Goal: Task Accomplishment & Management: Manage account settings

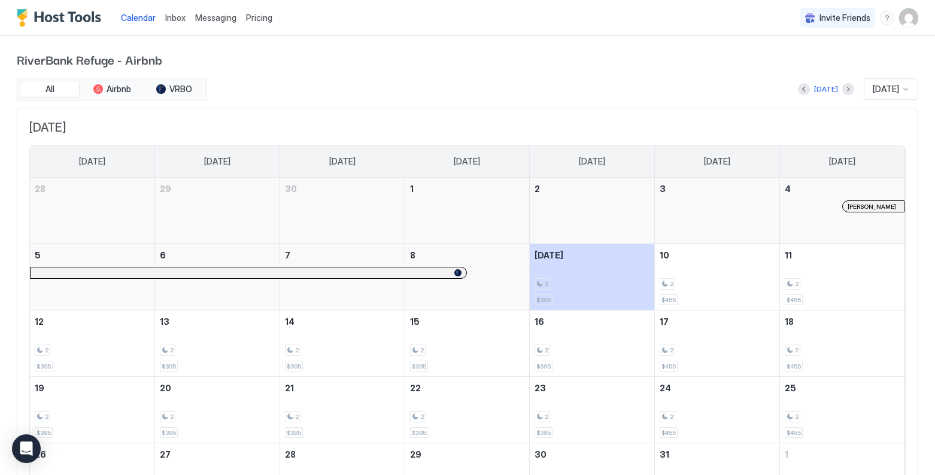
click at [262, 17] on span "Pricing" at bounding box center [259, 18] width 26 height 11
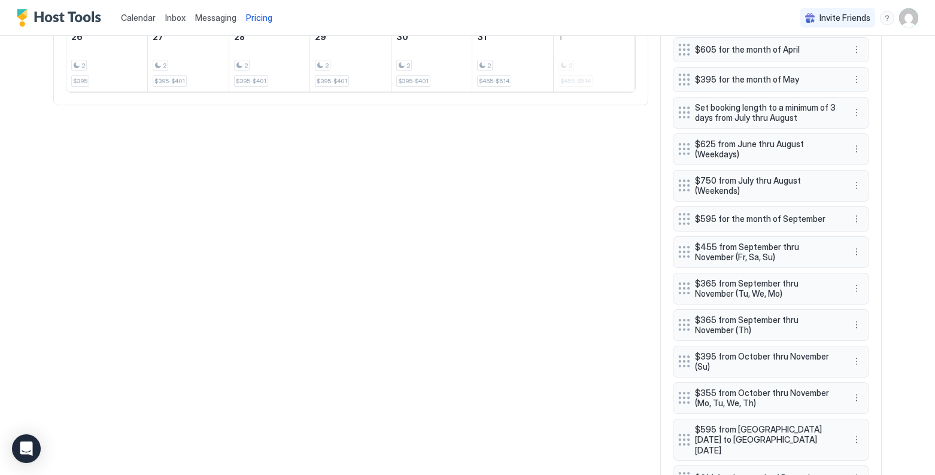
scroll to position [723, 0]
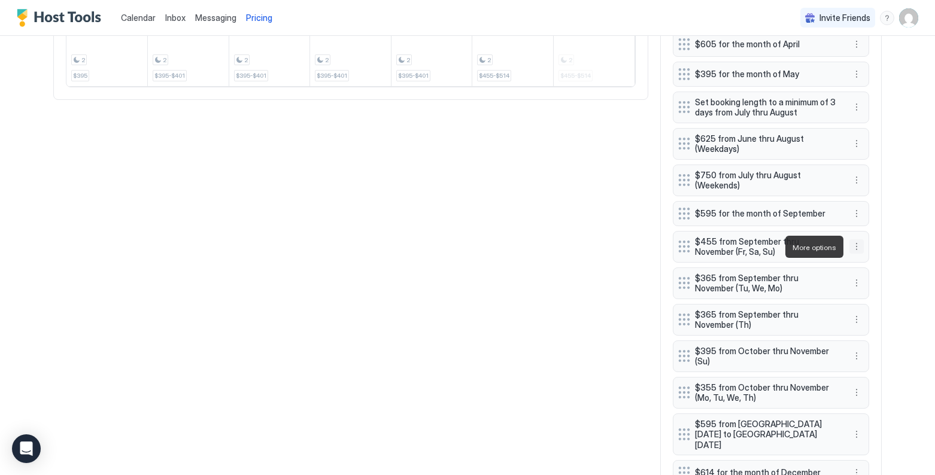
click at [795, 247] on button "More options" at bounding box center [857, 247] width 14 height 14
click at [452, 205] on div at bounding box center [467, 237] width 935 height 475
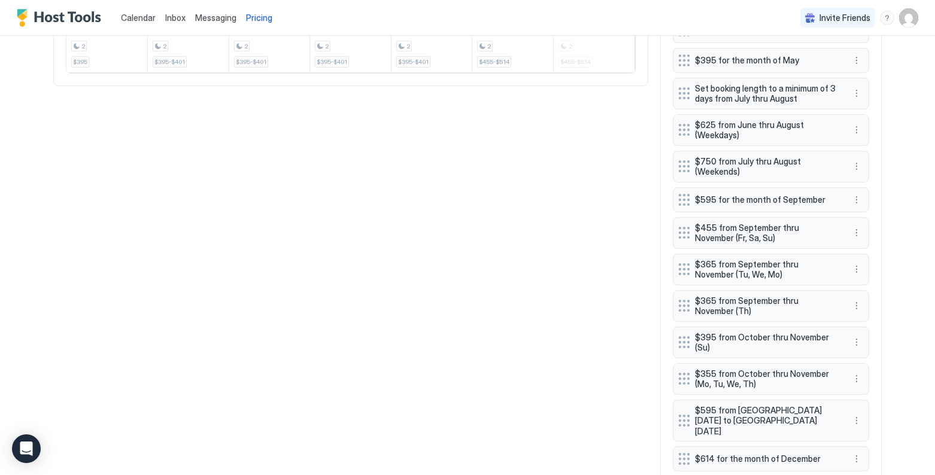
scroll to position [737, 0]
click at [795, 232] on button "More options" at bounding box center [857, 232] width 14 height 14
click at [795, 249] on div "Edit" at bounding box center [868, 249] width 26 height 9
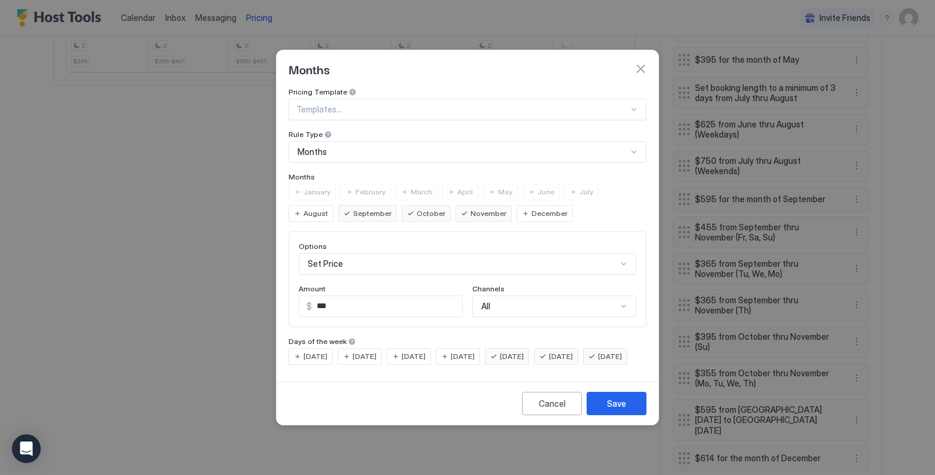
click at [456, 205] on div "November" at bounding box center [484, 213] width 56 height 17
click at [619, 410] on div "Save" at bounding box center [616, 404] width 19 height 13
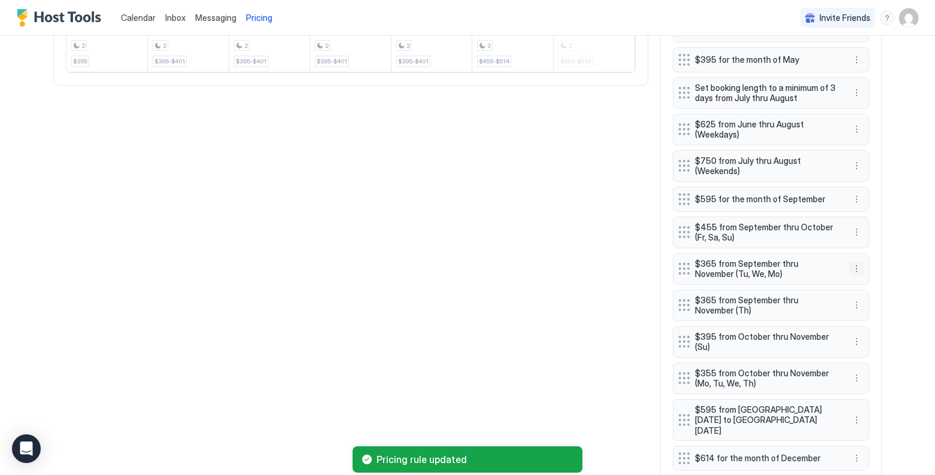
click at [795, 271] on button "More options" at bounding box center [857, 269] width 14 height 14
click at [795, 285] on div "Edit" at bounding box center [868, 285] width 26 height 9
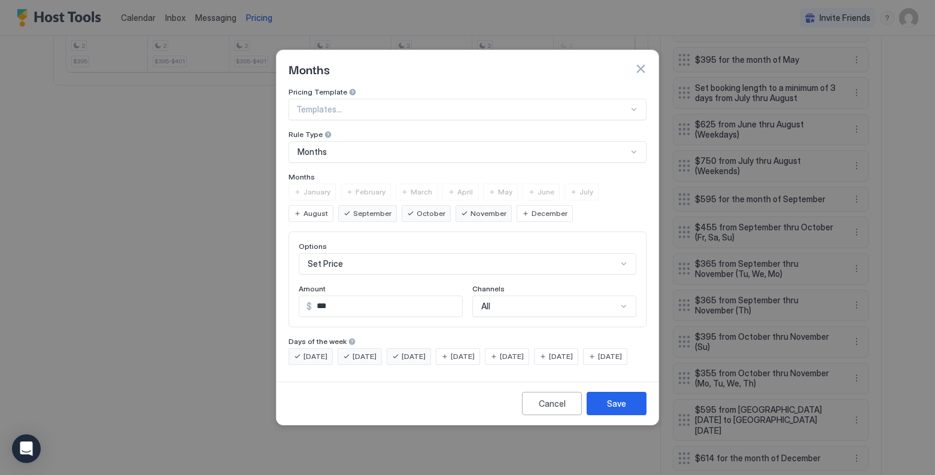
click at [471, 208] on span "November" at bounding box center [489, 213] width 36 height 11
click at [614, 410] on div "Save" at bounding box center [616, 404] width 19 height 13
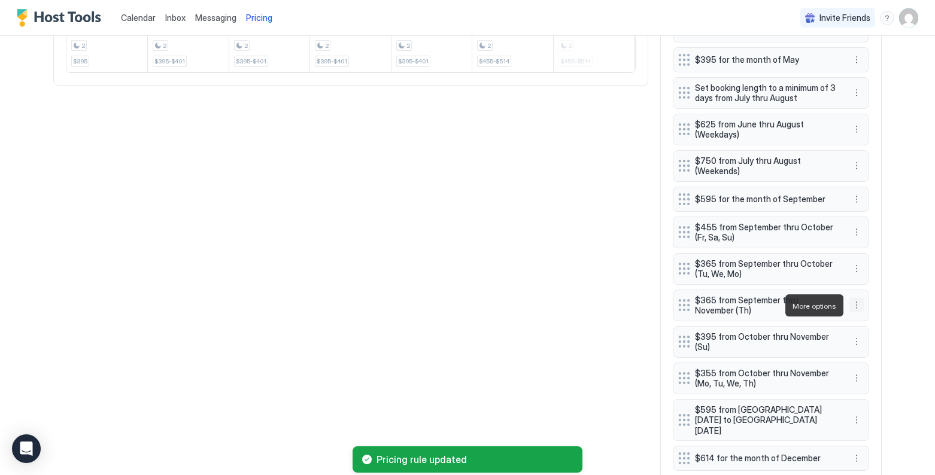
click at [795, 309] on button "More options" at bounding box center [857, 305] width 14 height 14
click at [795, 325] on div "Edit" at bounding box center [868, 322] width 26 height 9
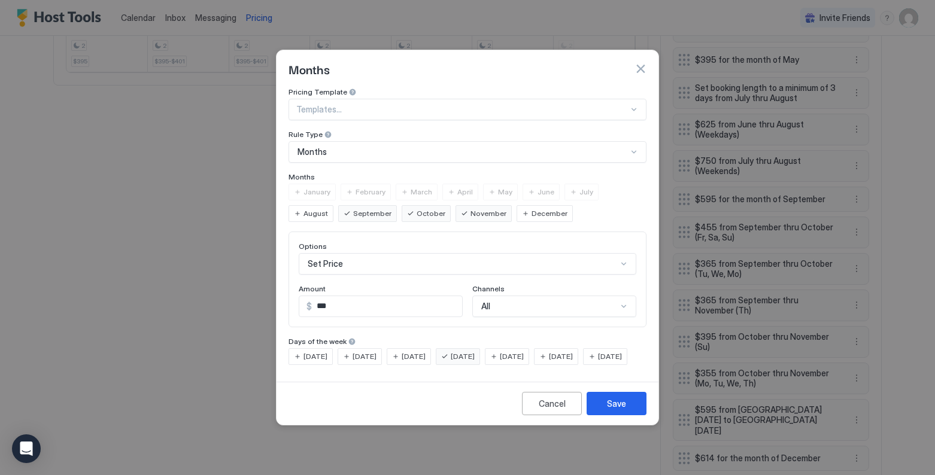
drag, startPoint x: 408, startPoint y: 201, endPoint x: 432, endPoint y: 210, distance: 25.9
click at [456, 205] on div "November" at bounding box center [484, 213] width 56 height 17
click at [617, 410] on div "Save" at bounding box center [616, 404] width 19 height 13
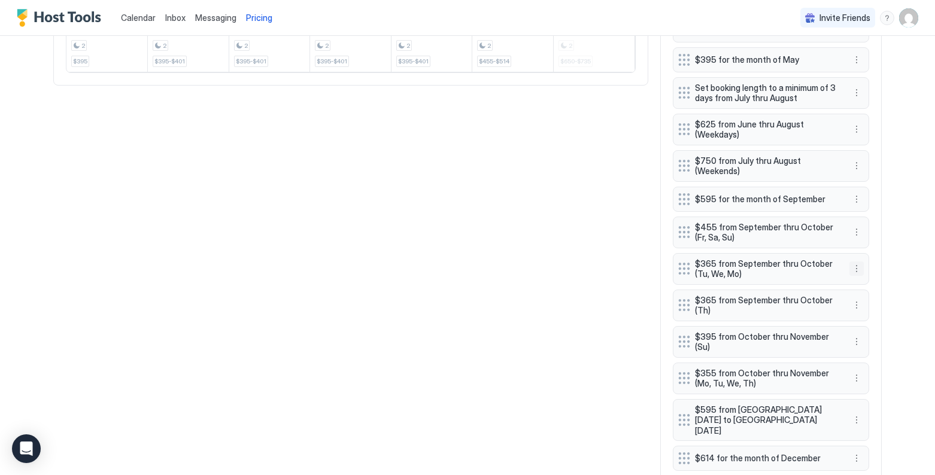
click at [795, 269] on button "More options" at bounding box center [857, 269] width 14 height 14
click at [795, 283] on div "Edit" at bounding box center [868, 285] width 26 height 9
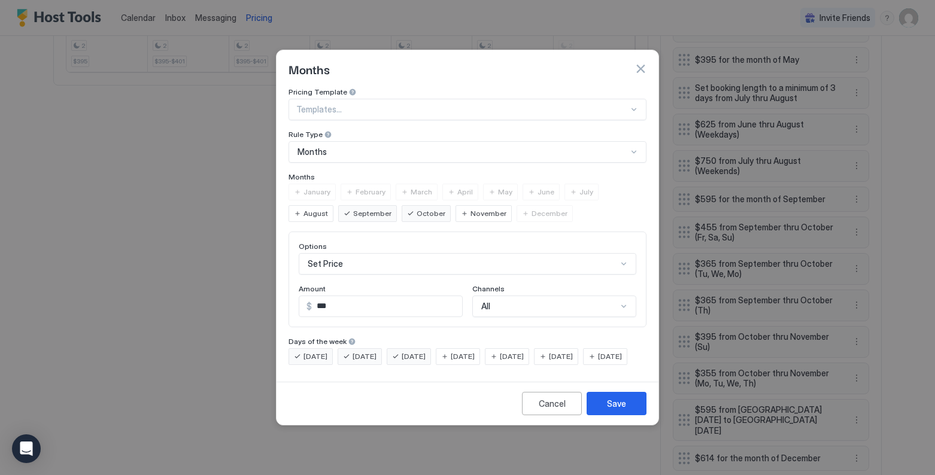
click at [475, 351] on span "[DATE]" at bounding box center [463, 356] width 24 height 11
drag, startPoint x: 622, startPoint y: 417, endPoint x: 642, endPoint y: 406, distance: 22.8
click at [622, 410] on div "Save" at bounding box center [616, 404] width 19 height 13
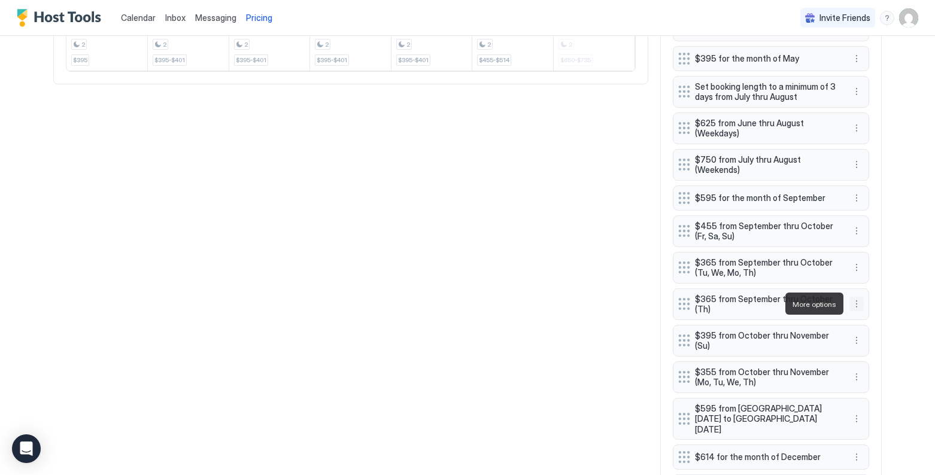
scroll to position [735, 0]
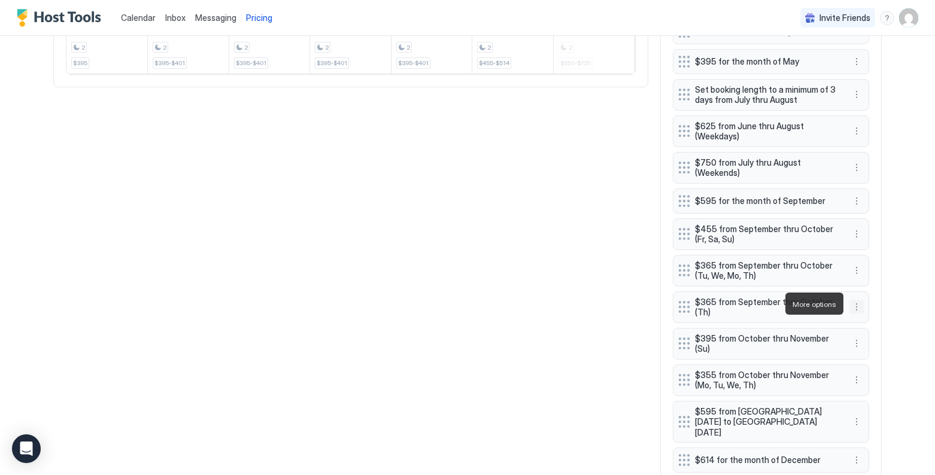
click at [795, 307] on button "More options" at bounding box center [857, 307] width 14 height 14
click at [795, 322] on div "Edit" at bounding box center [868, 324] width 26 height 9
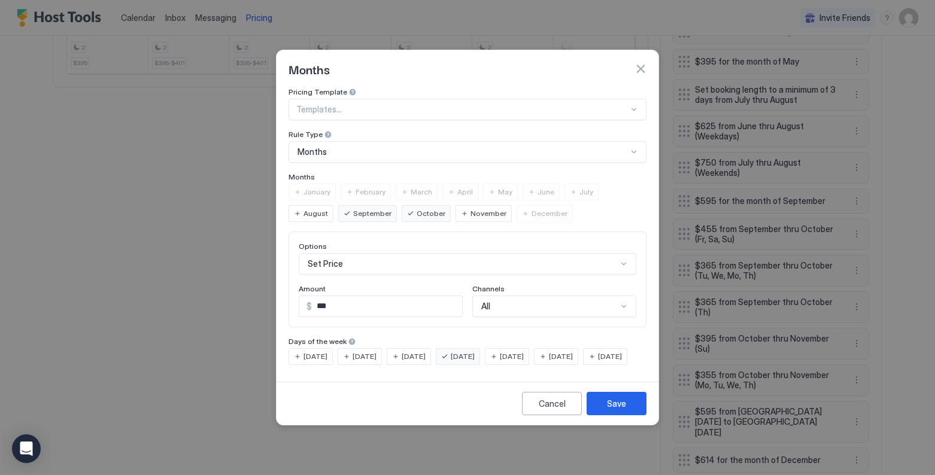
click at [353, 208] on span "September" at bounding box center [372, 213] width 38 height 11
click at [471, 208] on span "November" at bounding box center [489, 213] width 36 height 11
drag, startPoint x: 300, startPoint y: 347, endPoint x: 356, endPoint y: 349, distance: 56.3
click at [314, 349] on div "[DATE]" at bounding box center [311, 357] width 44 height 17
drag, startPoint x: 353, startPoint y: 347, endPoint x: 380, endPoint y: 347, distance: 27.0
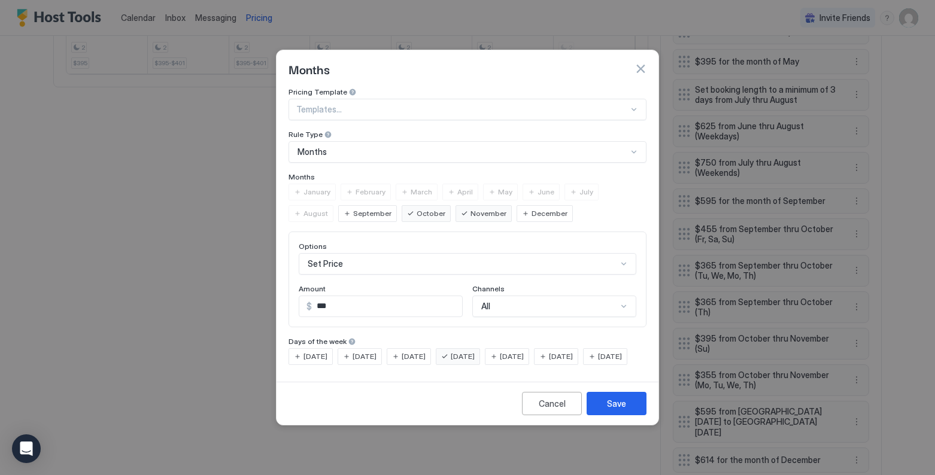
click at [356, 349] on div "[DATE]" at bounding box center [360, 357] width 44 height 17
click at [306, 351] on span "[DATE]" at bounding box center [316, 356] width 24 height 11
click at [417, 351] on span "[DATE]" at bounding box center [414, 356] width 24 height 11
click at [598, 362] on span "[DATE]" at bounding box center [610, 356] width 24 height 11
click at [625, 410] on div "Save" at bounding box center [616, 404] width 19 height 13
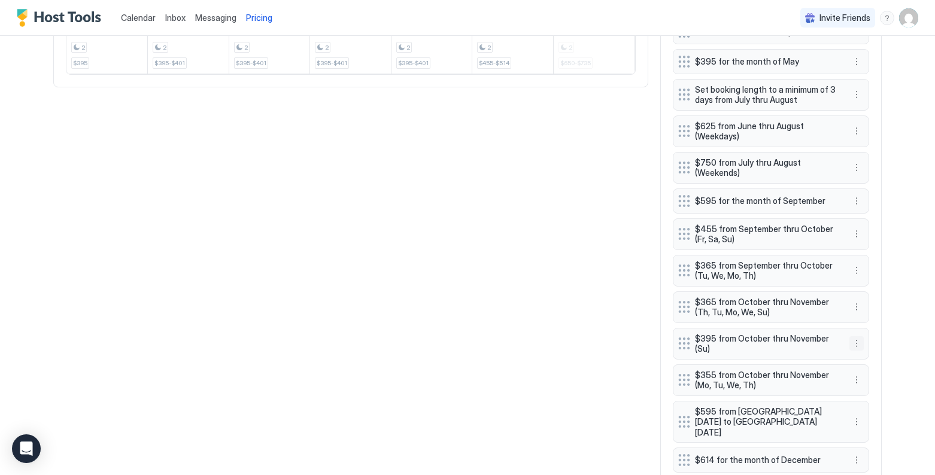
click at [795, 346] on button "More options" at bounding box center [857, 344] width 14 height 14
click at [795, 360] on div "Edit" at bounding box center [868, 360] width 26 height 9
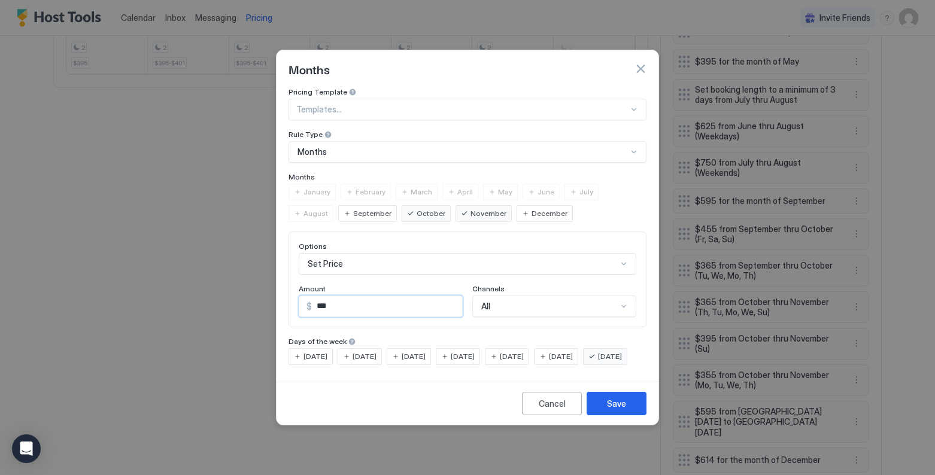
drag, startPoint x: 369, startPoint y: 293, endPoint x: 317, endPoint y: 296, distance: 52.7
click at [317, 296] on input "***" at bounding box center [387, 306] width 150 height 20
type input "***"
drag, startPoint x: 531, startPoint y: 349, endPoint x: 577, endPoint y: 349, distance: 45.5
click at [524, 351] on span "[DATE]" at bounding box center [512, 356] width 24 height 11
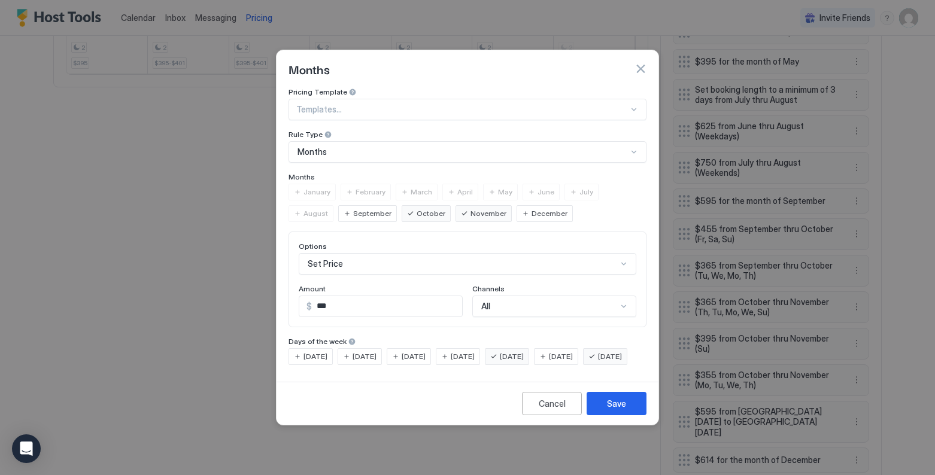
drag, startPoint x: 586, startPoint y: 347, endPoint x: 577, endPoint y: 350, distance: 9.5
click at [573, 351] on span "[DATE]" at bounding box center [561, 356] width 24 height 11
click at [598, 362] on span "[DATE]" at bounding box center [610, 356] width 24 height 11
drag, startPoint x: 623, startPoint y: 415, endPoint x: 617, endPoint y: 413, distance: 6.3
click at [623, 410] on div "Save" at bounding box center [616, 404] width 19 height 13
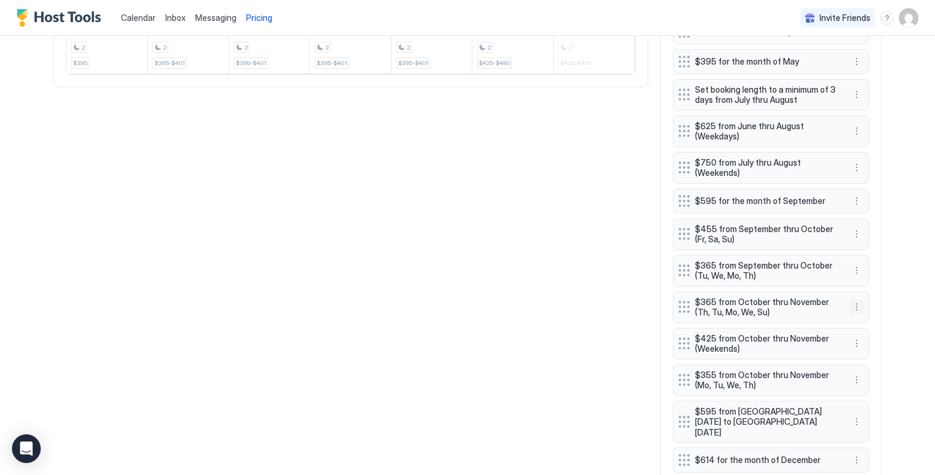
click at [795, 308] on button "More options" at bounding box center [857, 307] width 14 height 14
click at [795, 319] on div "Edit" at bounding box center [872, 324] width 45 height 19
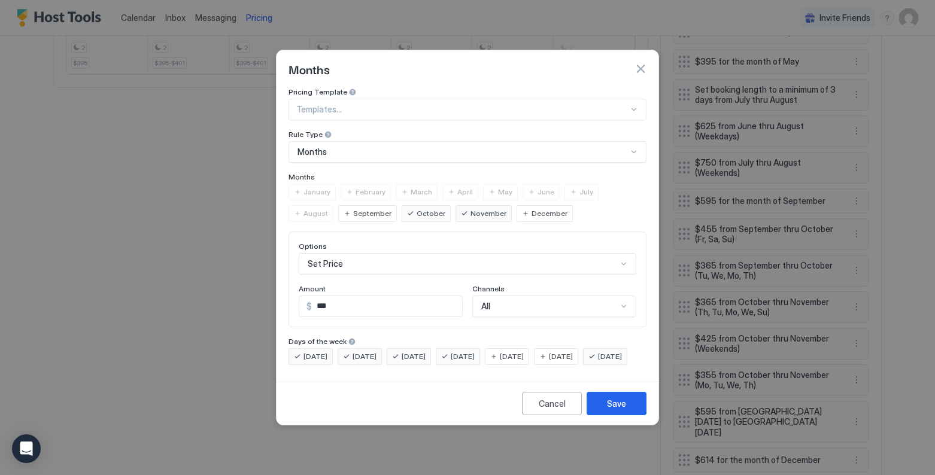
click at [404, 301] on input "***" at bounding box center [387, 306] width 150 height 20
type input "***"
click at [617, 410] on div "Save" at bounding box center [616, 404] width 19 height 13
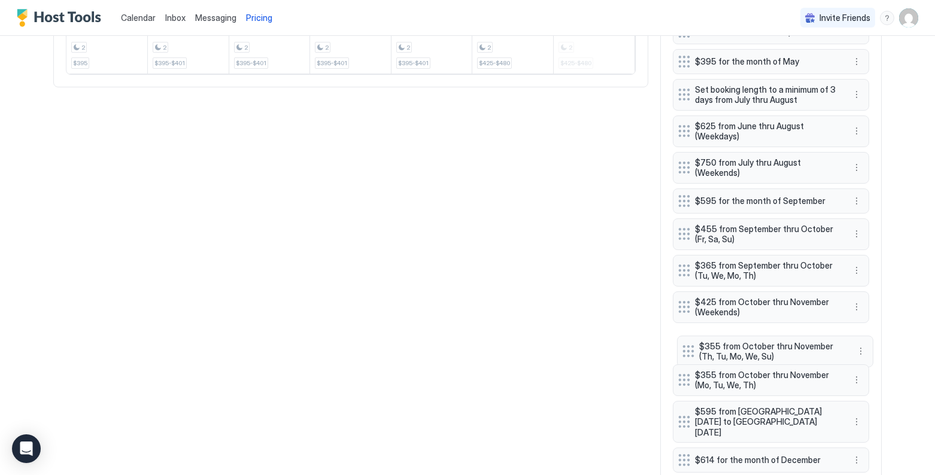
drag, startPoint x: 683, startPoint y: 305, endPoint x: 687, endPoint y: 349, distance: 43.9
click at [795, 344] on button "More options" at bounding box center [857, 344] width 14 height 14
click at [795, 396] on div "Delete" at bounding box center [872, 399] width 35 height 9
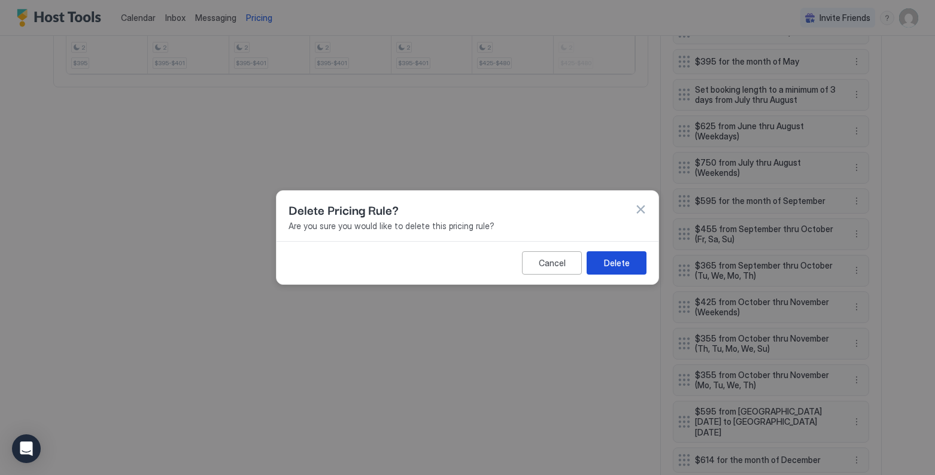
click at [622, 263] on div "Delete" at bounding box center [617, 263] width 26 height 13
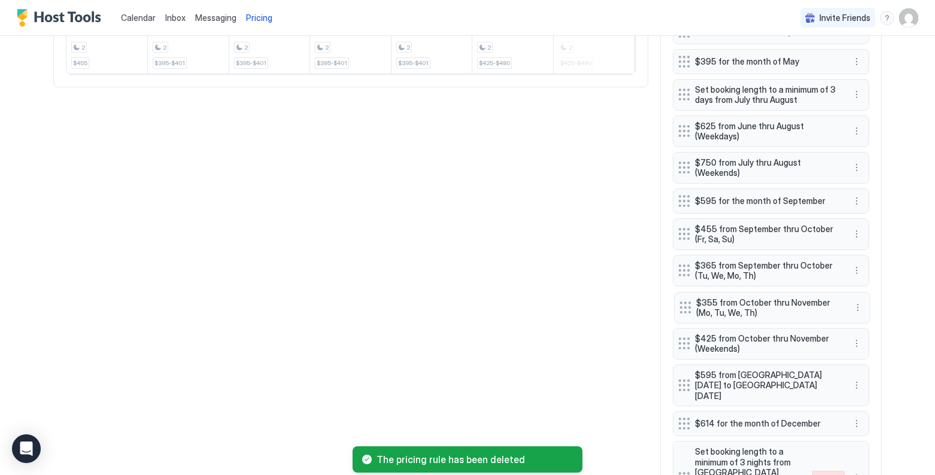
drag, startPoint x: 681, startPoint y: 346, endPoint x: 683, endPoint y: 310, distance: 35.9
click at [683, 310] on div at bounding box center [686, 308] width 12 height 12
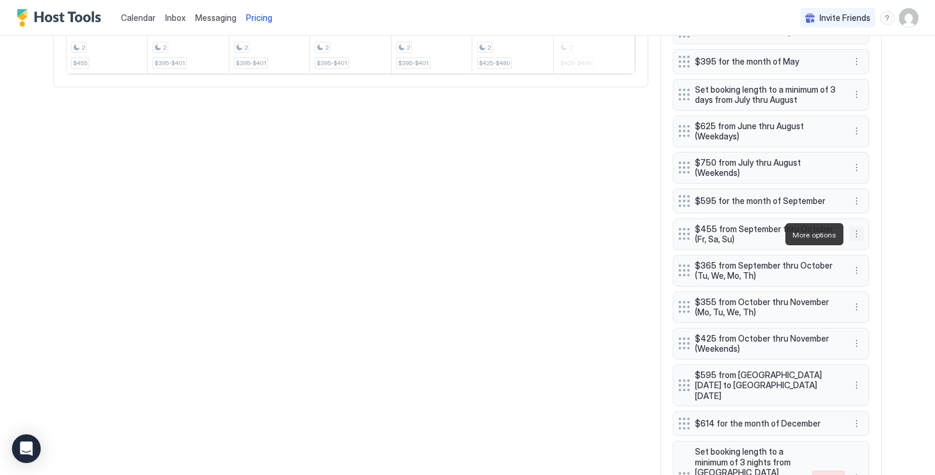
click at [795, 234] on button "More options" at bounding box center [857, 234] width 14 height 14
click at [795, 251] on span "Edit" at bounding box center [874, 251] width 13 height 9
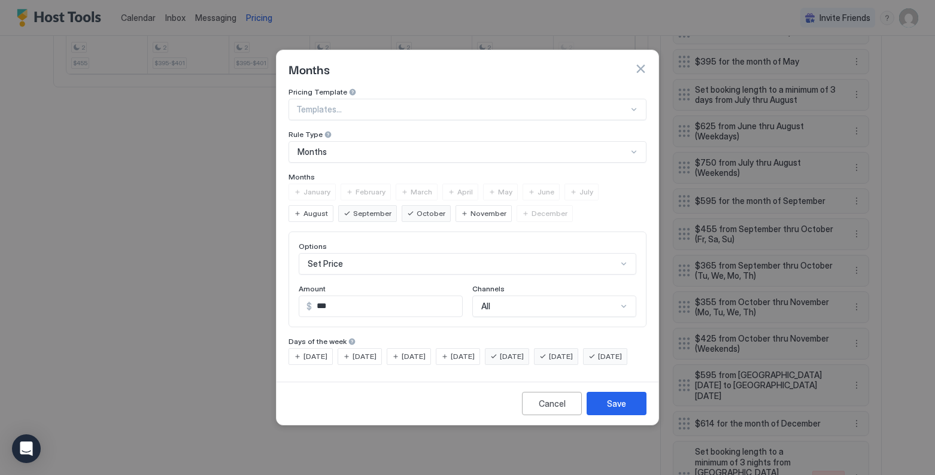
click at [340, 296] on input "***" at bounding box center [387, 306] width 150 height 20
type input "***"
click at [617, 410] on div "Save" at bounding box center [616, 404] width 19 height 13
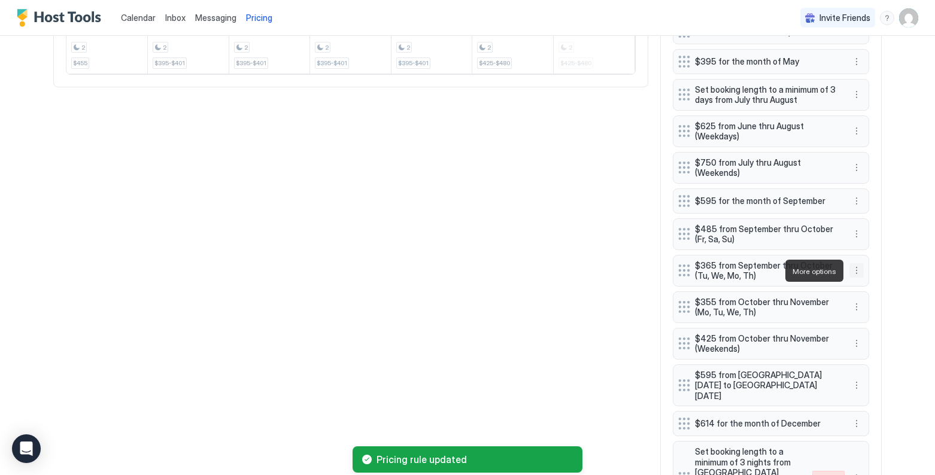
click at [795, 271] on button "More options" at bounding box center [857, 270] width 14 height 14
click at [795, 287] on div "Edit" at bounding box center [868, 287] width 26 height 9
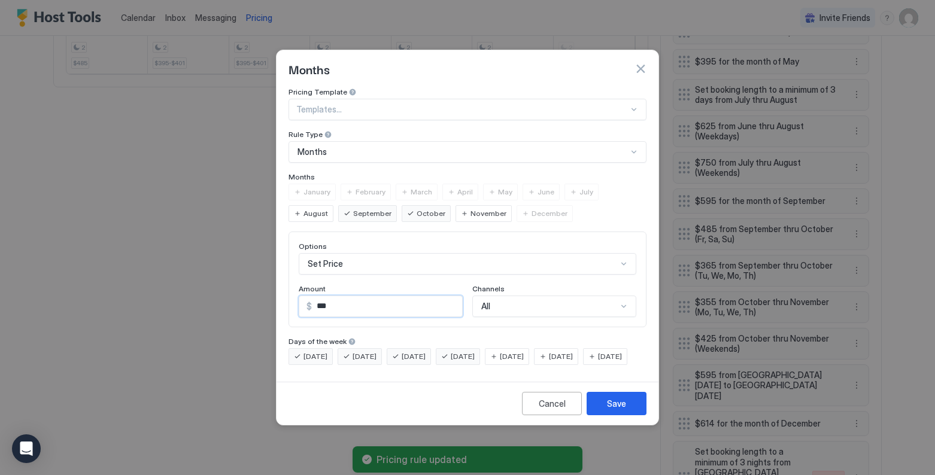
click at [344, 296] on input "***" at bounding box center [387, 306] width 150 height 20
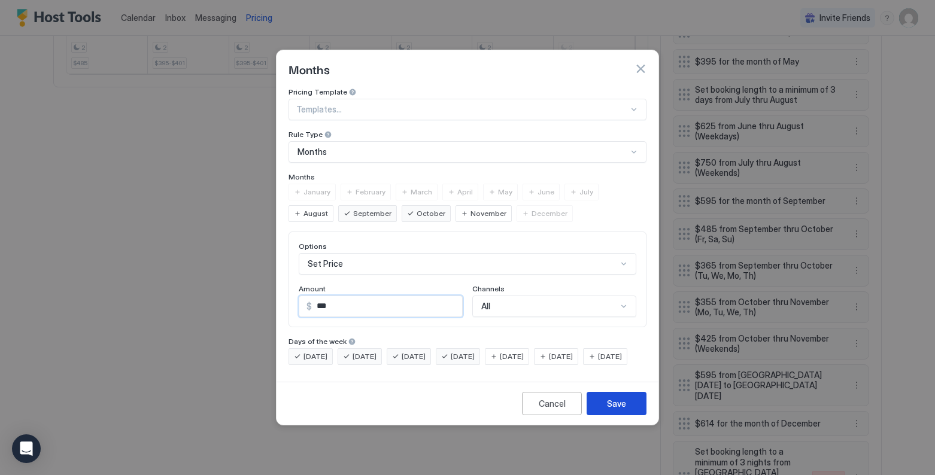
type input "***"
click at [620, 410] on div "Save" at bounding box center [616, 404] width 19 height 13
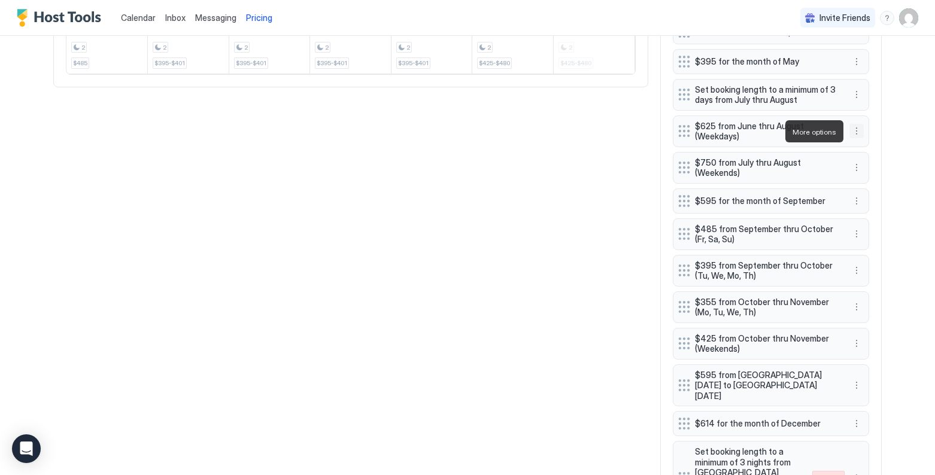
click at [795, 132] on button "More options" at bounding box center [857, 131] width 14 height 14
click at [795, 147] on div "Edit" at bounding box center [868, 148] width 26 height 9
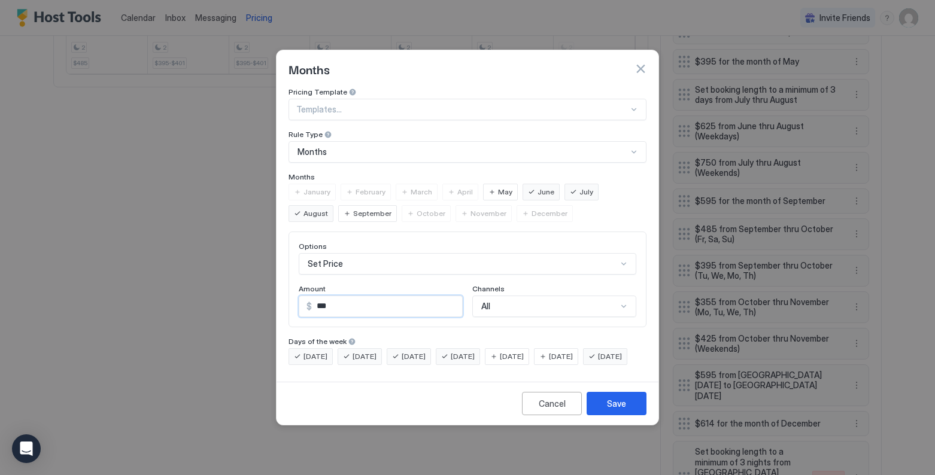
click at [339, 296] on input "***" at bounding box center [387, 306] width 150 height 20
type input "***"
drag, startPoint x: 612, startPoint y: 416, endPoint x: 596, endPoint y: 418, distance: 16.3
click at [611, 410] on div "Save" at bounding box center [616, 404] width 19 height 13
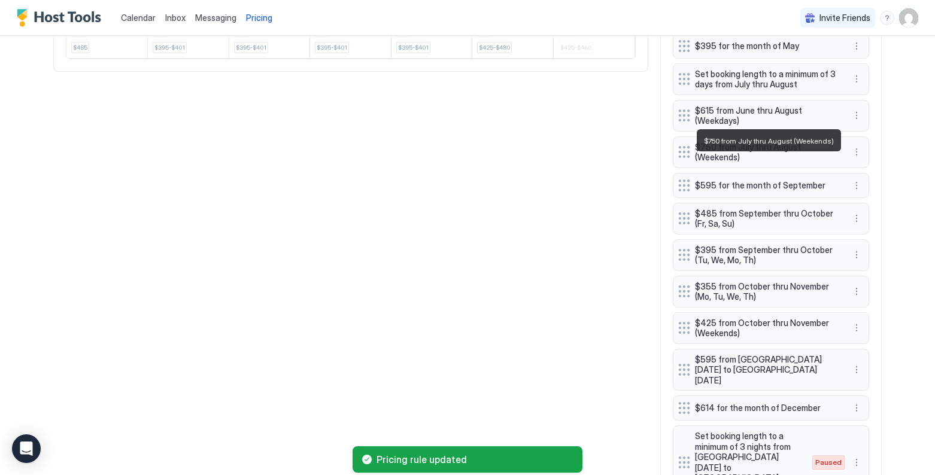
scroll to position [753, 0]
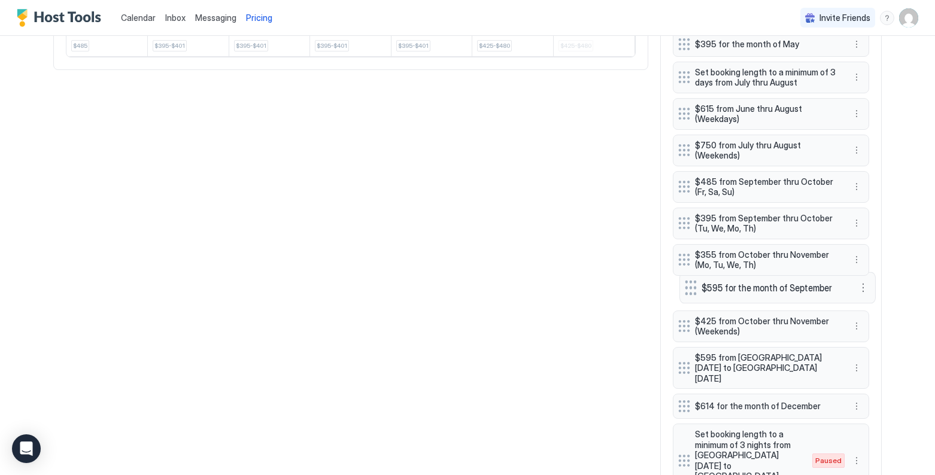
drag, startPoint x: 684, startPoint y: 185, endPoint x: 690, endPoint y: 289, distance: 104.4
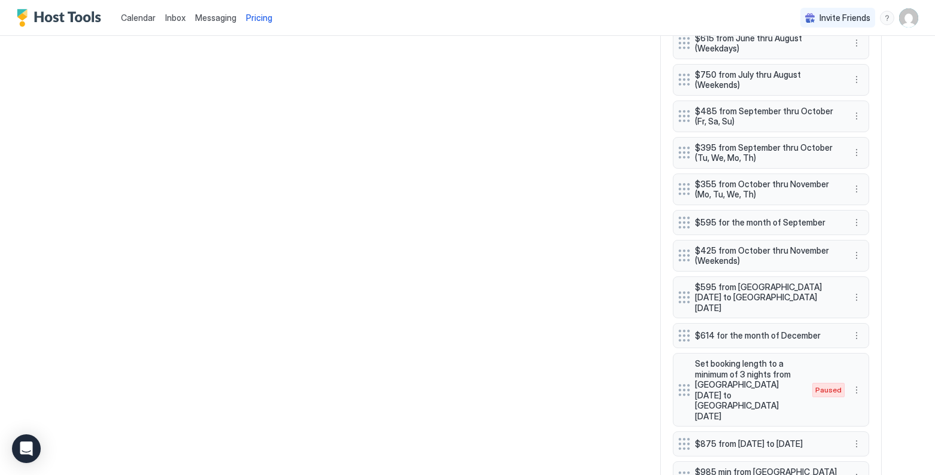
scroll to position [824, 0]
drag, startPoint x: 685, startPoint y: 190, endPoint x: 686, endPoint y: 225, distance: 34.7
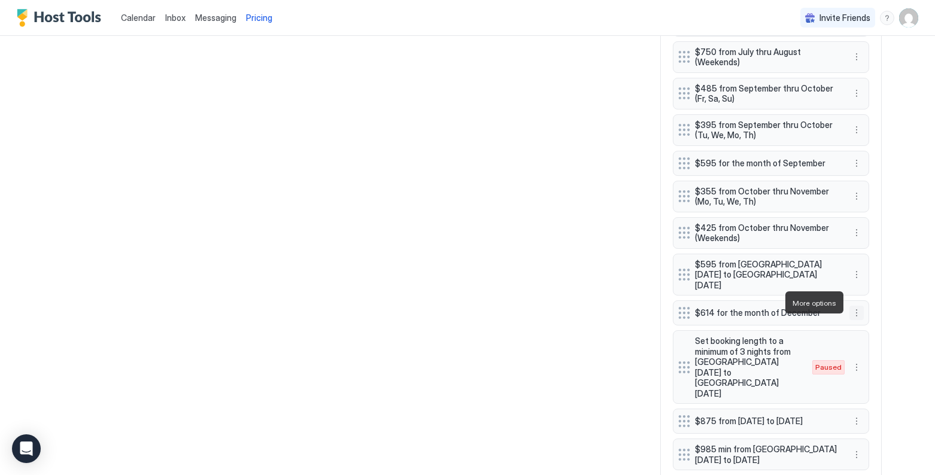
click at [795, 306] on button "More options" at bounding box center [857, 313] width 14 height 14
click at [795, 320] on div "Edit" at bounding box center [868, 319] width 26 height 9
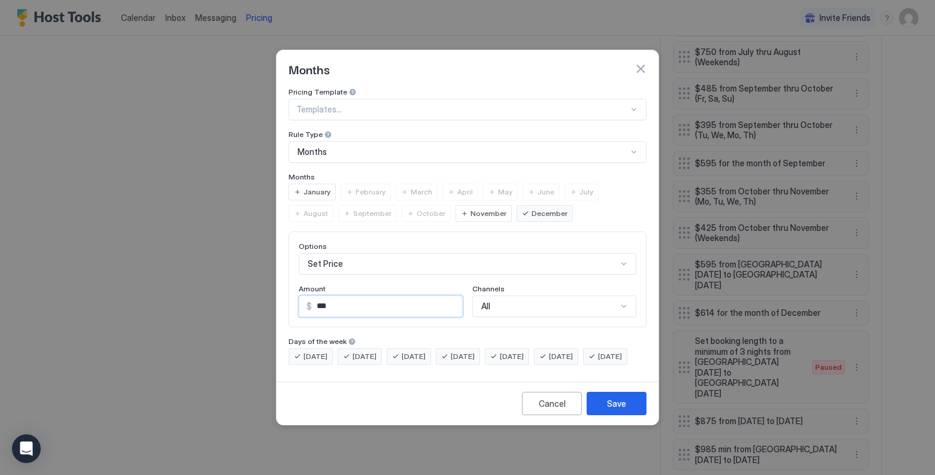
drag, startPoint x: 371, startPoint y: 293, endPoint x: 317, endPoint y: 296, distance: 54.0
click at [316, 297] on input "***" at bounding box center [387, 306] width 150 height 20
type input "***"
click at [617, 410] on div "Save" at bounding box center [616, 404] width 19 height 13
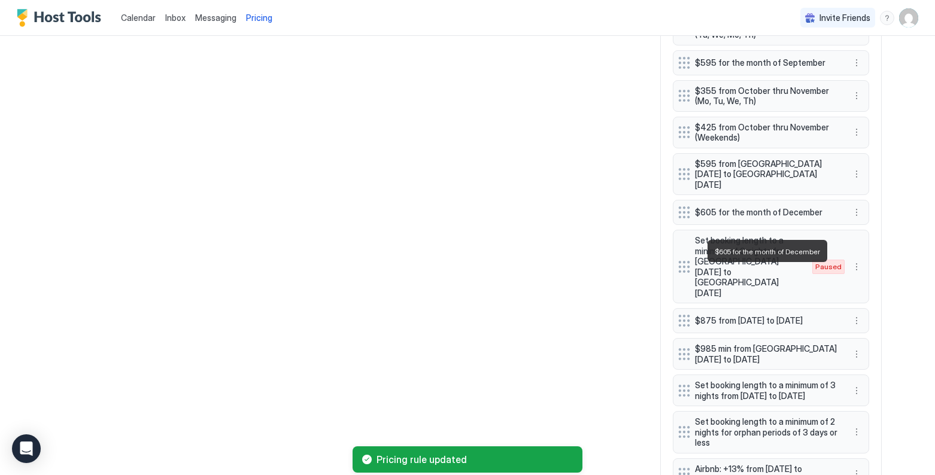
scroll to position [956, 0]
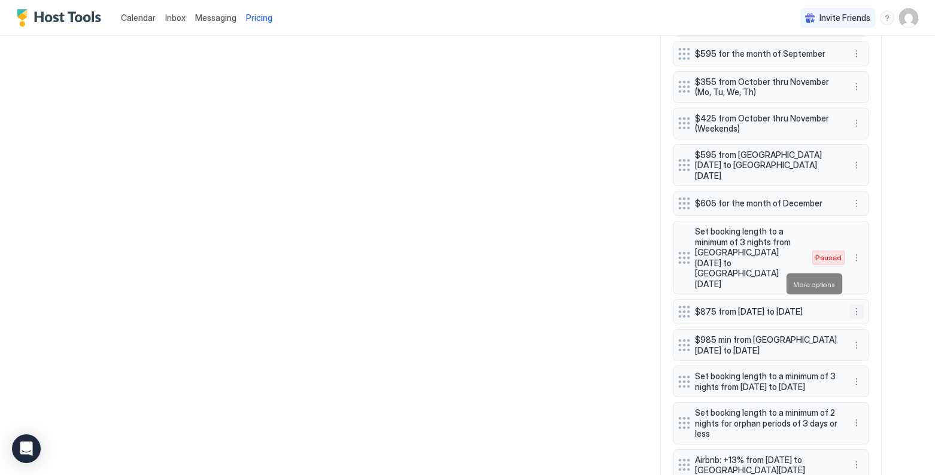
click at [795, 305] on button "More options" at bounding box center [857, 312] width 14 height 14
click at [795, 299] on span "Edit" at bounding box center [874, 300] width 13 height 9
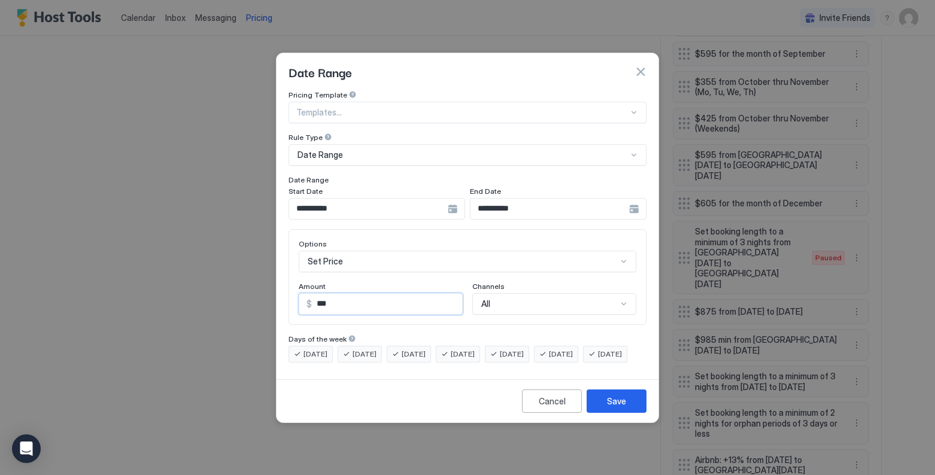
drag, startPoint x: 378, startPoint y: 291, endPoint x: 307, endPoint y: 298, distance: 71.6
click at [307, 298] on div "$ ***" at bounding box center [381, 304] width 164 height 22
type input "***"
click at [626, 413] on button "Save" at bounding box center [617, 401] width 60 height 23
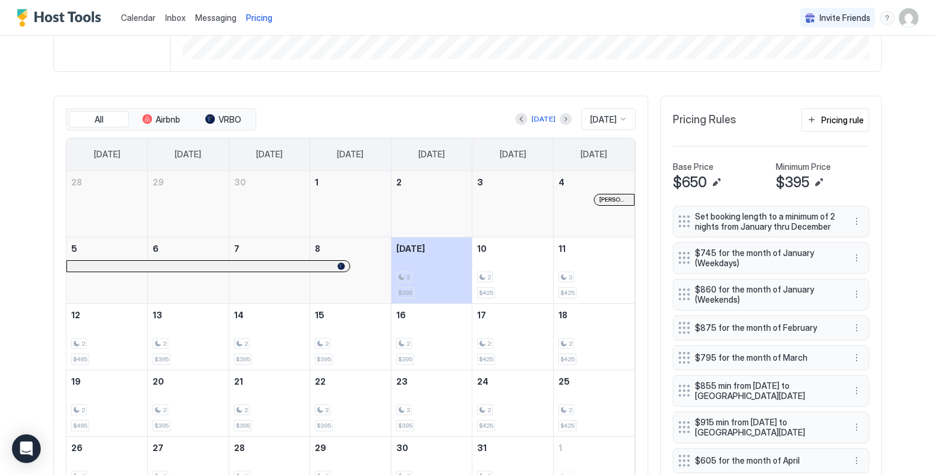
scroll to position [307, 0]
click at [795, 256] on button "More options" at bounding box center [857, 257] width 14 height 14
click at [795, 273] on div "Edit" at bounding box center [868, 274] width 26 height 9
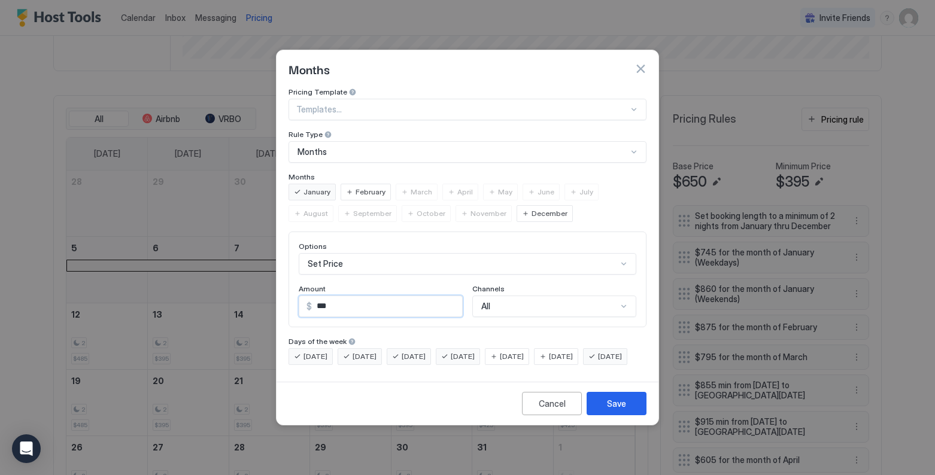
drag, startPoint x: 356, startPoint y: 296, endPoint x: 319, endPoint y: 296, distance: 36.5
click at [320, 296] on input "***" at bounding box center [387, 306] width 150 height 20
type input "*"
type input "***"
click at [622, 410] on div "Save" at bounding box center [616, 404] width 19 height 13
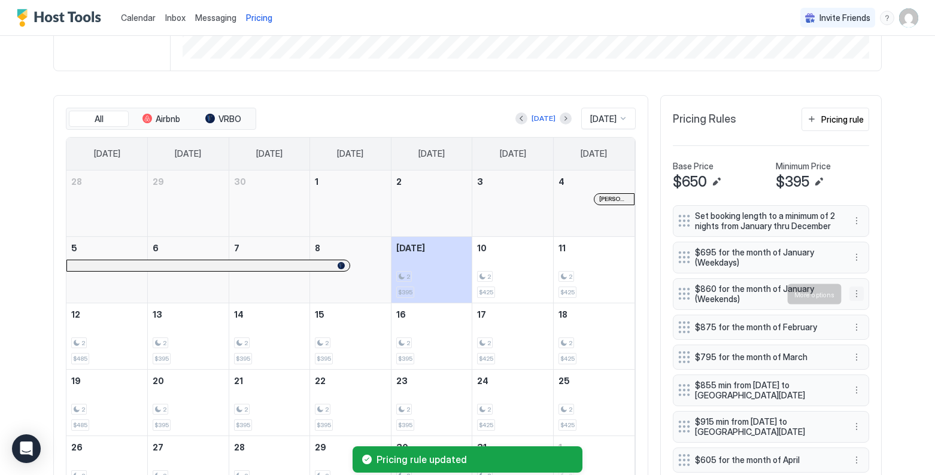
click at [795, 295] on button "More options" at bounding box center [857, 294] width 14 height 14
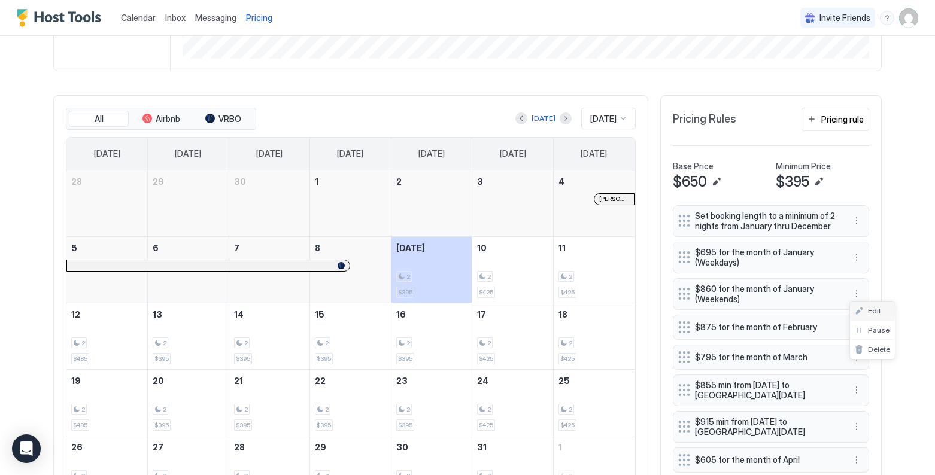
click at [795, 310] on span "Edit" at bounding box center [874, 311] width 13 height 9
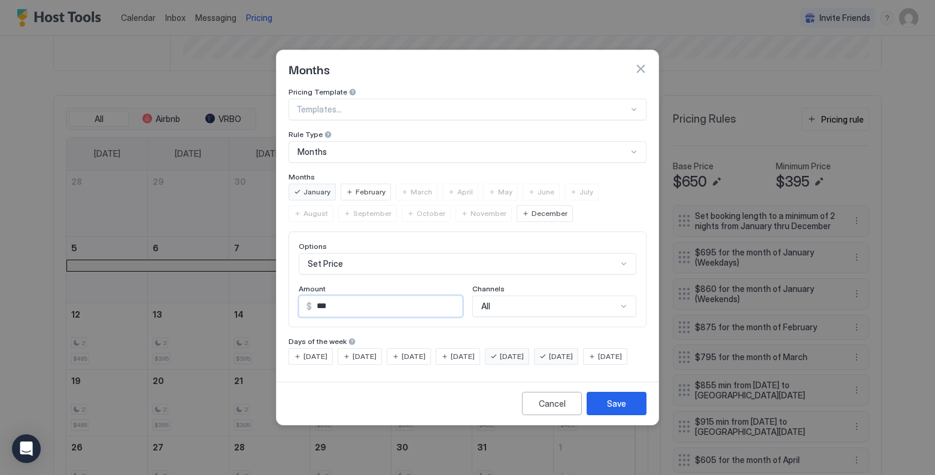
drag, startPoint x: 374, startPoint y: 299, endPoint x: 319, endPoint y: 299, distance: 55.1
click at [319, 299] on input "***" at bounding box center [387, 306] width 150 height 20
type input "***"
click at [616, 410] on div "Save" at bounding box center [616, 404] width 19 height 13
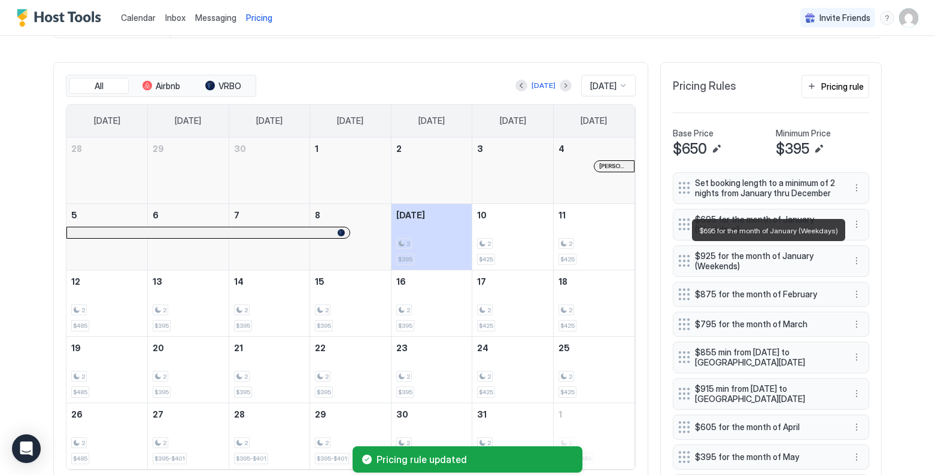
scroll to position [343, 0]
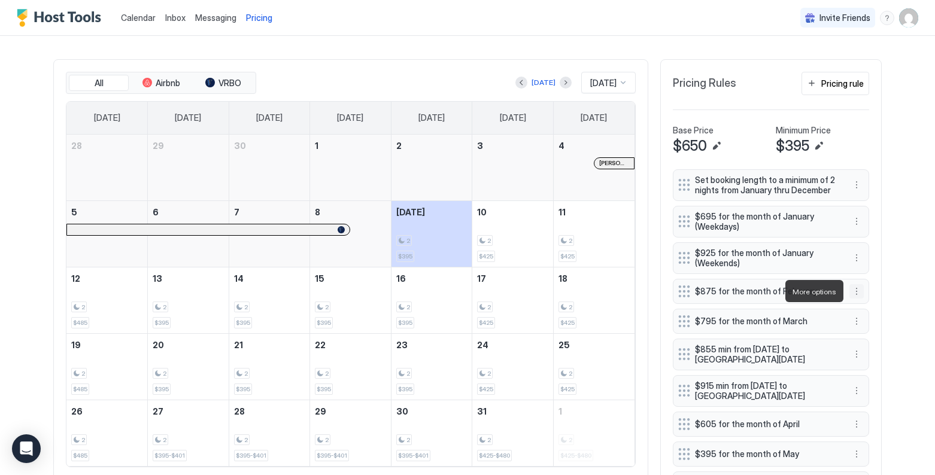
click at [795, 294] on button "More options" at bounding box center [857, 291] width 14 height 14
click at [795, 304] on div "Edit" at bounding box center [868, 308] width 26 height 9
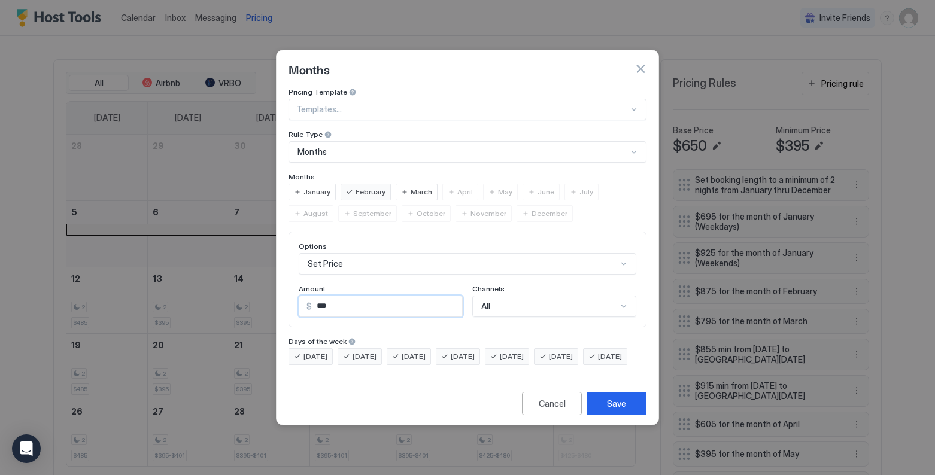
click at [362, 296] on input "***" at bounding box center [387, 306] width 150 height 20
type input "***"
click at [612, 410] on div "Save" at bounding box center [616, 404] width 19 height 13
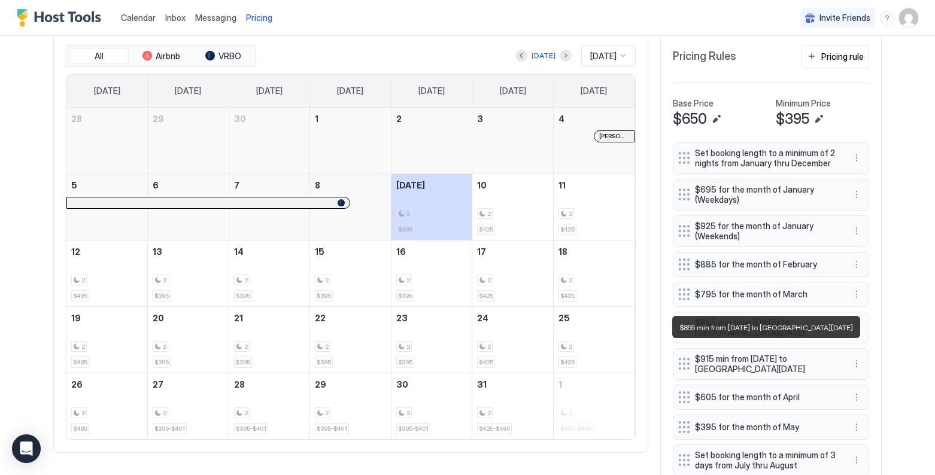
scroll to position [372, 0]
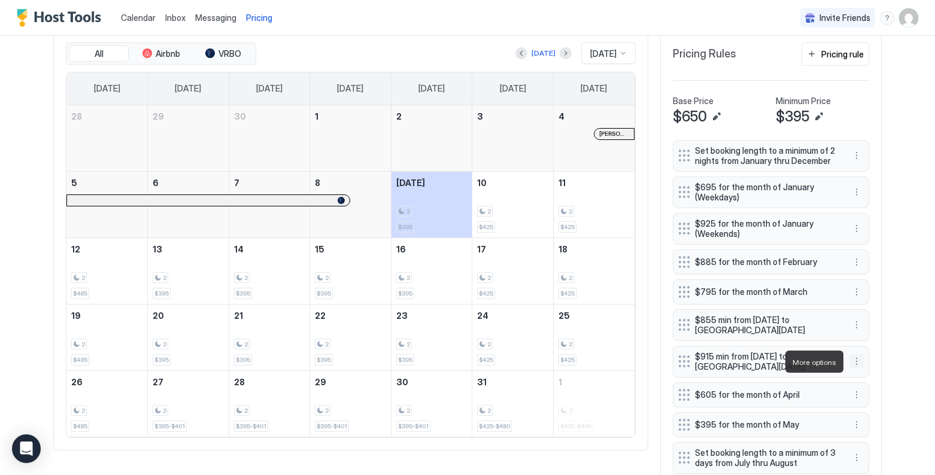
click at [795, 363] on button "More options" at bounding box center [857, 361] width 14 height 14
click at [795, 379] on div "Edit" at bounding box center [868, 378] width 26 height 9
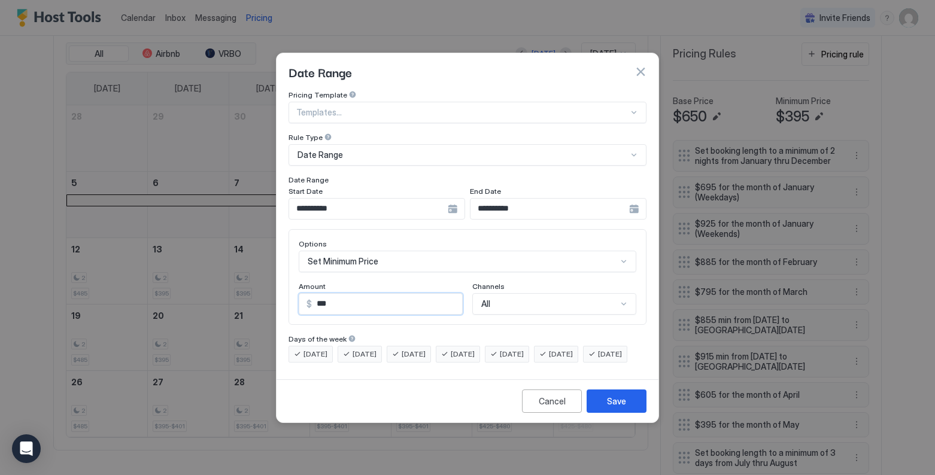
drag, startPoint x: 353, startPoint y: 296, endPoint x: 316, endPoint y: 298, distance: 37.7
click at [307, 296] on div "$ ***" at bounding box center [381, 304] width 164 height 22
type input "***"
click at [624, 408] on div "Save" at bounding box center [616, 401] width 19 height 13
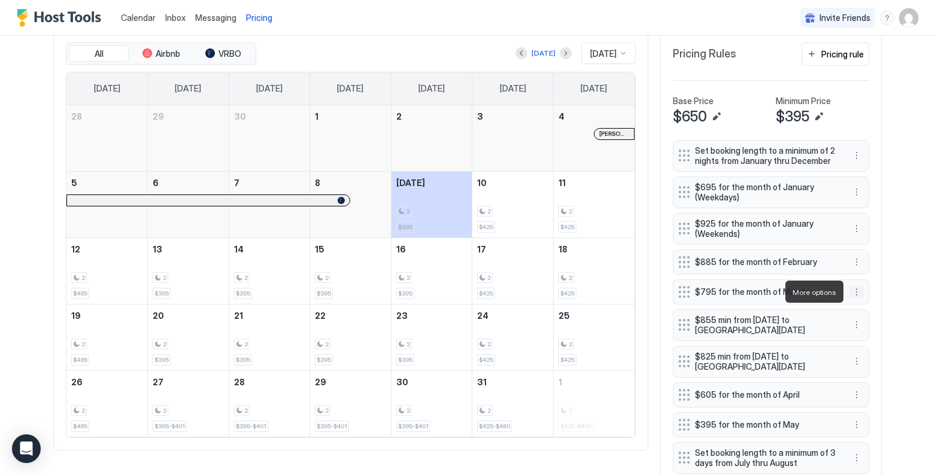
drag, startPoint x: 857, startPoint y: 294, endPoint x: 850, endPoint y: 294, distance: 6.6
click at [795, 294] on button "More options" at bounding box center [857, 292] width 14 height 14
click at [795, 310] on div "Edit" at bounding box center [868, 308] width 26 height 9
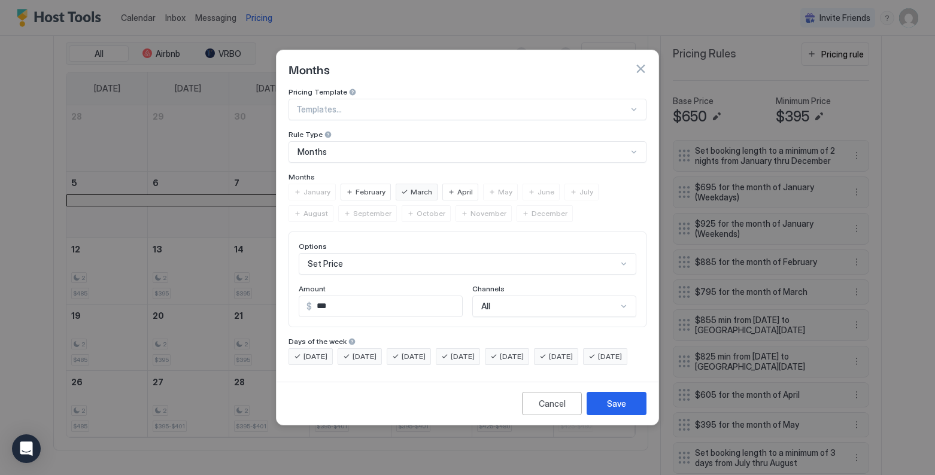
click at [363, 257] on div "Set Price" at bounding box center [468, 264] width 338 height 22
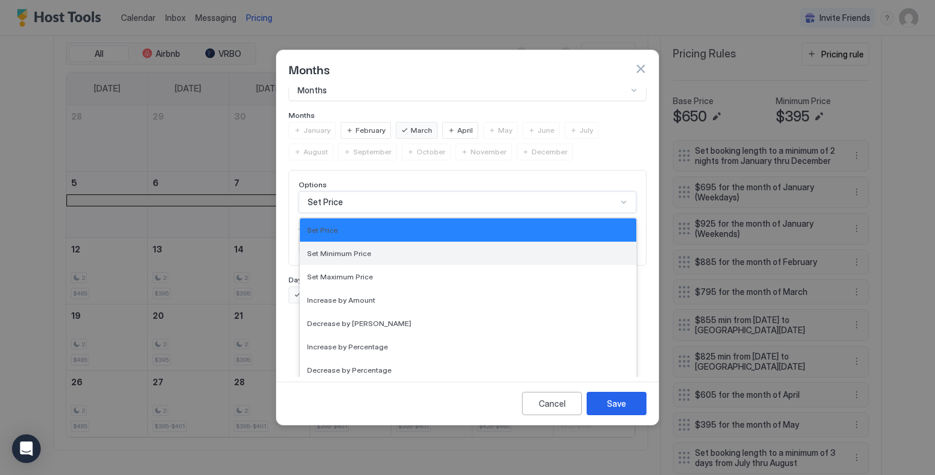
click at [360, 247] on div "Set Minimum Price" at bounding box center [468, 253] width 337 height 23
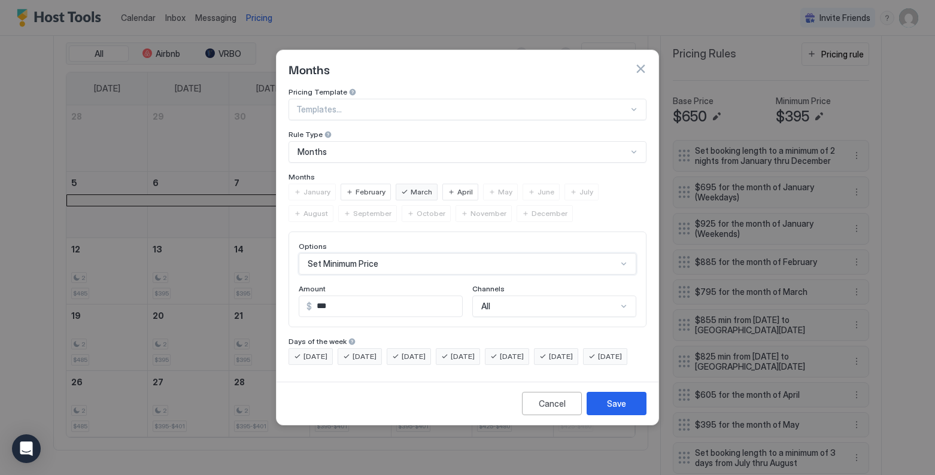
scroll to position [0, 0]
click at [623, 410] on div "Save" at bounding box center [616, 404] width 19 height 13
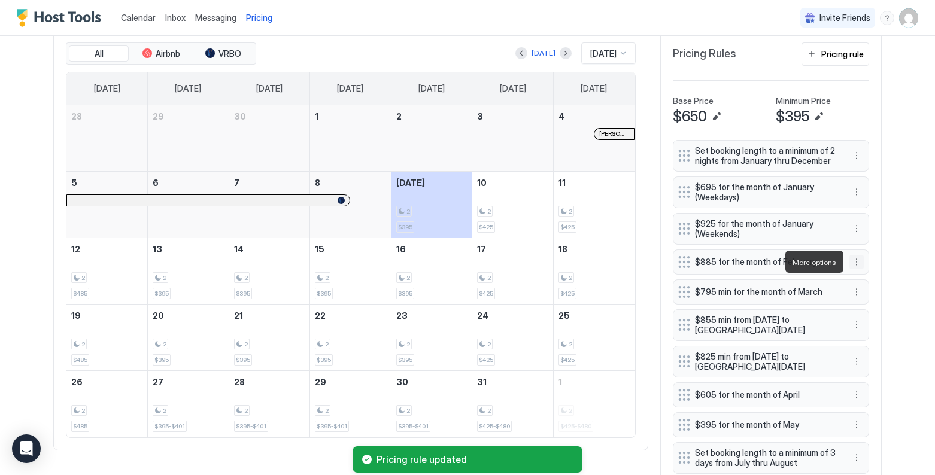
click at [795, 262] on button "More options" at bounding box center [857, 262] width 14 height 14
click at [795, 278] on div "Edit" at bounding box center [868, 278] width 26 height 9
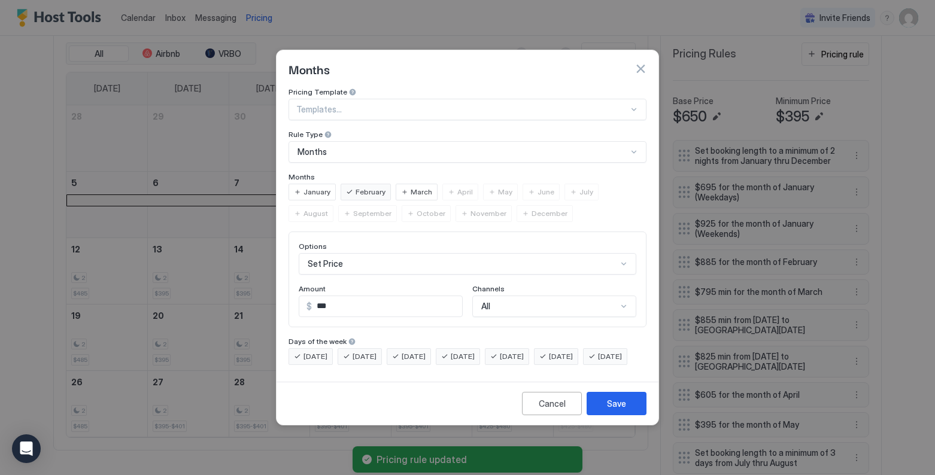
click at [361, 253] on div "Set Price" at bounding box center [468, 264] width 338 height 22
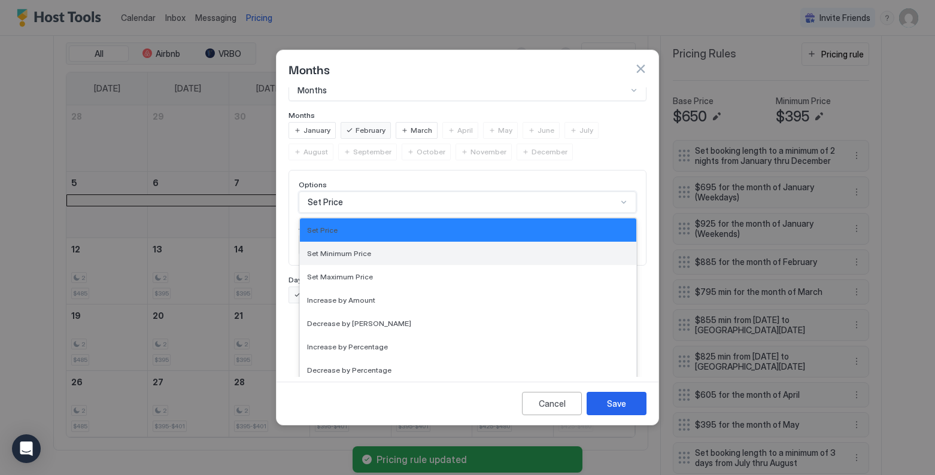
click at [360, 249] on span "Set Minimum Price" at bounding box center [339, 253] width 64 height 9
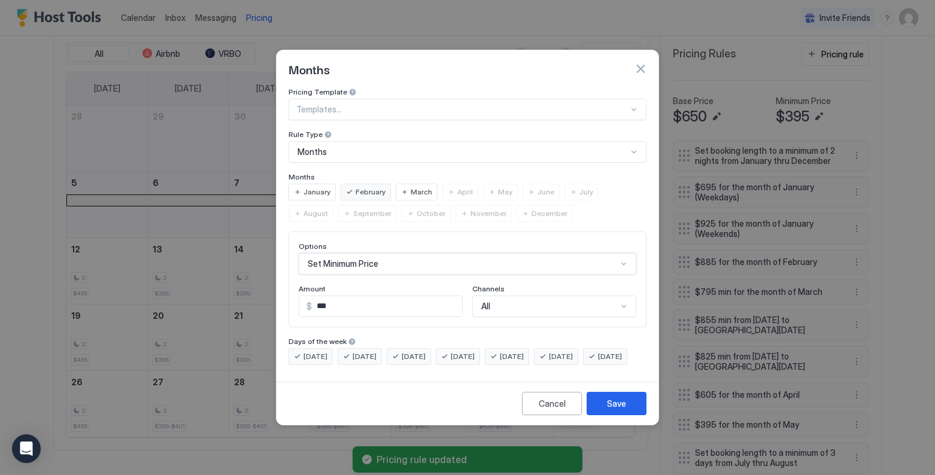
scroll to position [0, 0]
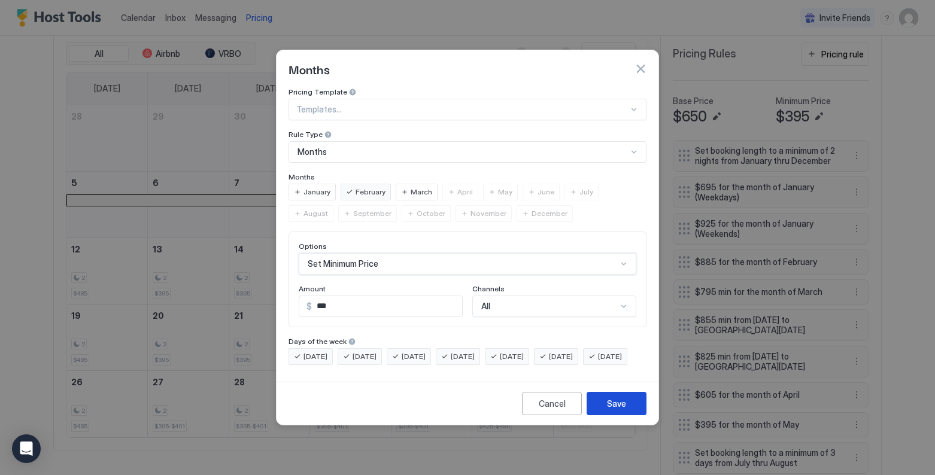
click at [627, 416] on button "Save" at bounding box center [617, 403] width 60 height 23
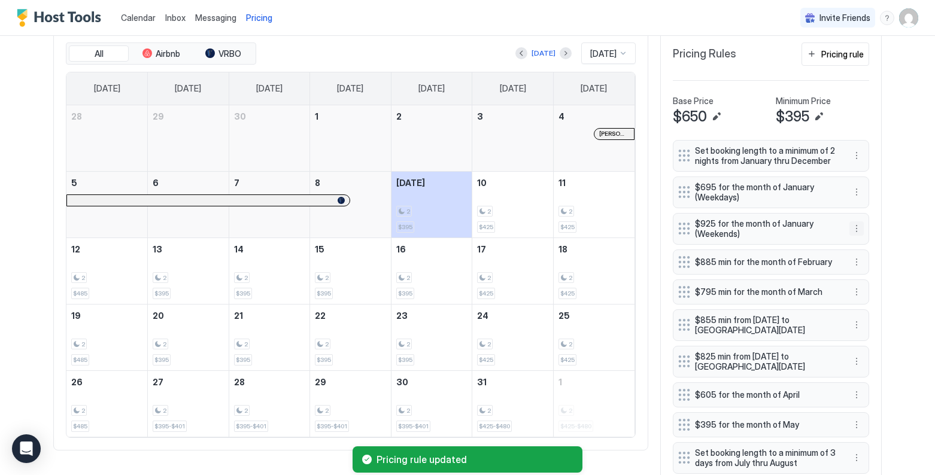
click at [795, 229] on button "More options" at bounding box center [857, 229] width 14 height 14
click at [795, 243] on div "Edit" at bounding box center [868, 245] width 26 height 9
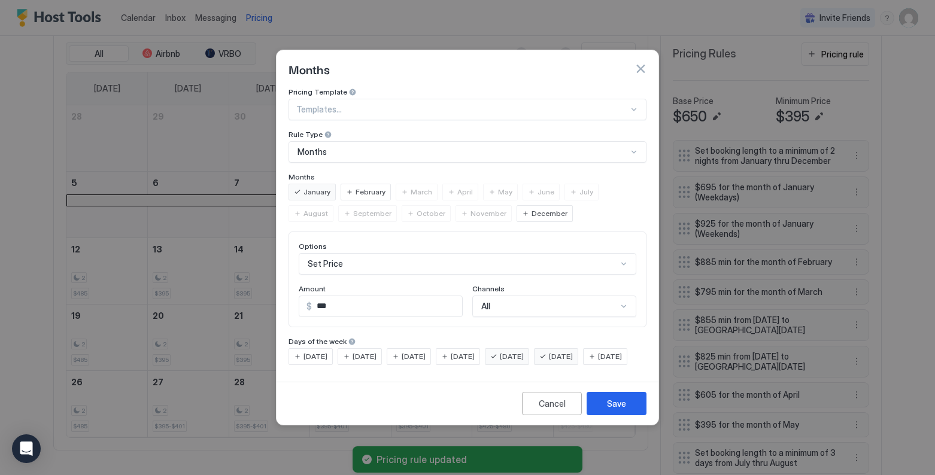
scroll to position [62, 0]
click at [366, 253] on div "Set Price" at bounding box center [468, 264] width 338 height 22
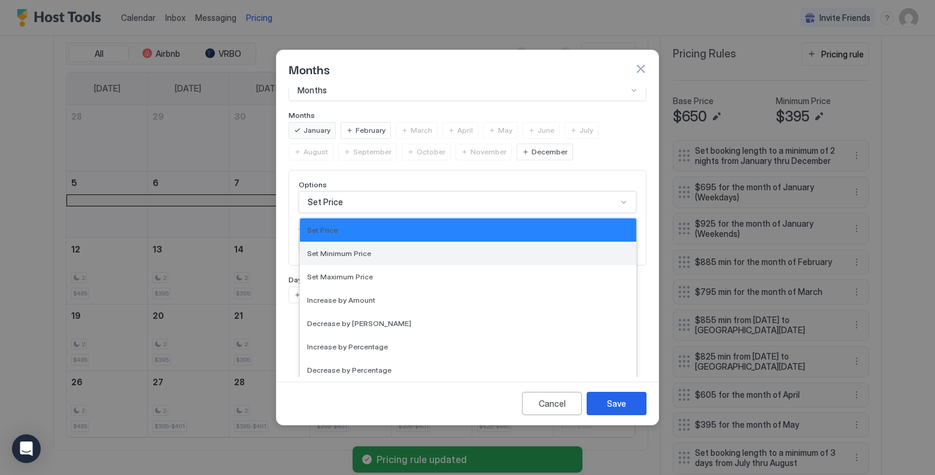
click at [361, 249] on span "Set Minimum Price" at bounding box center [339, 253] width 64 height 9
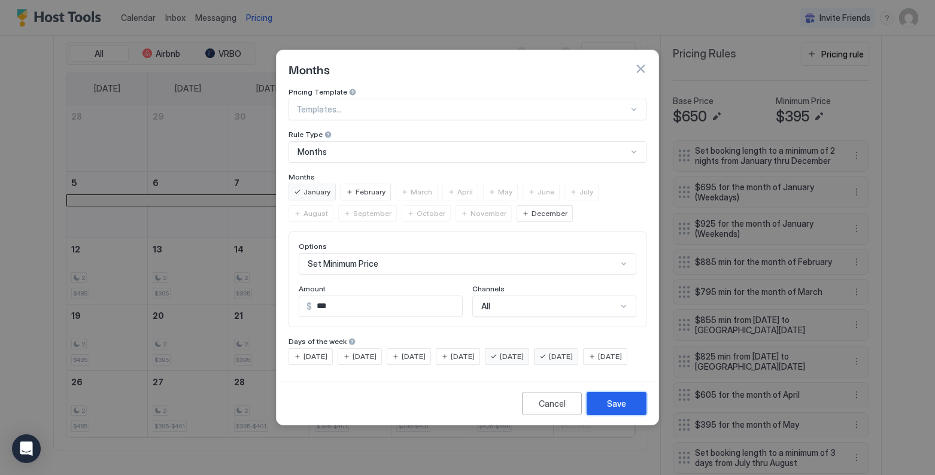
click at [628, 416] on button "Save" at bounding box center [617, 403] width 60 height 23
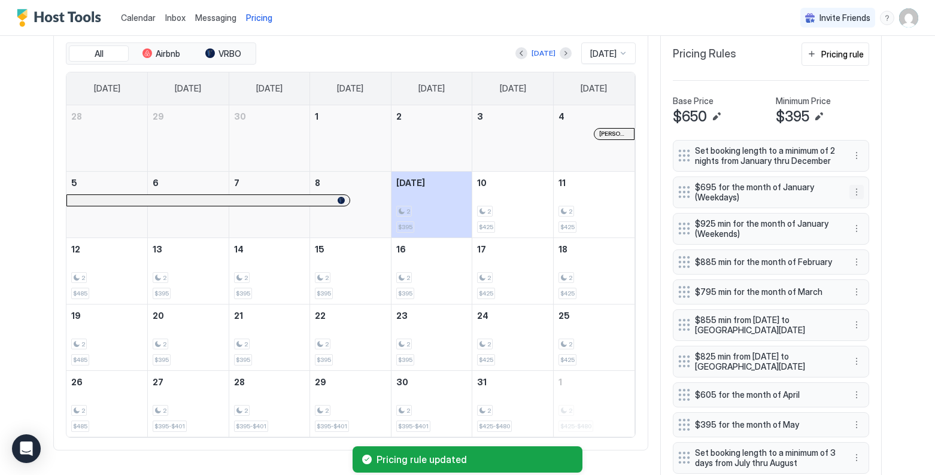
click at [795, 191] on button "More options" at bounding box center [857, 192] width 14 height 14
click at [795, 210] on div "Edit" at bounding box center [868, 209] width 26 height 9
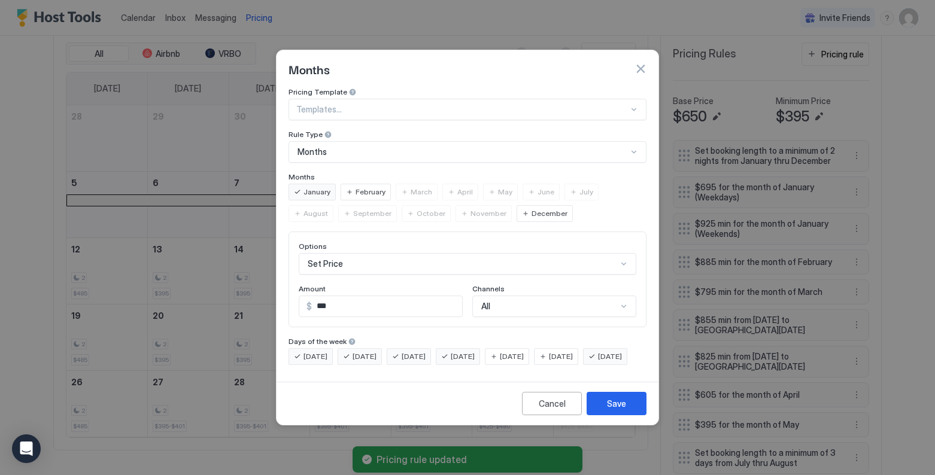
scroll to position [62, 0]
click at [388, 254] on div "Set Price" at bounding box center [468, 264] width 338 height 22
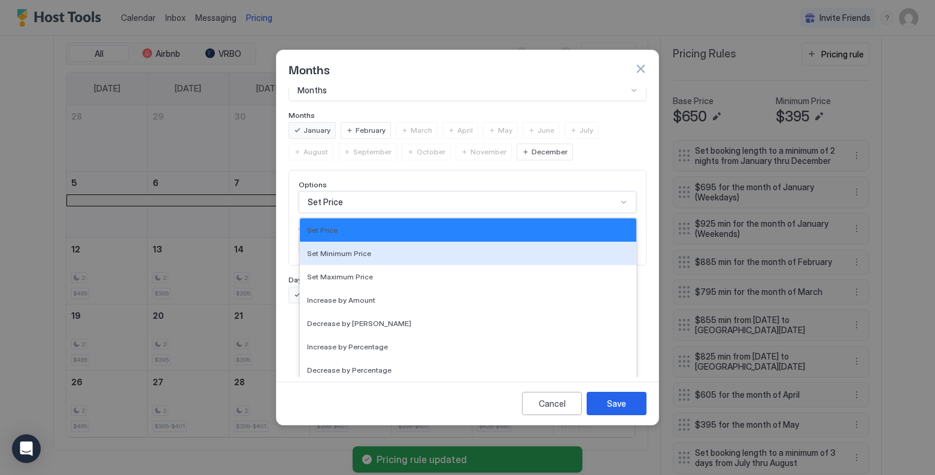
drag, startPoint x: 372, startPoint y: 241, endPoint x: 443, endPoint y: 275, distance: 79.0
click at [373, 249] on div "Set Minimum Price" at bounding box center [468, 253] width 322 height 9
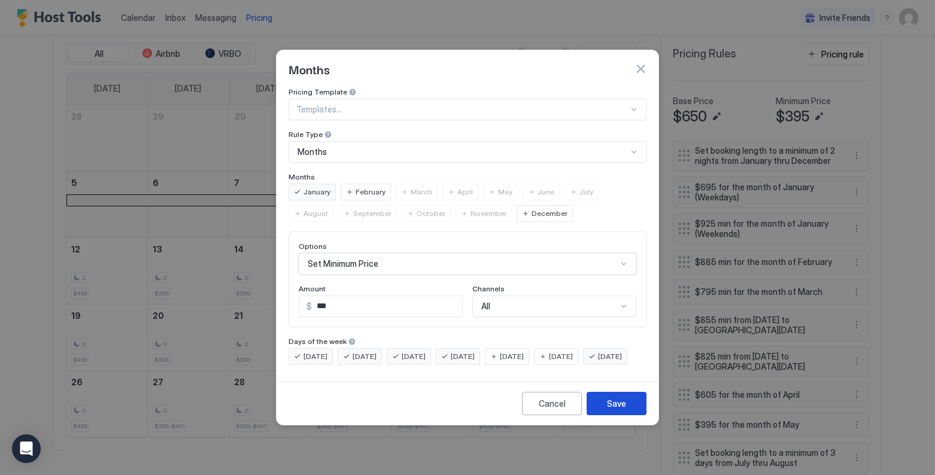
click at [626, 416] on button "Save" at bounding box center [617, 403] width 60 height 23
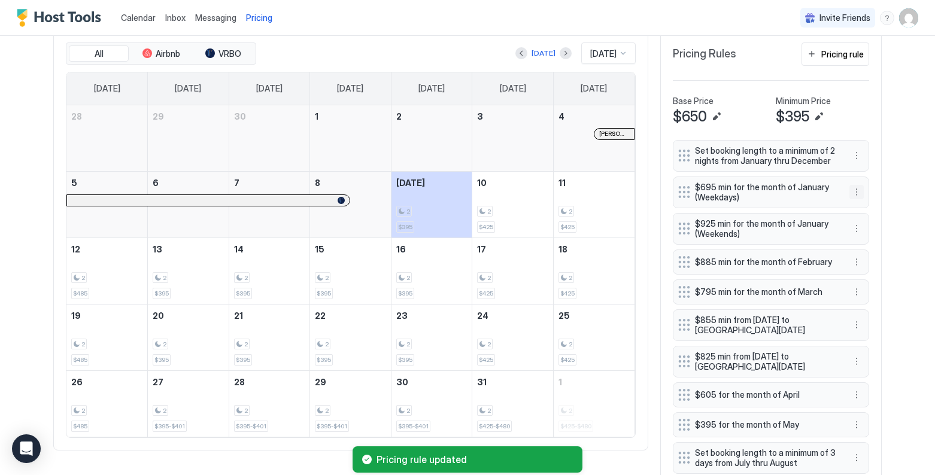
click at [795, 193] on button "More options" at bounding box center [857, 192] width 14 height 14
click at [795, 206] on div "Edit" at bounding box center [868, 209] width 26 height 9
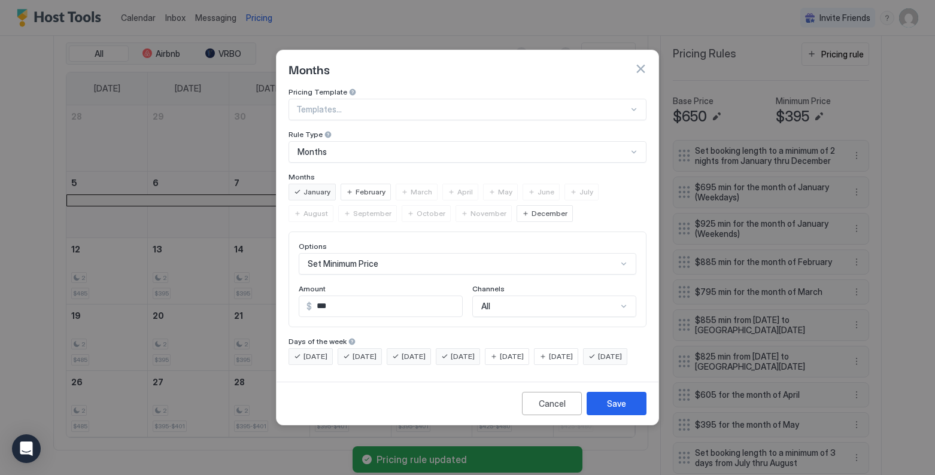
scroll to position [62, 0]
click at [396, 253] on div "Set Minimum Price" at bounding box center [468, 264] width 338 height 22
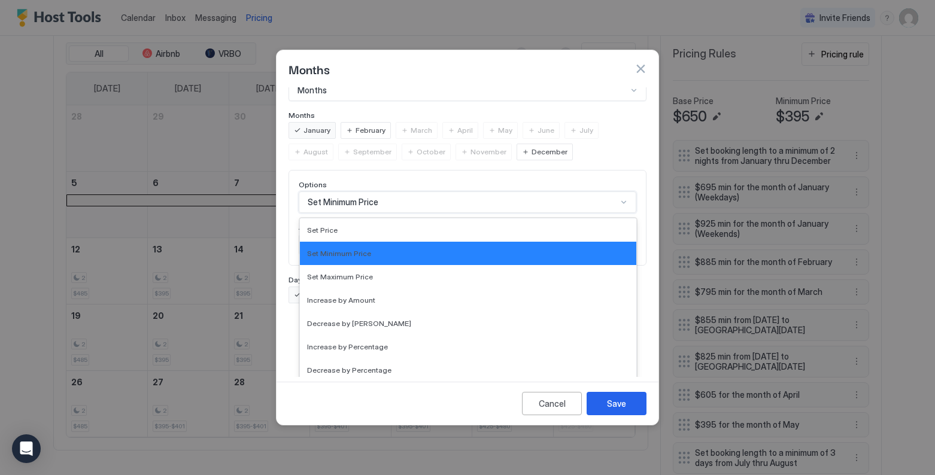
click at [359, 249] on span "Set Minimum Price" at bounding box center [339, 253] width 64 height 9
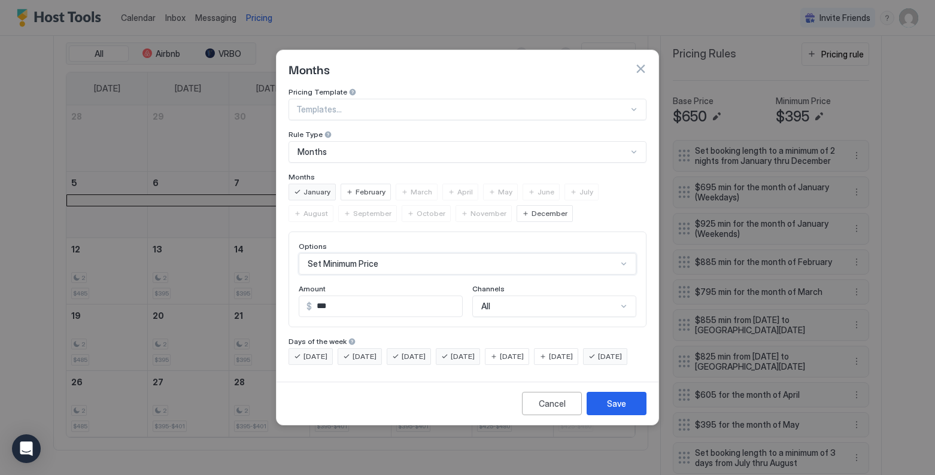
scroll to position [0, 0]
drag, startPoint x: 620, startPoint y: 417, endPoint x: 656, endPoint y: 386, distance: 47.1
click at [620, 410] on div "Save" at bounding box center [616, 404] width 19 height 13
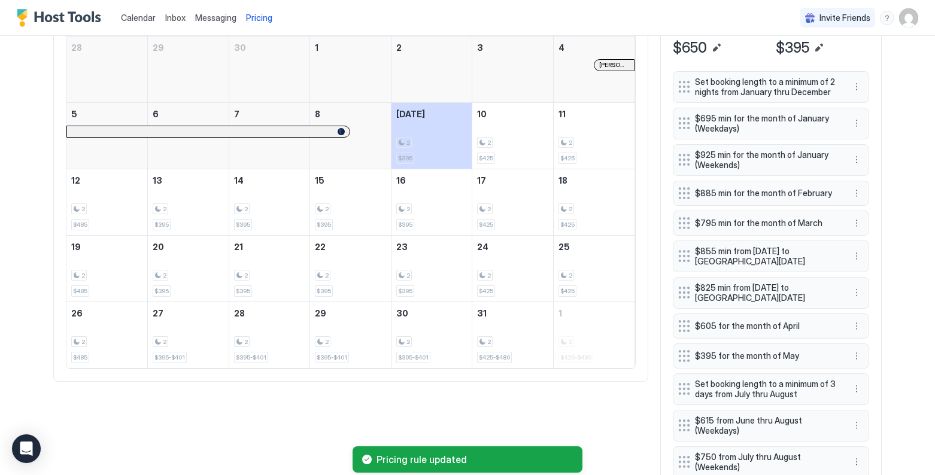
scroll to position [449, 0]
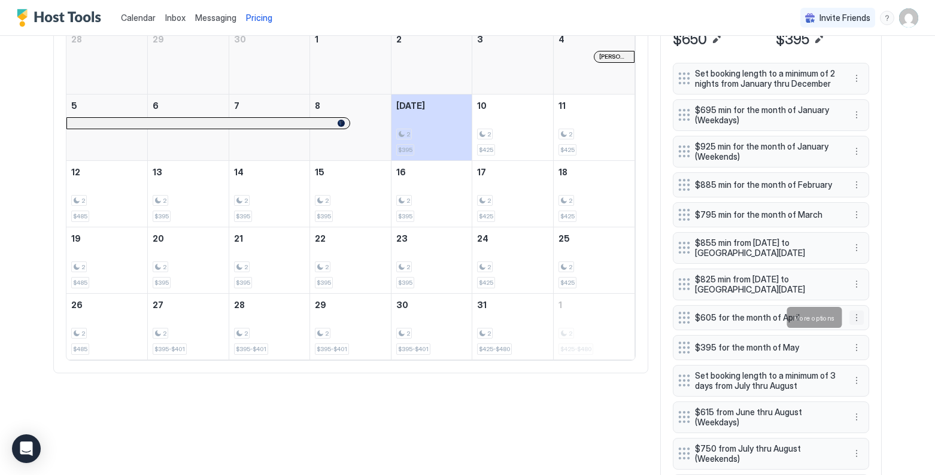
click at [795, 317] on button "More options" at bounding box center [857, 318] width 14 height 14
click at [795, 332] on div "Edit" at bounding box center [868, 334] width 26 height 9
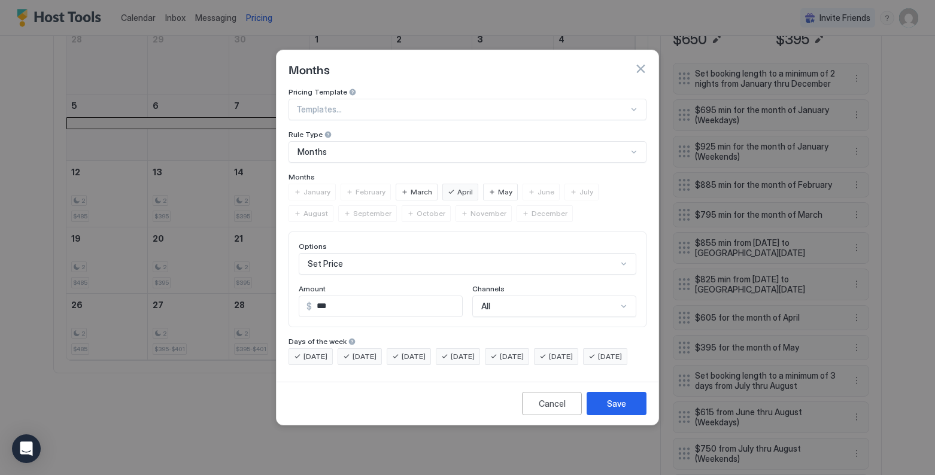
click at [386, 253] on div "Set Price" at bounding box center [468, 264] width 338 height 22
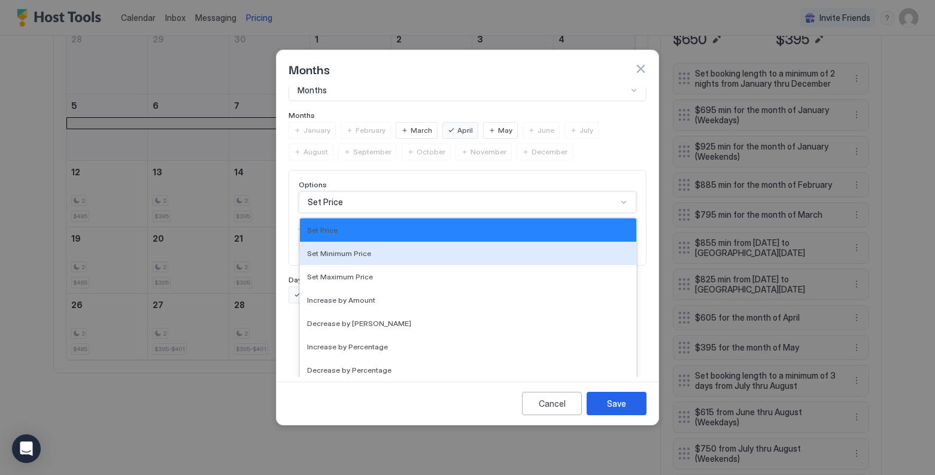
drag, startPoint x: 362, startPoint y: 245, endPoint x: 423, endPoint y: 276, distance: 69.1
click at [362, 249] on span "Set Minimum Price" at bounding box center [339, 253] width 64 height 9
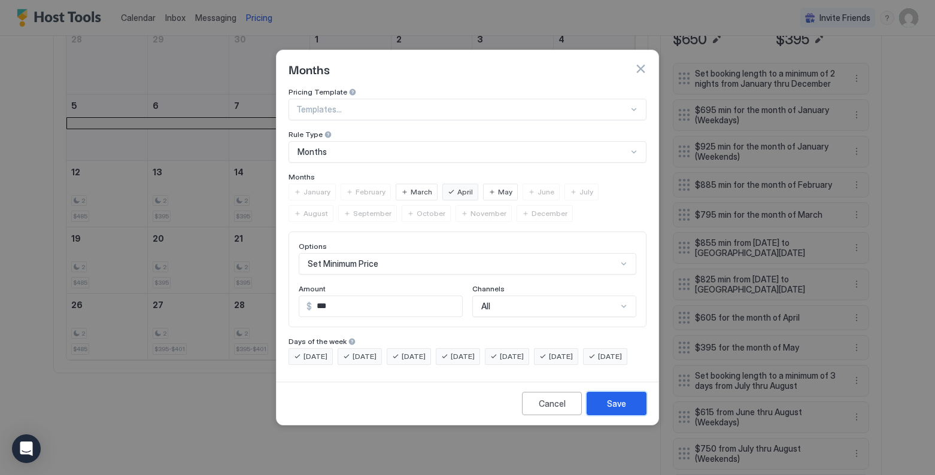
drag, startPoint x: 621, startPoint y: 415, endPoint x: 789, endPoint y: 281, distance: 215.2
click at [621, 410] on div "Save" at bounding box center [616, 404] width 19 height 13
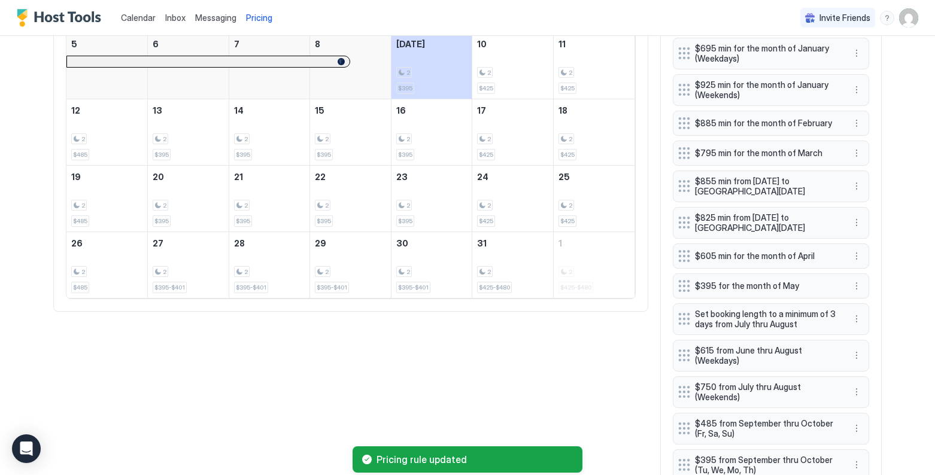
scroll to position [511, 0]
click at [795, 287] on button "More options" at bounding box center [857, 285] width 14 height 14
click at [795, 302] on div "Edit" at bounding box center [868, 302] width 26 height 9
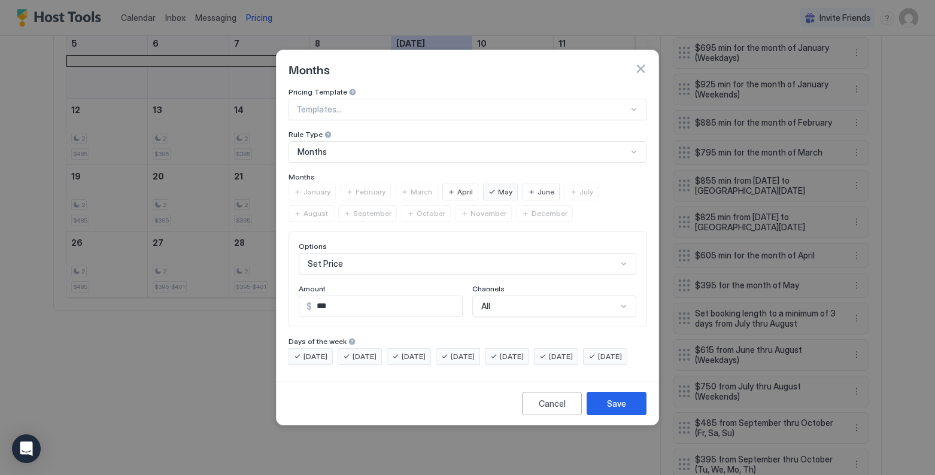
scroll to position [62, 0]
click at [386, 257] on div "Set Price" at bounding box center [468, 264] width 338 height 22
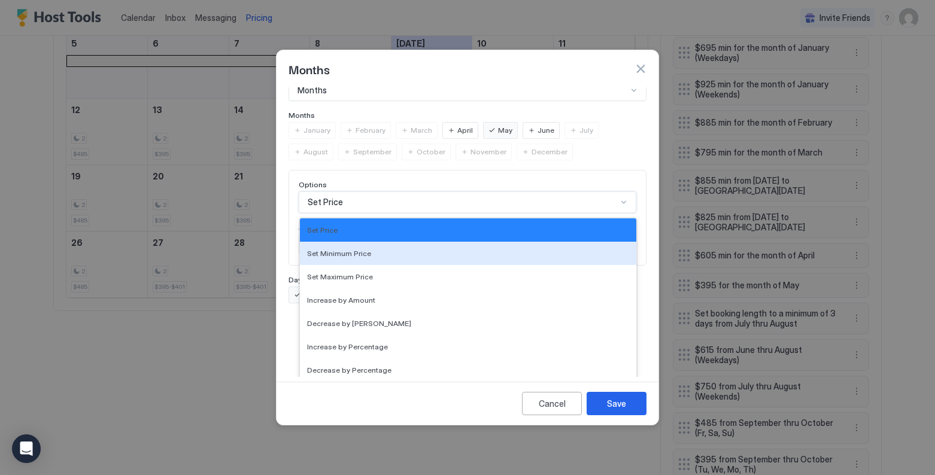
drag, startPoint x: 373, startPoint y: 244, endPoint x: 430, endPoint y: 269, distance: 62.2
click at [373, 249] on div "Set Minimum Price" at bounding box center [468, 253] width 322 height 9
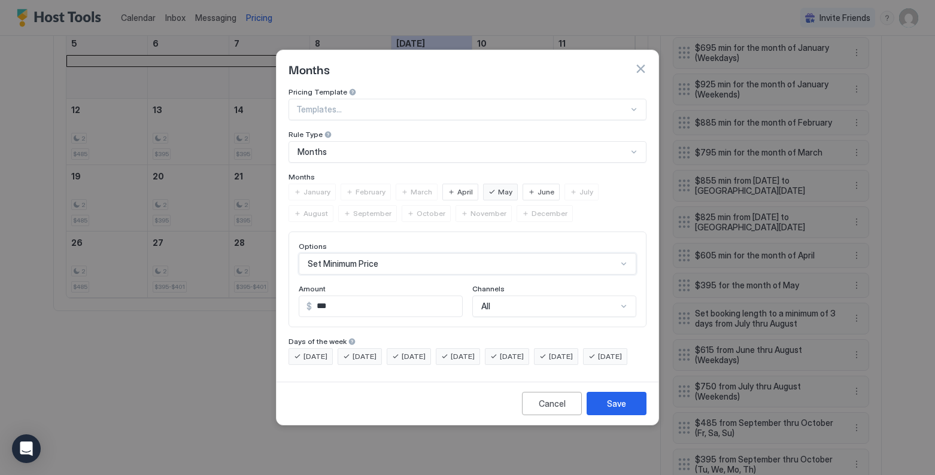
scroll to position [0, 0]
drag, startPoint x: 626, startPoint y: 418, endPoint x: 692, endPoint y: 367, distance: 82.8
click at [626, 416] on button "Save" at bounding box center [617, 403] width 60 height 23
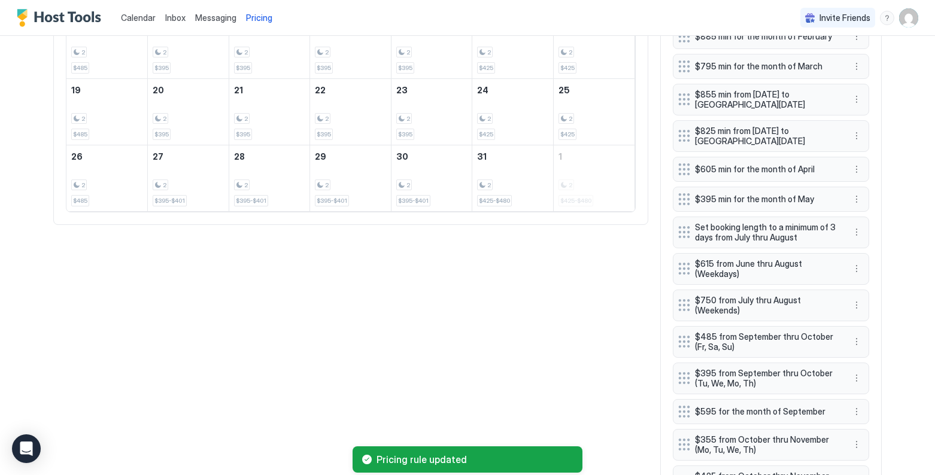
scroll to position [601, 0]
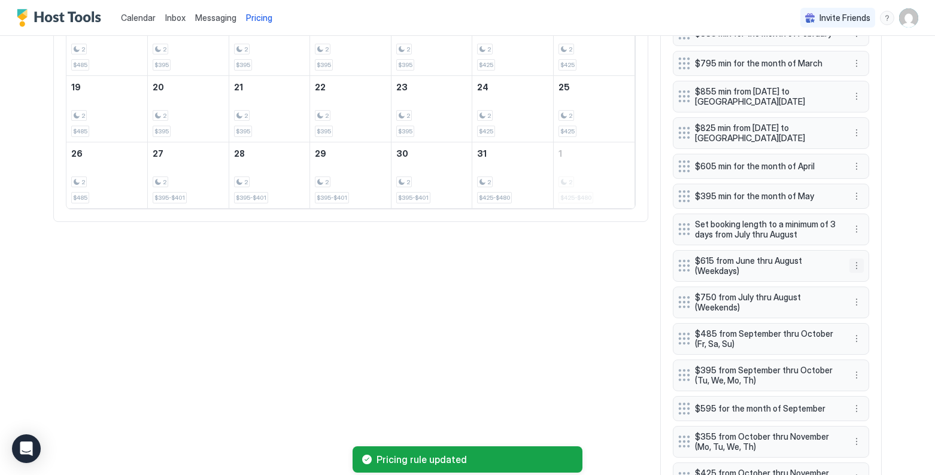
click at [795, 268] on button "More options" at bounding box center [857, 266] width 14 height 14
click at [795, 282] on div "Edit" at bounding box center [868, 282] width 26 height 9
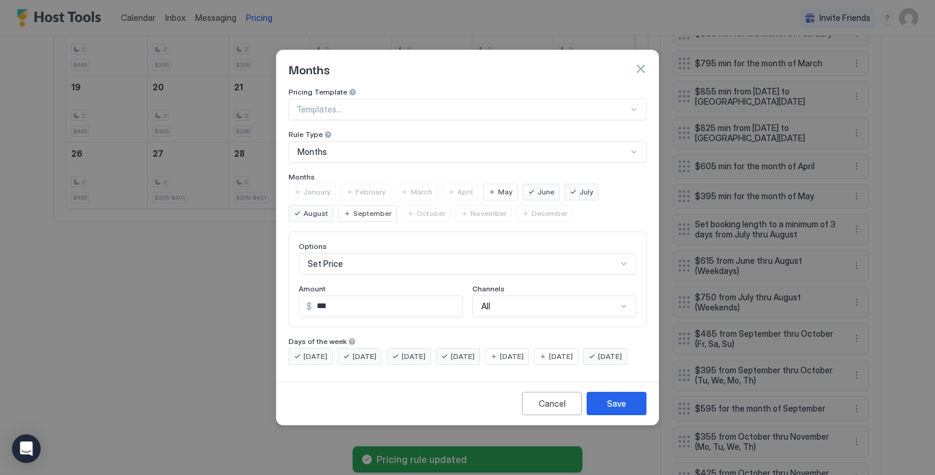
scroll to position [62, 0]
click at [362, 253] on div "Set Price" at bounding box center [468, 264] width 338 height 22
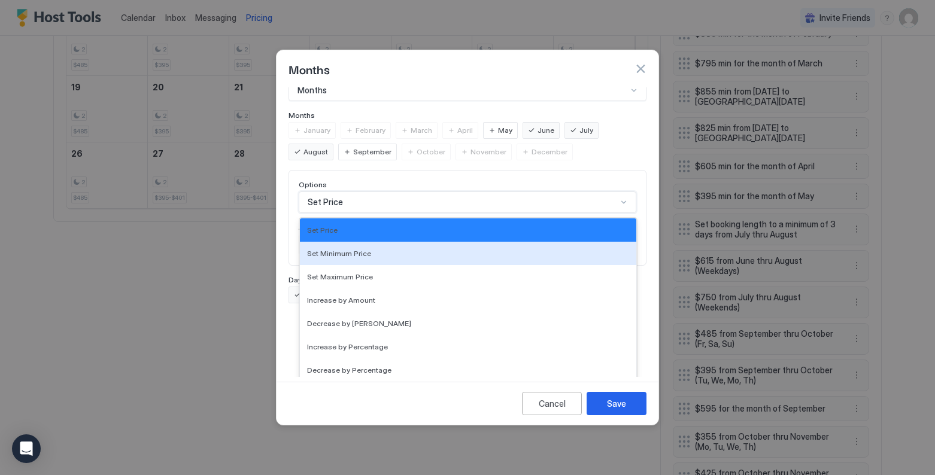
drag, startPoint x: 353, startPoint y: 241, endPoint x: 418, endPoint y: 280, distance: 75.7
click at [353, 249] on span "Set Minimum Price" at bounding box center [339, 253] width 64 height 9
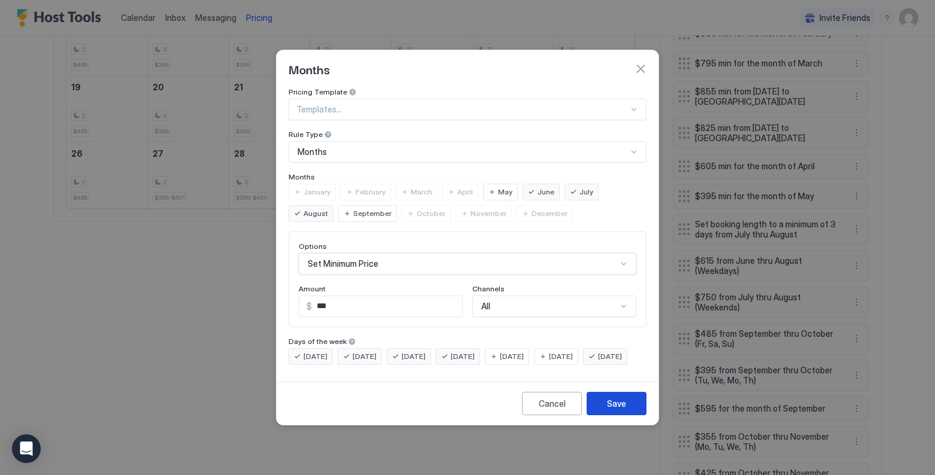
click at [613, 410] on div "Save" at bounding box center [616, 404] width 19 height 13
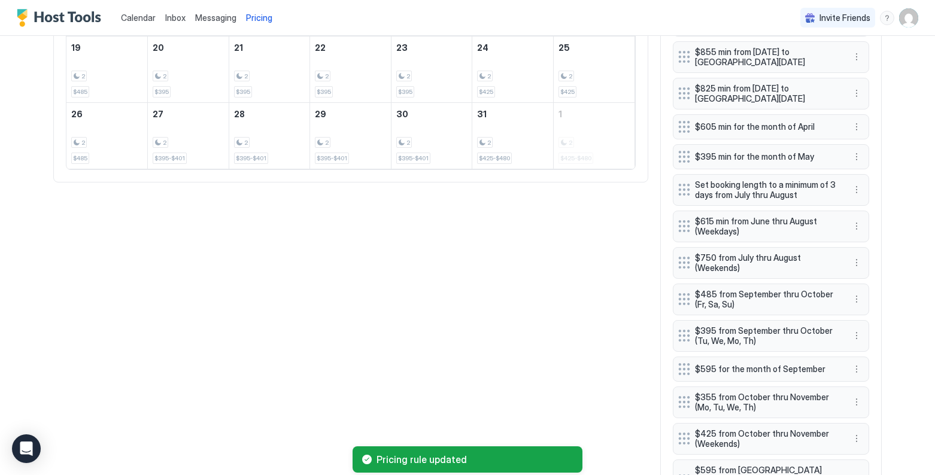
scroll to position [642, 0]
click at [795, 261] on button "More options" at bounding box center [857, 261] width 14 height 14
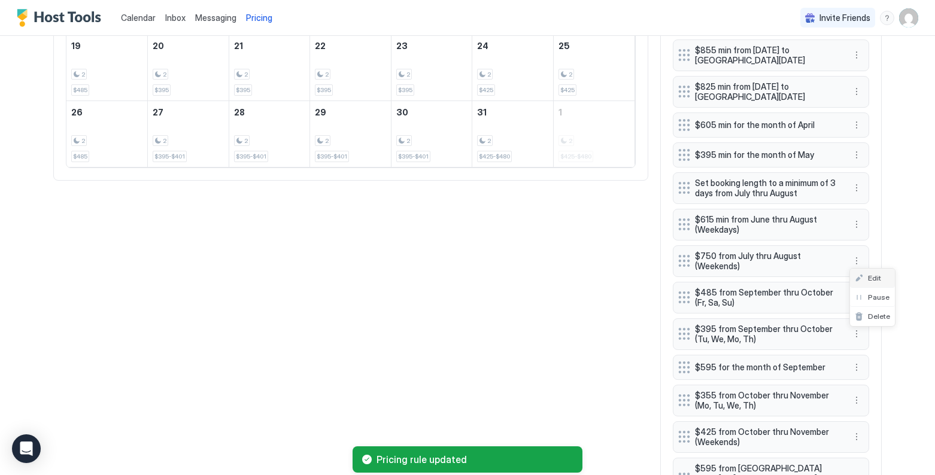
click at [795, 277] on div "Edit" at bounding box center [868, 278] width 26 height 9
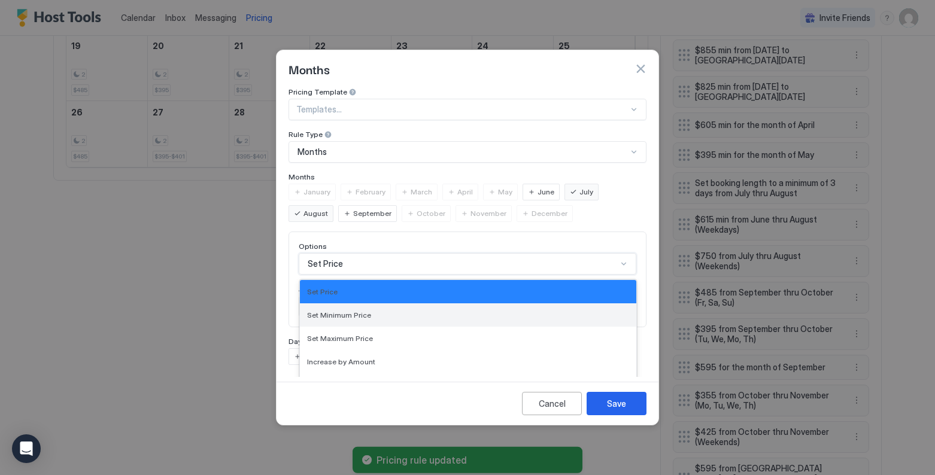
click at [354, 253] on div "Set Minimum Price, 2 of 17. 17 results available. Use Up and Down to choose opt…" at bounding box center [468, 264] width 338 height 22
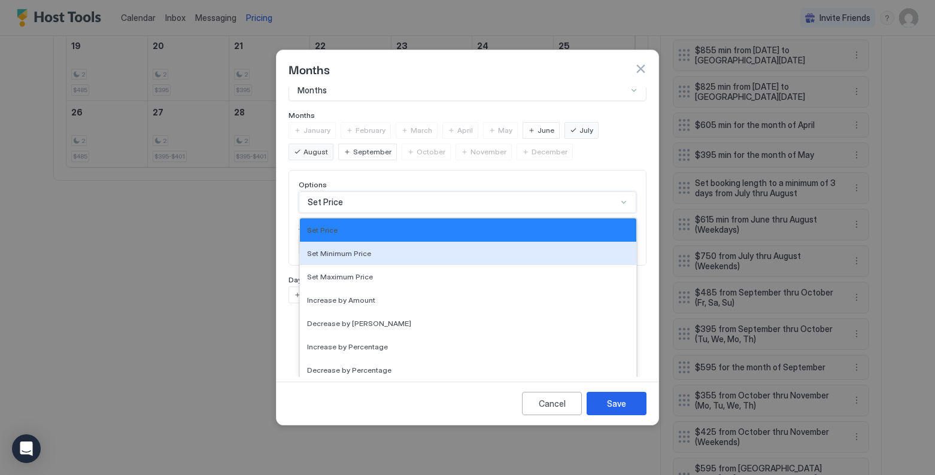
drag, startPoint x: 352, startPoint y: 243, endPoint x: 385, endPoint y: 263, distance: 38.7
click at [352, 249] on span "Set Minimum Price" at bounding box center [339, 253] width 64 height 9
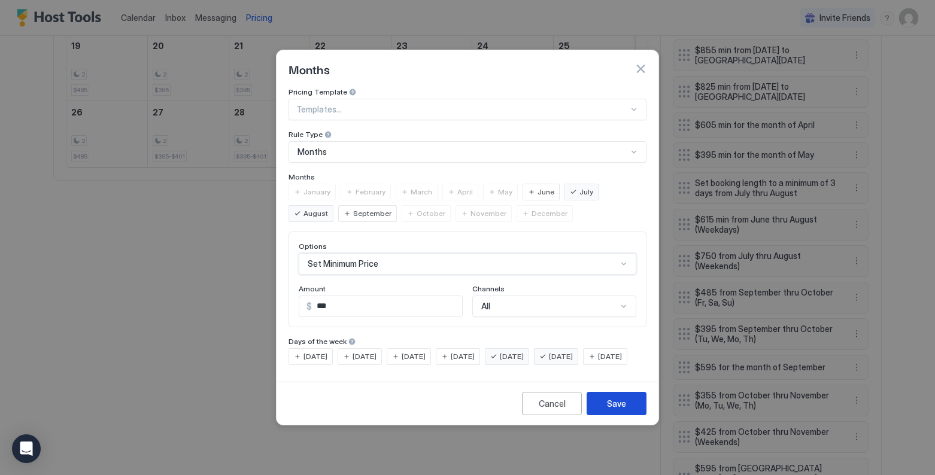
drag, startPoint x: 622, startPoint y: 413, endPoint x: 752, endPoint y: 365, distance: 139.1
click at [622, 410] on div "Save" at bounding box center [616, 404] width 19 height 13
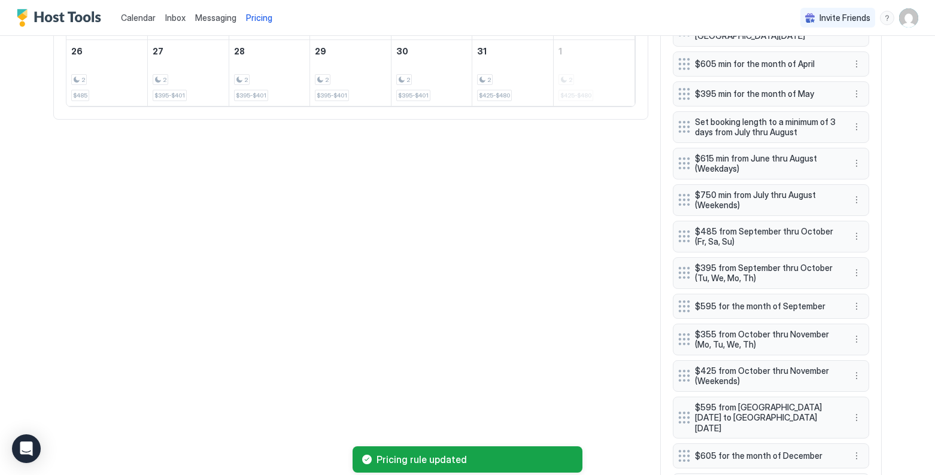
scroll to position [705, 0]
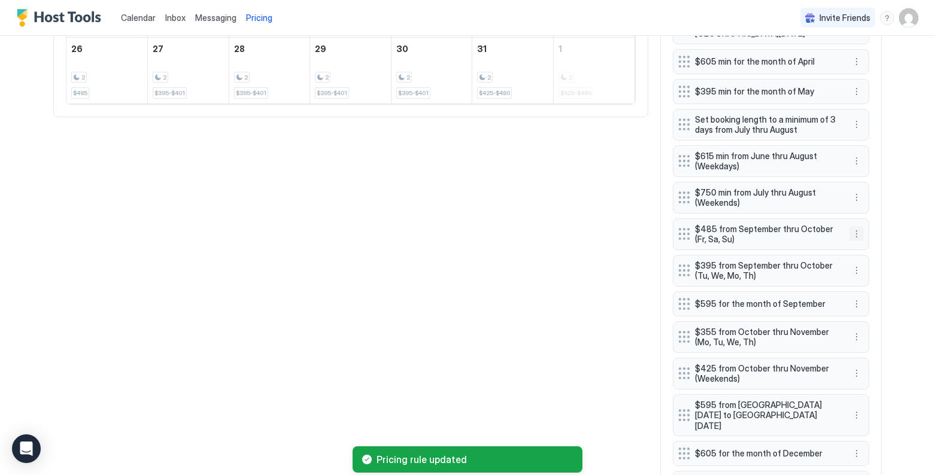
click at [795, 233] on button "More options" at bounding box center [857, 234] width 14 height 14
click at [795, 250] on span "Edit" at bounding box center [874, 251] width 13 height 9
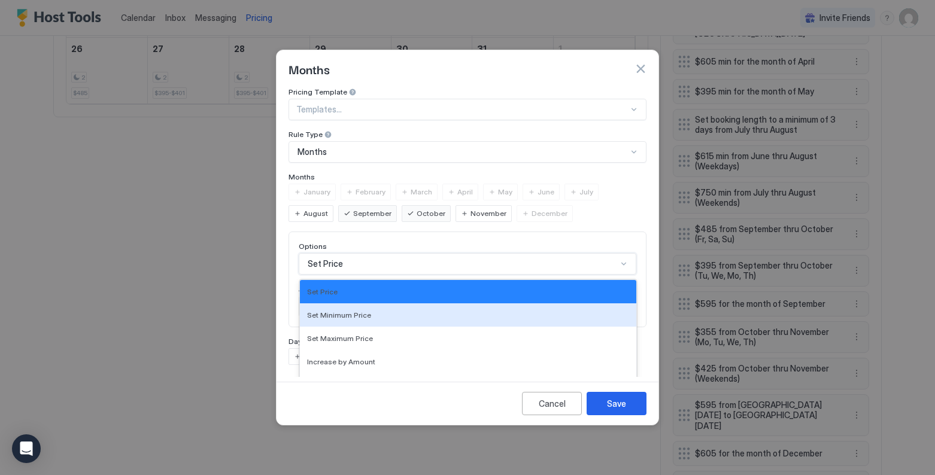
scroll to position [62, 0]
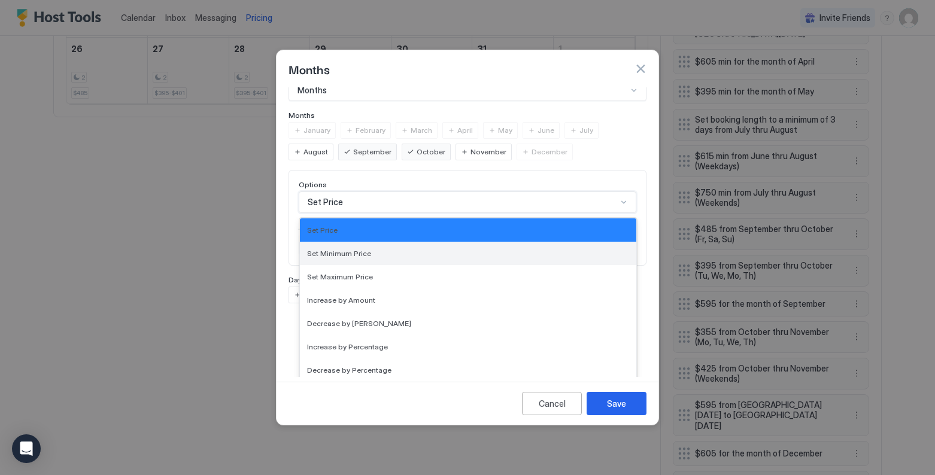
click at [378, 213] on div "Set Minimum Price, 2 of 17. 17 results available. Use Up and Down to choose opt…" at bounding box center [468, 203] width 338 height 22
drag, startPoint x: 359, startPoint y: 245, endPoint x: 398, endPoint y: 263, distance: 42.9
click at [358, 249] on span "Set Minimum Price" at bounding box center [339, 253] width 64 height 9
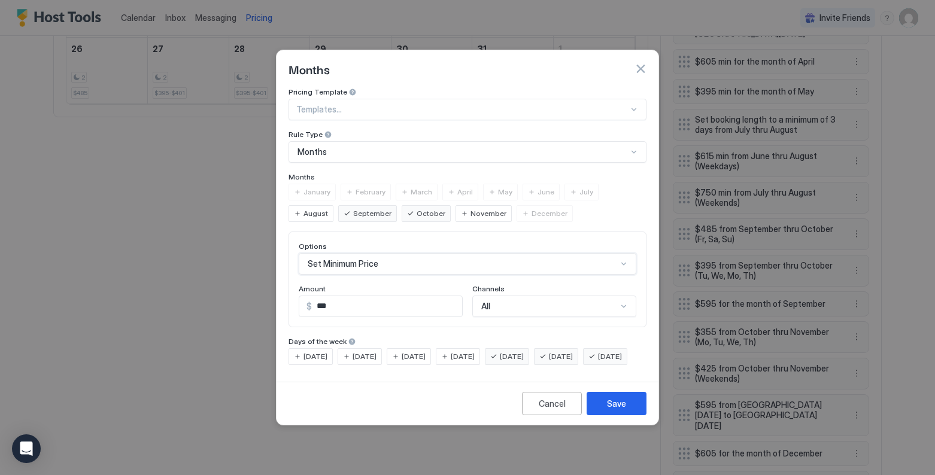
scroll to position [0, 0]
drag, startPoint x: 621, startPoint y: 413, endPoint x: 668, endPoint y: 387, distance: 53.6
click at [622, 410] on div "Save" at bounding box center [616, 404] width 19 height 13
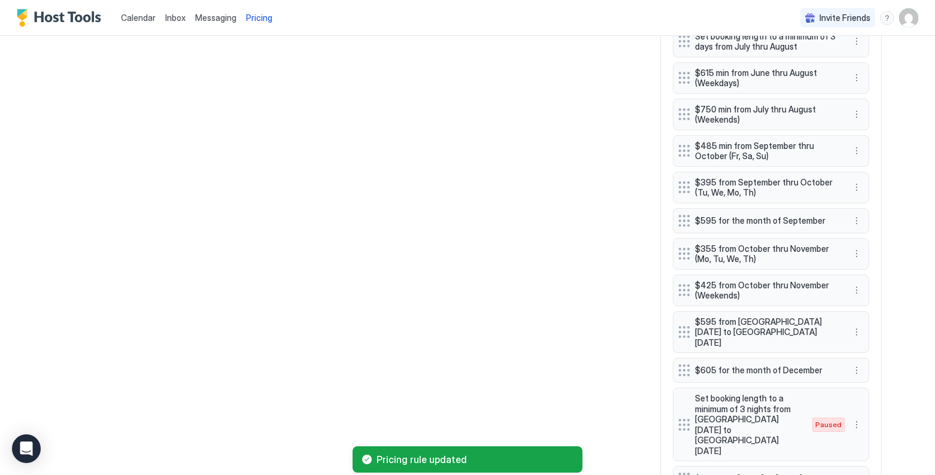
scroll to position [796, 0]
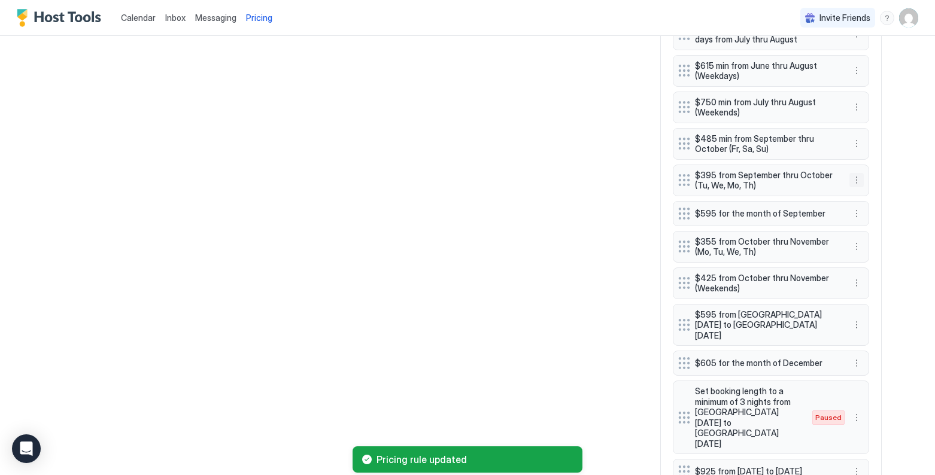
click at [795, 183] on button "More options" at bounding box center [857, 180] width 14 height 14
click at [795, 195] on div "Edit" at bounding box center [868, 197] width 26 height 9
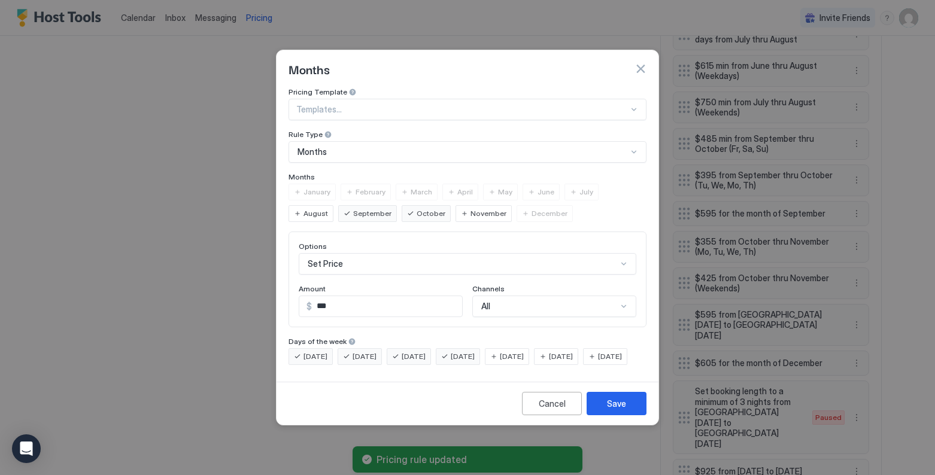
scroll to position [62, 0]
click at [335, 253] on div "Set Price" at bounding box center [468, 264] width 338 height 22
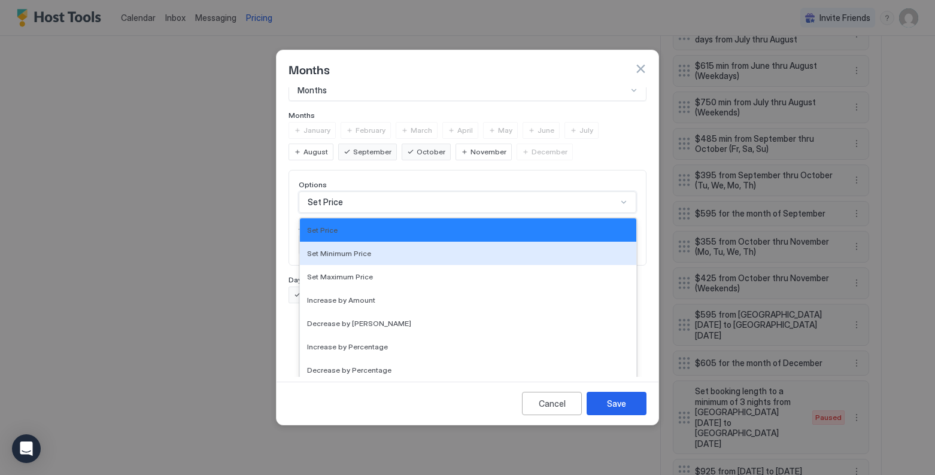
drag, startPoint x: 350, startPoint y: 244, endPoint x: 390, endPoint y: 283, distance: 55.9
click at [353, 249] on span "Set Minimum Price" at bounding box center [339, 253] width 64 height 9
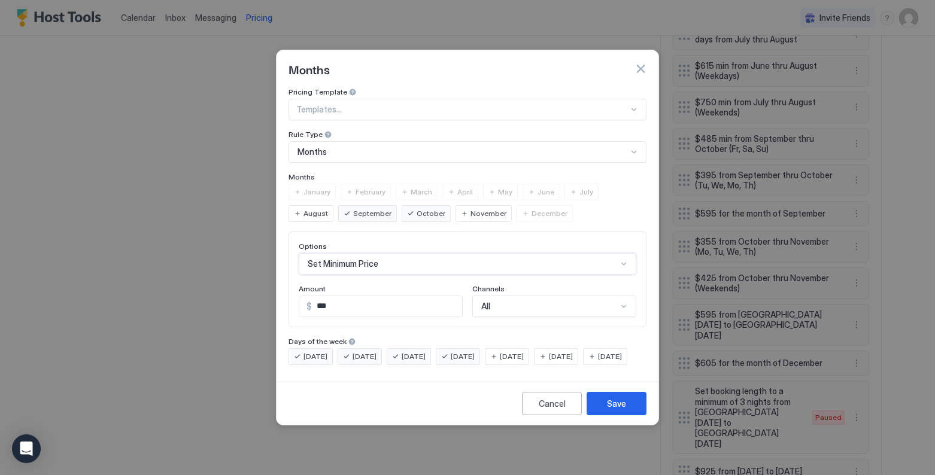
scroll to position [0, 0]
drag, startPoint x: 614, startPoint y: 416, endPoint x: 753, endPoint y: 347, distance: 154.8
click at [614, 410] on div "Save" at bounding box center [616, 404] width 19 height 13
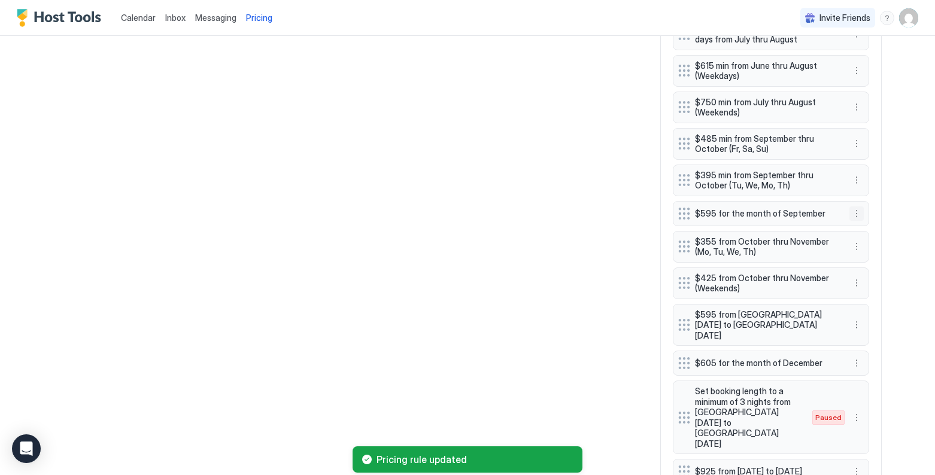
click at [795, 213] on button "More options" at bounding box center [857, 214] width 14 height 14
click at [795, 231] on div "Edit" at bounding box center [868, 230] width 26 height 9
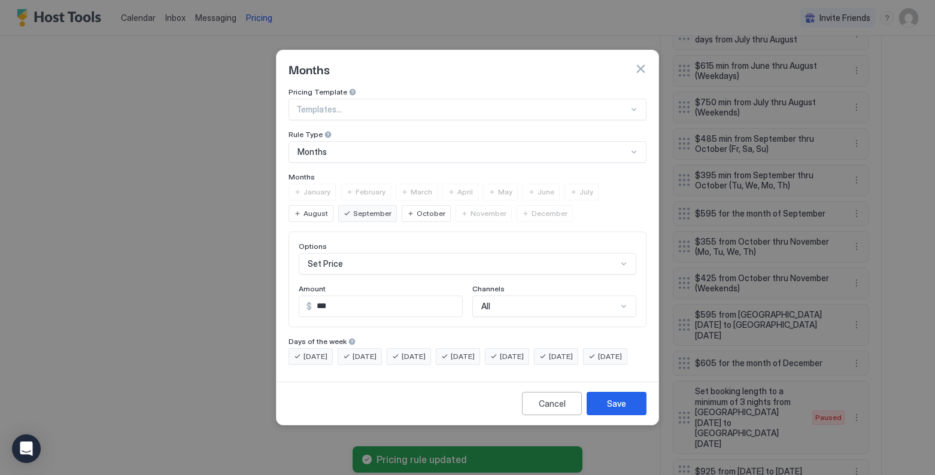
click at [391, 256] on div "Set Price" at bounding box center [468, 264] width 338 height 22
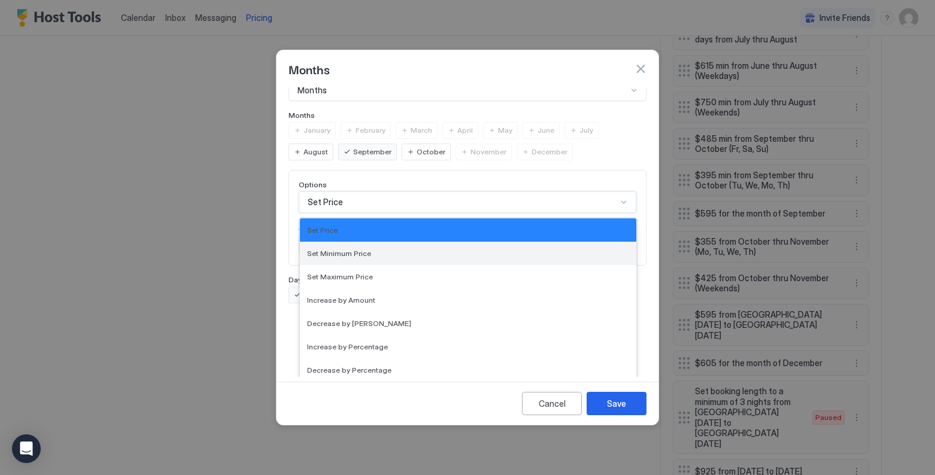
click at [379, 249] on div "Set Minimum Price" at bounding box center [468, 253] width 322 height 9
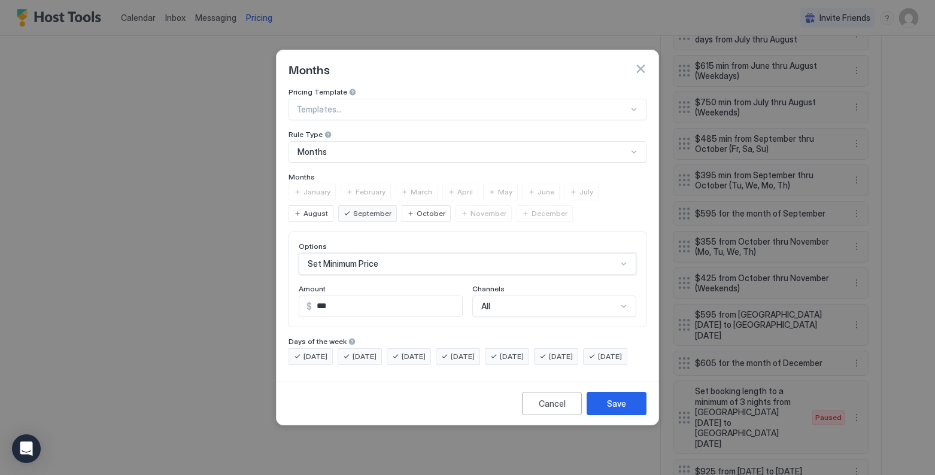
scroll to position [0, 0]
click at [628, 416] on button "Save" at bounding box center [617, 403] width 60 height 23
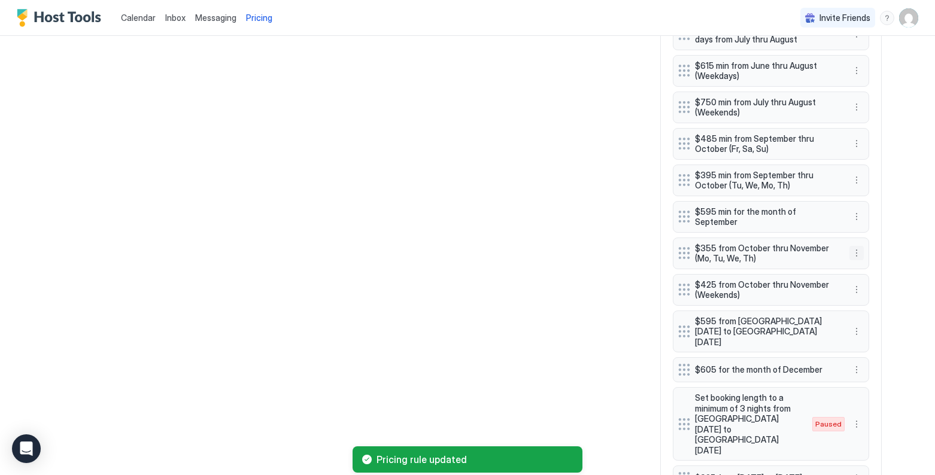
click at [795, 248] on button "More options" at bounding box center [857, 253] width 14 height 14
click at [795, 264] on div "Edit" at bounding box center [868, 263] width 26 height 9
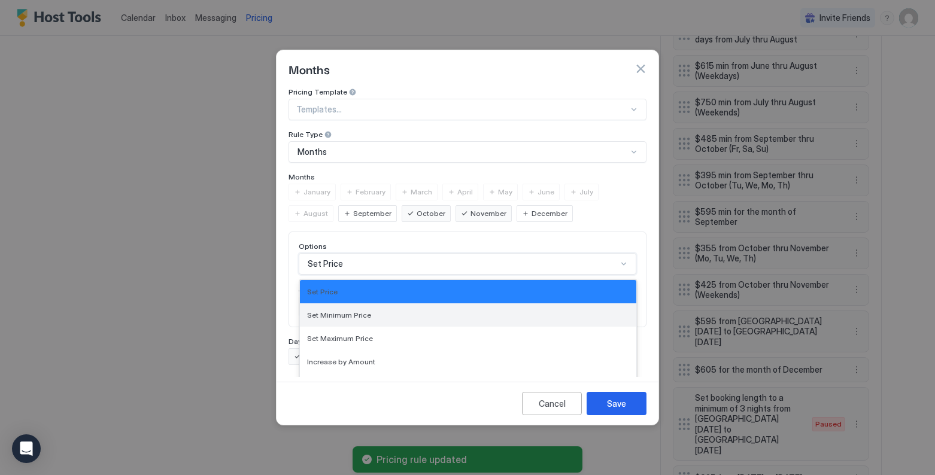
click at [346, 253] on div "Set Minimum Price, 2 of 17. 17 results available. Use Up and Down to choose opt…" at bounding box center [468, 264] width 338 height 22
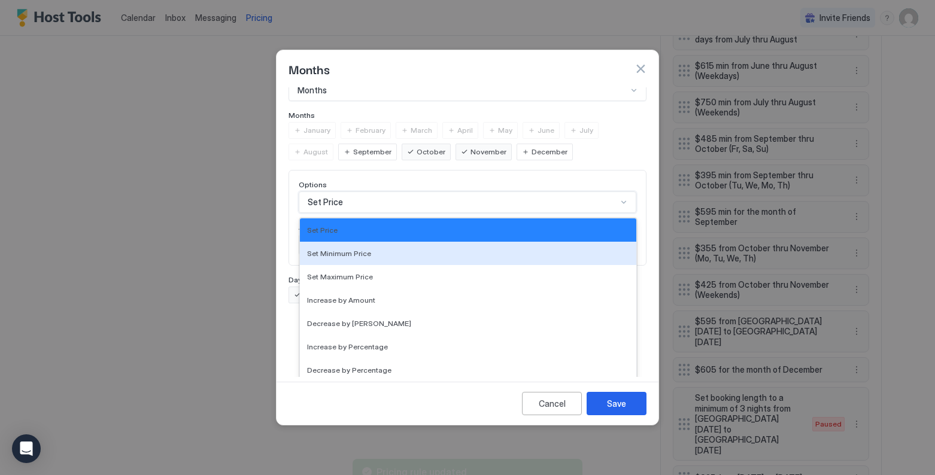
drag, startPoint x: 346, startPoint y: 246, endPoint x: 416, endPoint y: 283, distance: 79.6
click at [346, 249] on span "Set Minimum Price" at bounding box center [339, 253] width 64 height 9
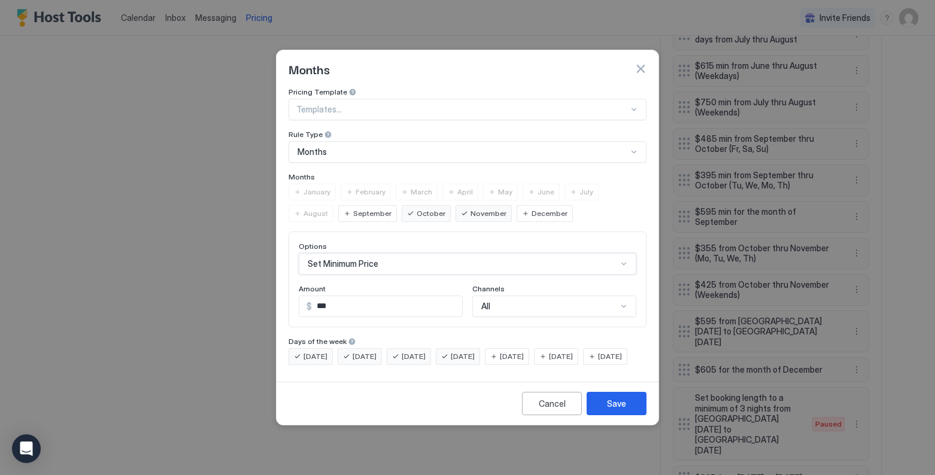
scroll to position [0, 0]
click at [632, 416] on button "Save" at bounding box center [617, 403] width 60 height 23
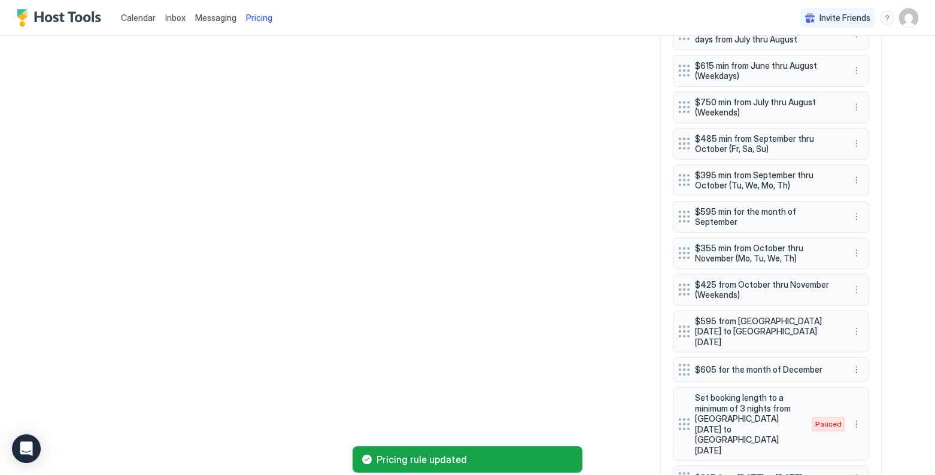
scroll to position [796, 0]
click at [795, 283] on button "More options" at bounding box center [857, 289] width 14 height 14
click at [795, 299] on div "Edit" at bounding box center [872, 299] width 45 height 19
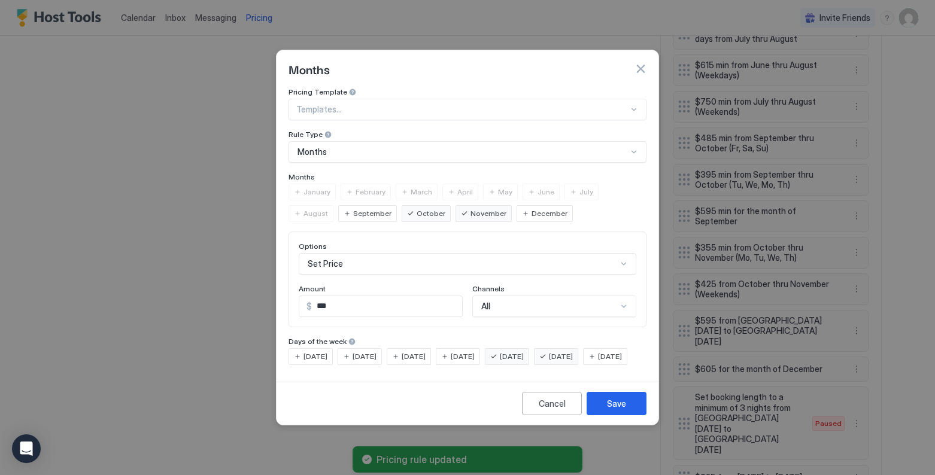
scroll to position [62, 0]
click at [401, 255] on div "Set Price" at bounding box center [468, 264] width 338 height 22
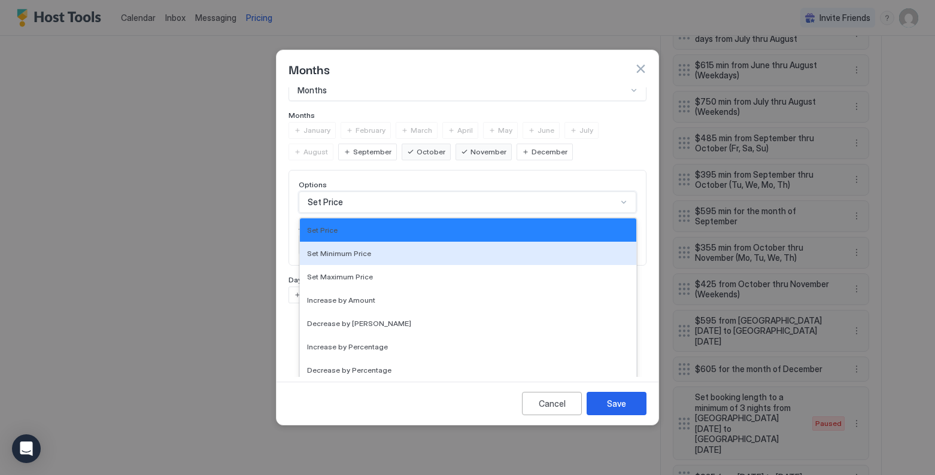
drag, startPoint x: 378, startPoint y: 244, endPoint x: 487, endPoint y: 296, distance: 121.6
click at [379, 249] on div "Set Minimum Price" at bounding box center [468, 253] width 322 height 9
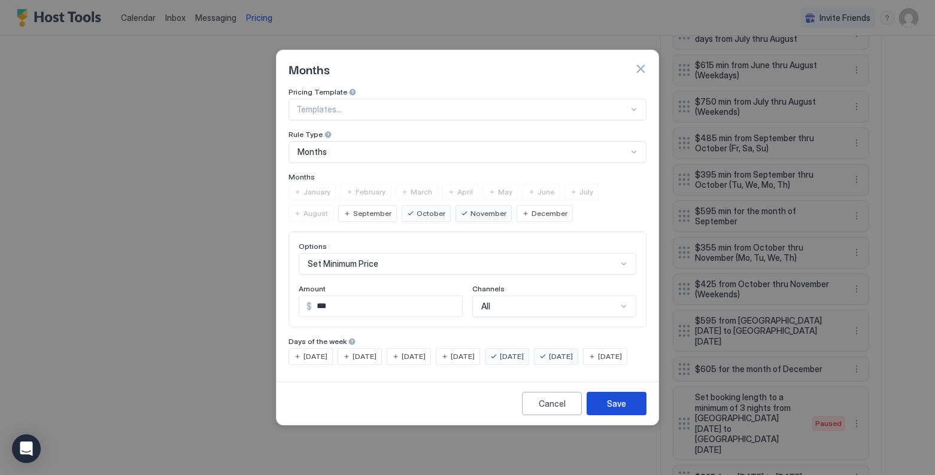
drag, startPoint x: 623, startPoint y: 417, endPoint x: 720, endPoint y: 354, distance: 115.4
click at [623, 410] on div "Save" at bounding box center [616, 404] width 19 height 13
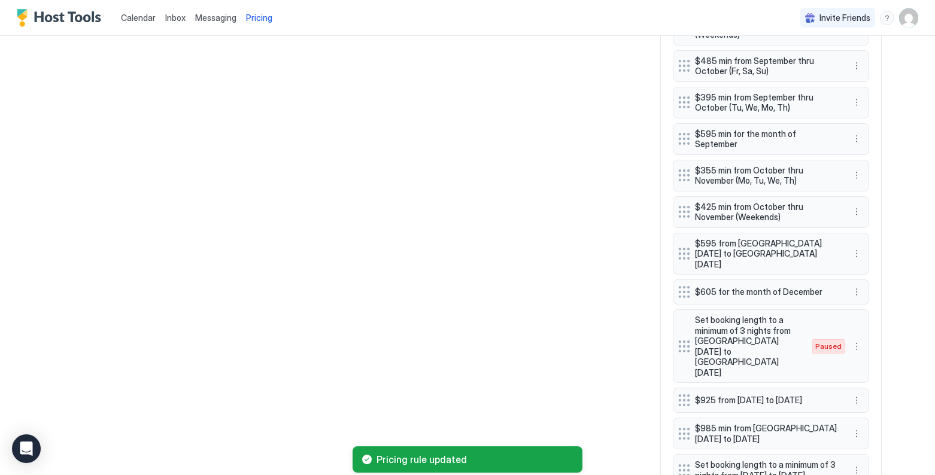
scroll to position [875, 0]
click at [795, 246] on button "More options" at bounding box center [857, 253] width 14 height 14
click at [795, 254] on div "Edit" at bounding box center [868, 257] width 26 height 9
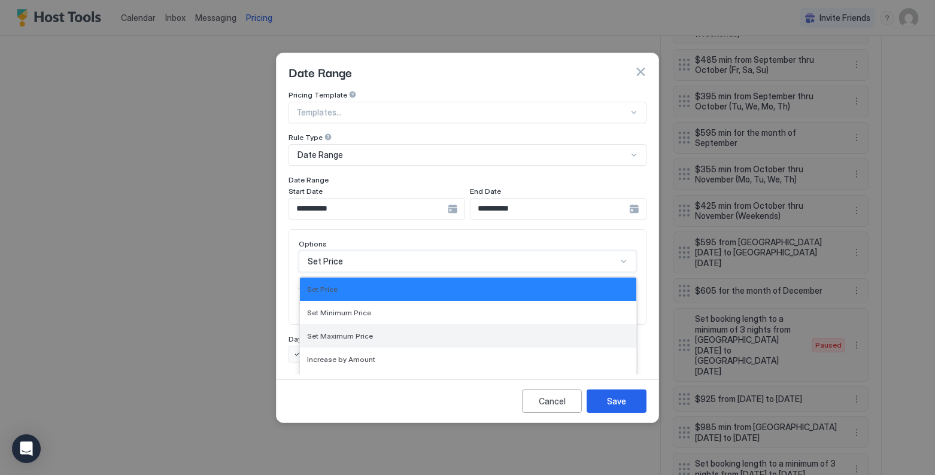
scroll to position [62, 0]
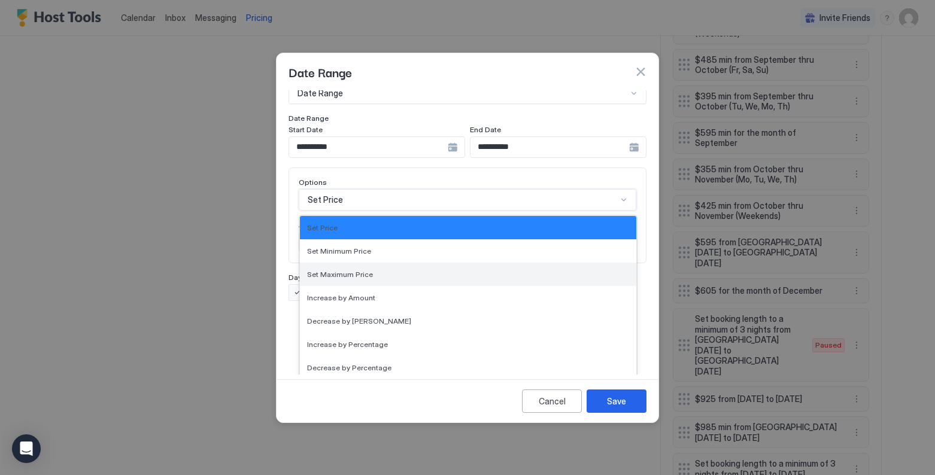
click at [428, 211] on div "Set Maximum Price, 3 of 17. 17 results available. Use Up and Down to choose opt…" at bounding box center [468, 200] width 338 height 22
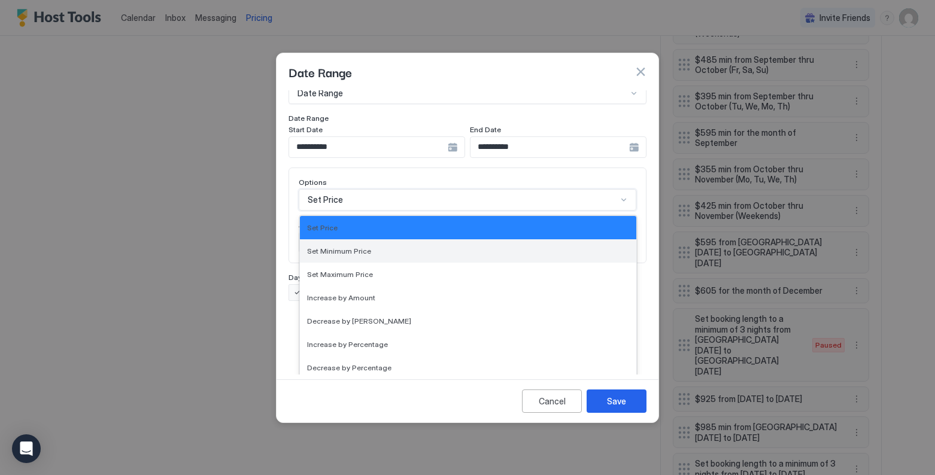
click at [364, 247] on span "Set Minimum Price" at bounding box center [339, 251] width 64 height 9
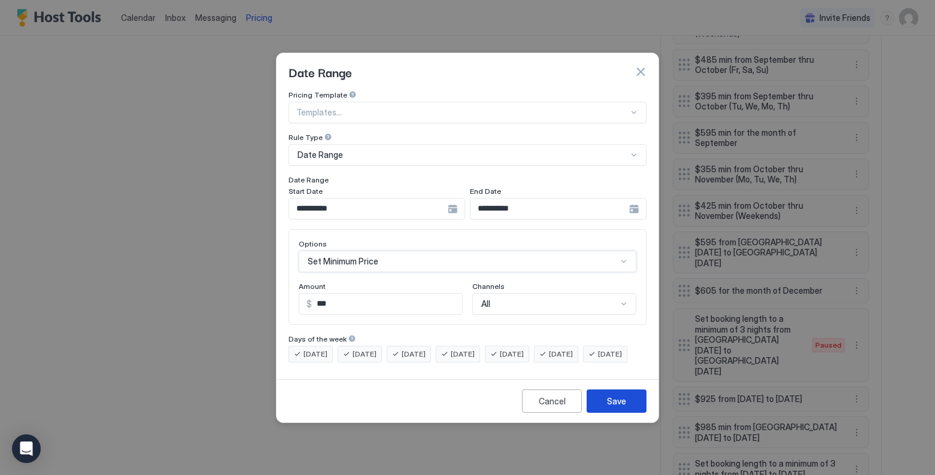
drag, startPoint x: 615, startPoint y: 411, endPoint x: 617, endPoint y: 405, distance: 6.3
click at [614, 408] on div "Save" at bounding box center [616, 401] width 19 height 13
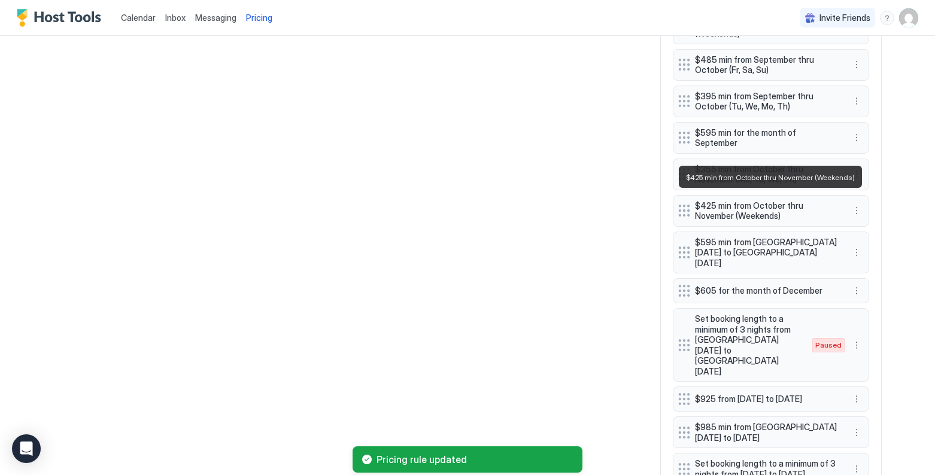
scroll to position [897, 0]
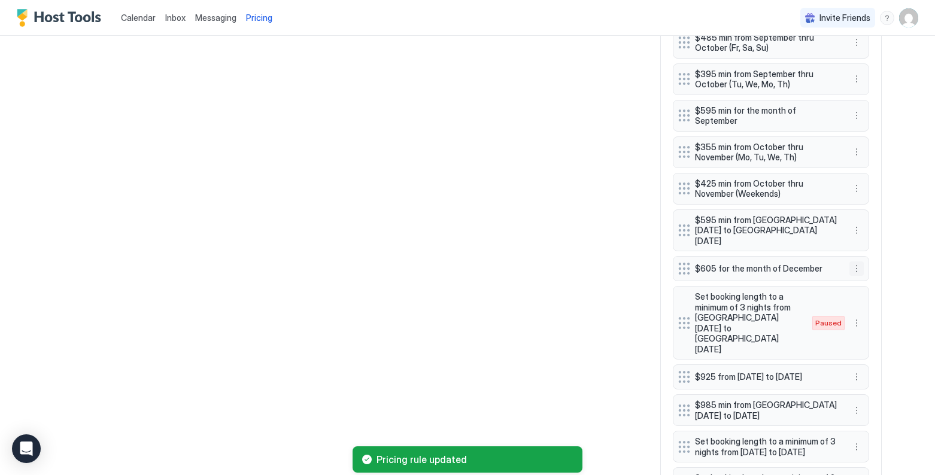
click at [795, 262] on button "More options" at bounding box center [857, 269] width 14 height 14
click at [795, 268] on div "Edit" at bounding box center [868, 268] width 26 height 9
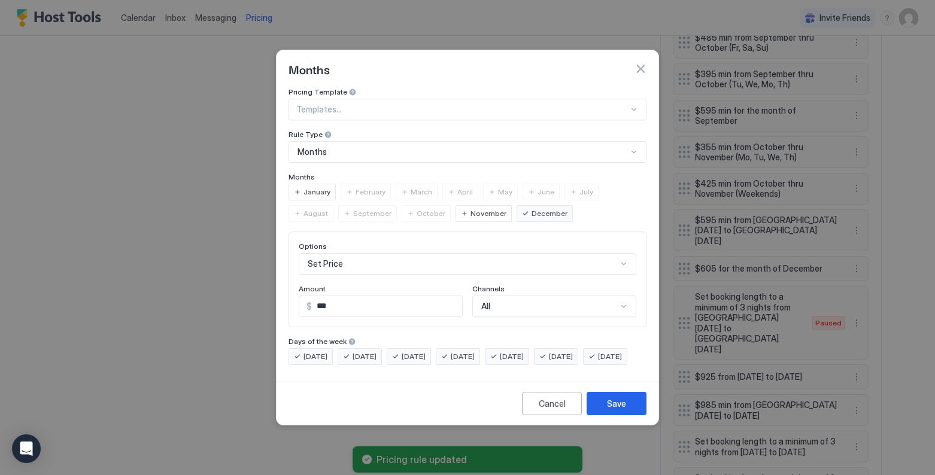
click at [441, 254] on div "Set Price" at bounding box center [468, 264] width 338 height 22
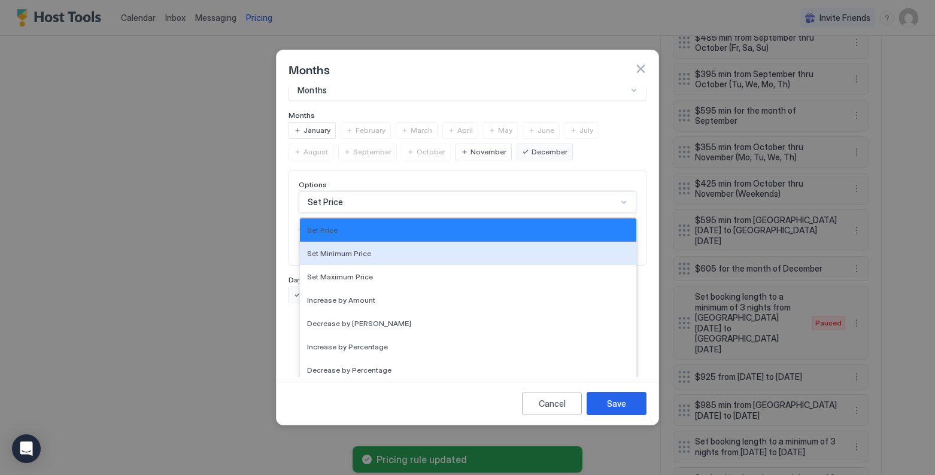
click at [392, 249] on div "Set Minimum Price" at bounding box center [468, 253] width 322 height 9
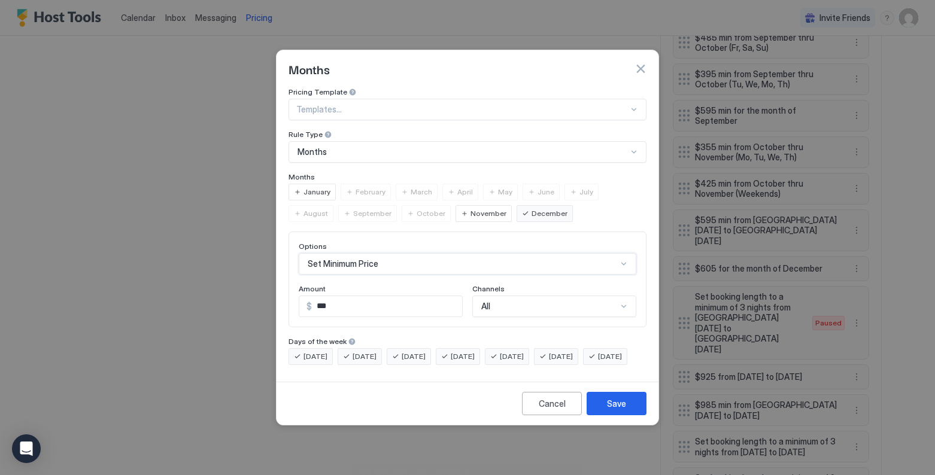
scroll to position [0, 0]
drag, startPoint x: 624, startPoint y: 419, endPoint x: 654, endPoint y: 406, distance: 33.0
click at [624, 410] on div "Save" at bounding box center [616, 404] width 19 height 13
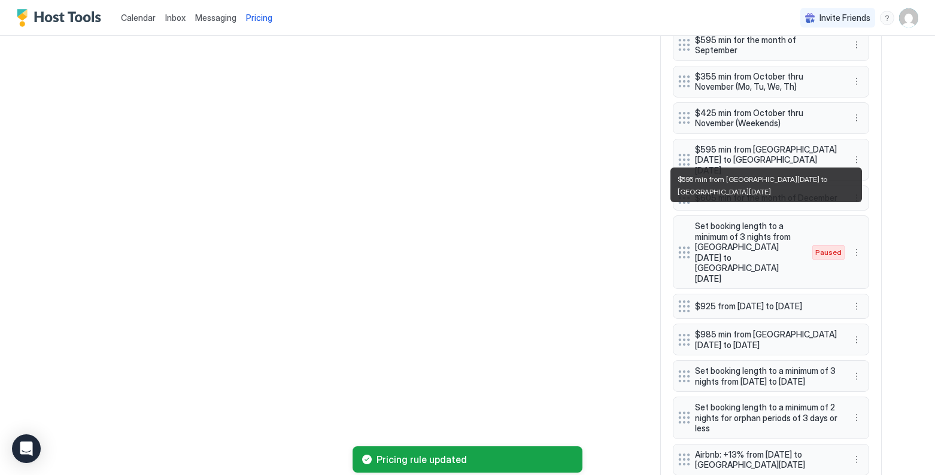
scroll to position [993, 0]
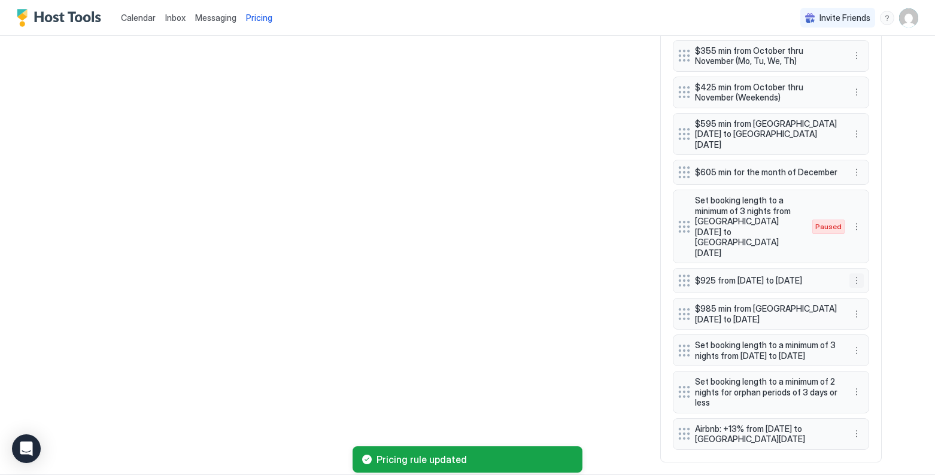
click at [795, 274] on button "More options" at bounding box center [857, 281] width 14 height 14
click at [795, 266] on div "Edit" at bounding box center [868, 263] width 26 height 9
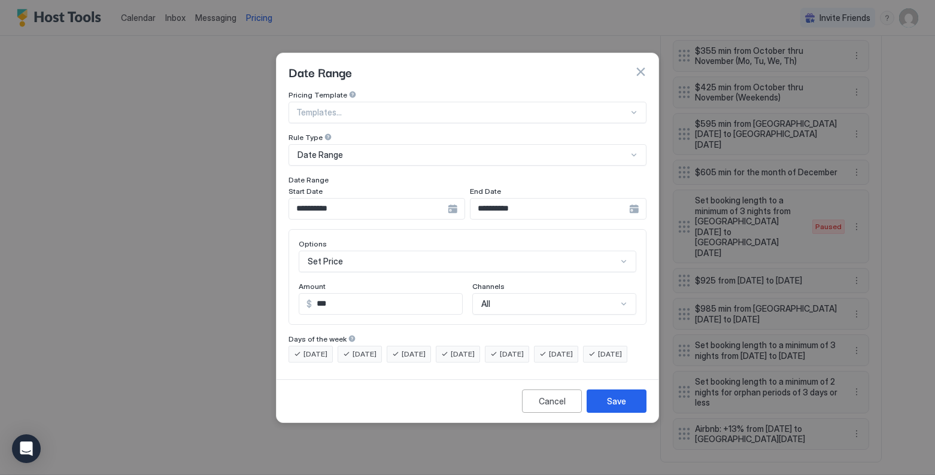
scroll to position [62, 0]
click at [419, 251] on div "Set Price" at bounding box center [468, 262] width 338 height 22
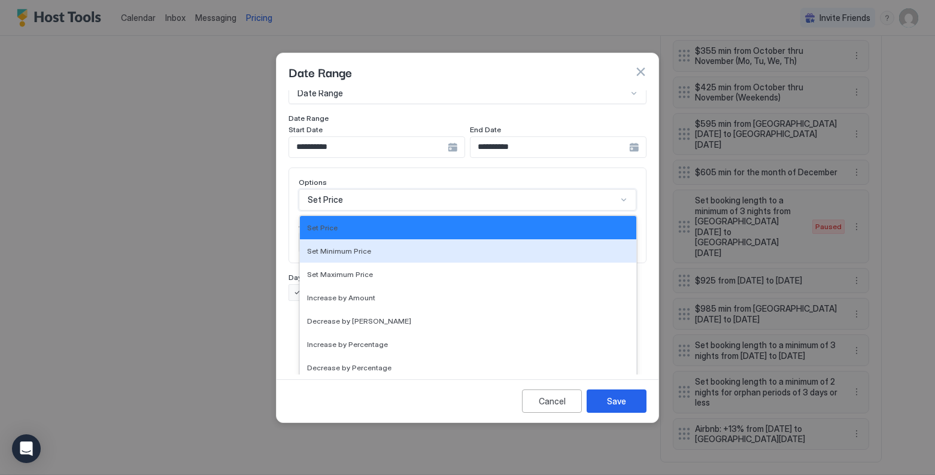
drag, startPoint x: 383, startPoint y: 243, endPoint x: 416, endPoint y: 250, distance: 33.7
click at [383, 247] on div "Set Minimum Price" at bounding box center [468, 251] width 322 height 9
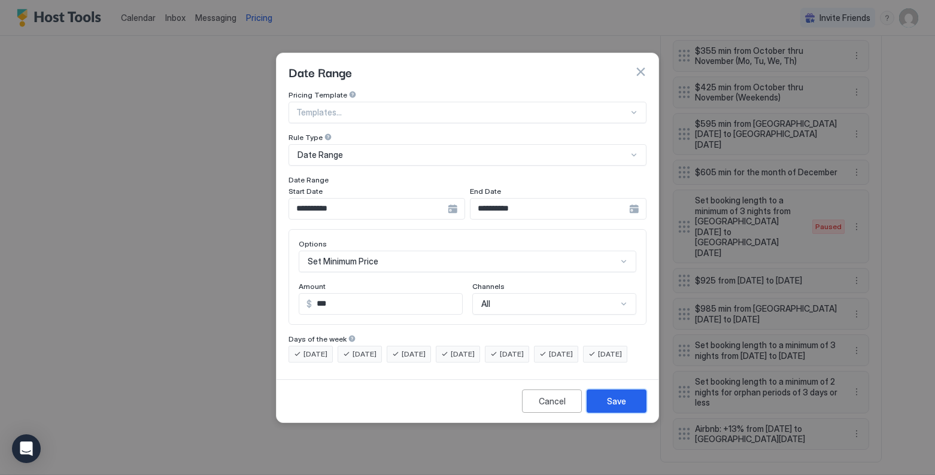
drag, startPoint x: 628, startPoint y: 416, endPoint x: 744, endPoint y: 320, distance: 151.0
click at [629, 413] on button "Save" at bounding box center [617, 401] width 60 height 23
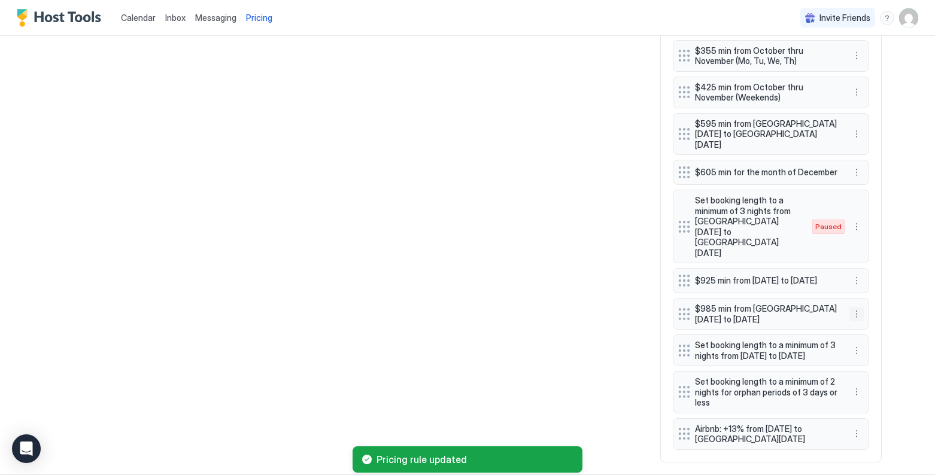
click at [795, 307] on button "More options" at bounding box center [857, 314] width 14 height 14
click at [795, 298] on div "Edit" at bounding box center [868, 299] width 26 height 9
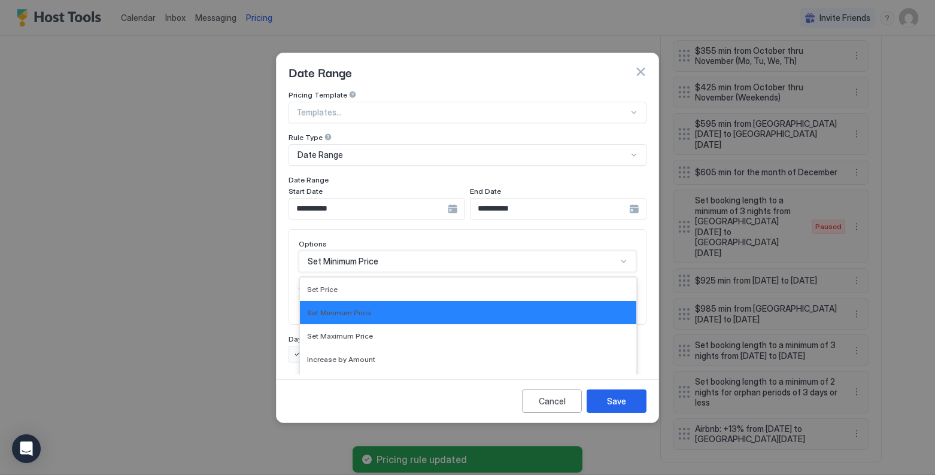
scroll to position [62, 0]
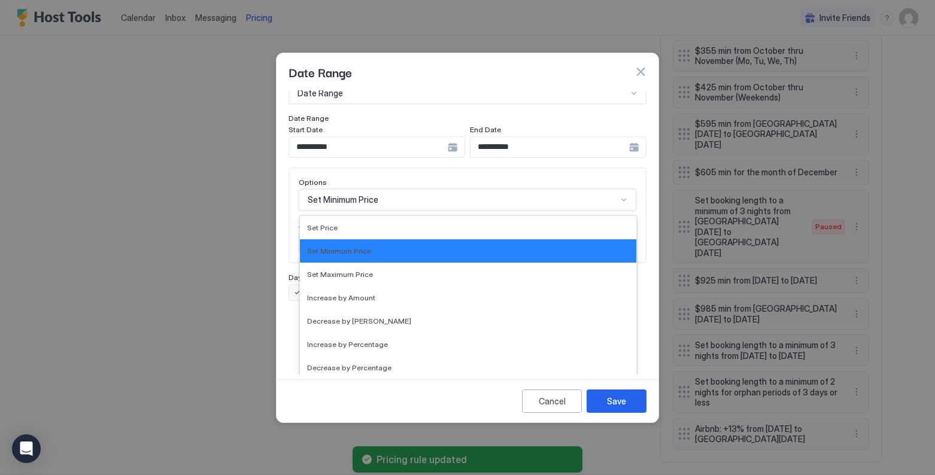
click at [459, 211] on div "Set Minimum Price selected, 2 of 17. 17 results available. Use Up and Down to c…" at bounding box center [468, 200] width 338 height 22
click at [373, 247] on div "Set Minimum Price" at bounding box center [468, 251] width 322 height 9
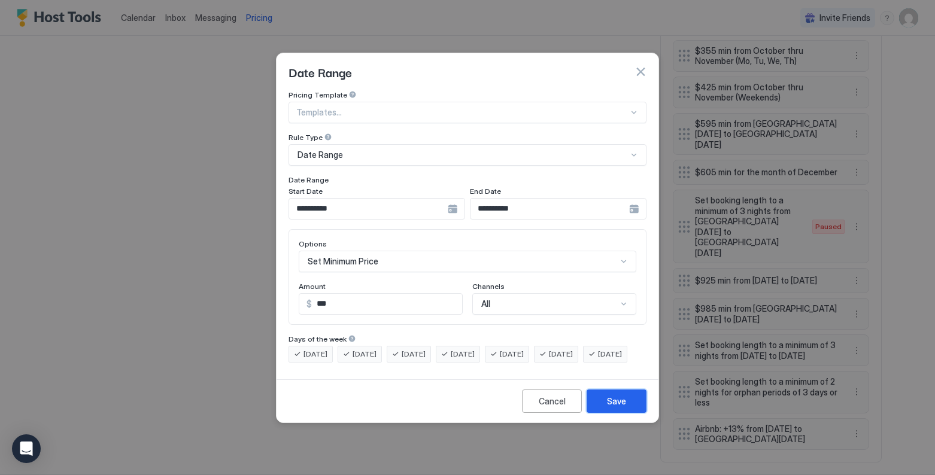
drag, startPoint x: 623, startPoint y: 417, endPoint x: 728, endPoint y: 350, distance: 124.9
click at [628, 412] on button "Save" at bounding box center [617, 401] width 60 height 23
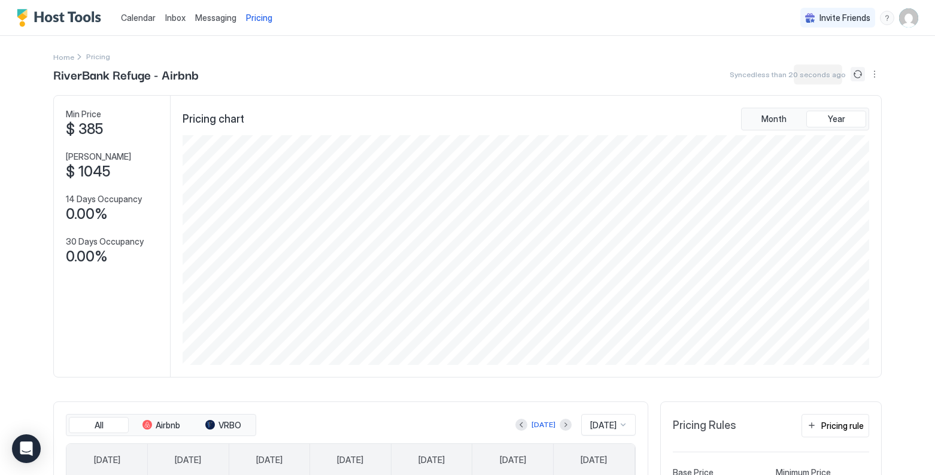
click at [795, 76] on button "Sync prices" at bounding box center [858, 74] width 14 height 14
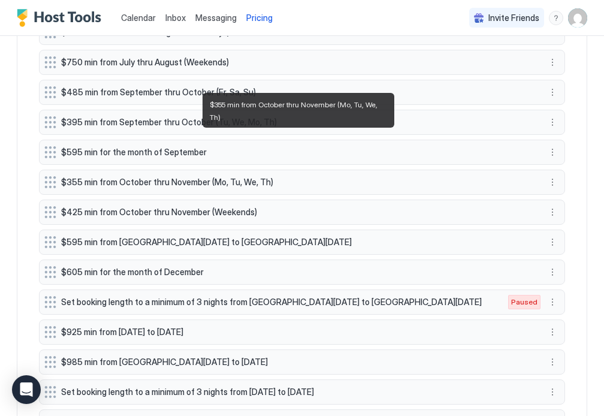
scroll to position [844, 0]
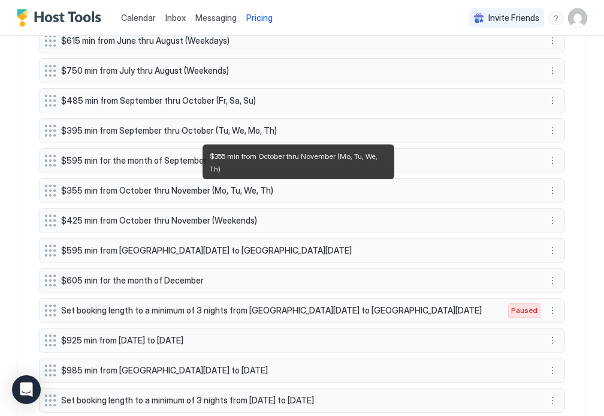
click at [310, 189] on span "$355 min from October thru November (Mo, Tu, We, Th)" at bounding box center [297, 190] width 472 height 11
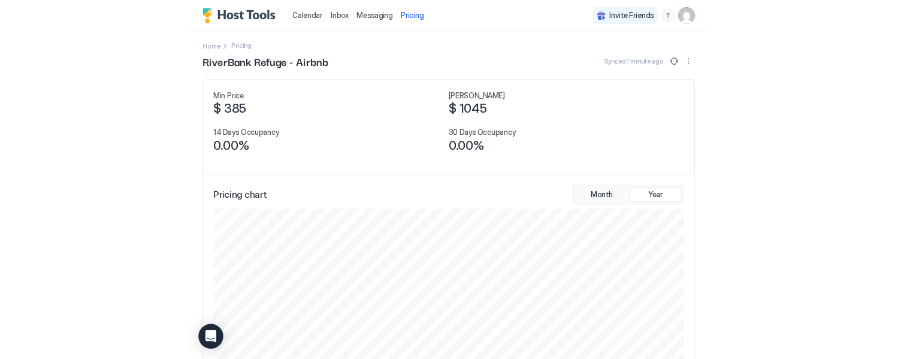
scroll to position [0, 0]
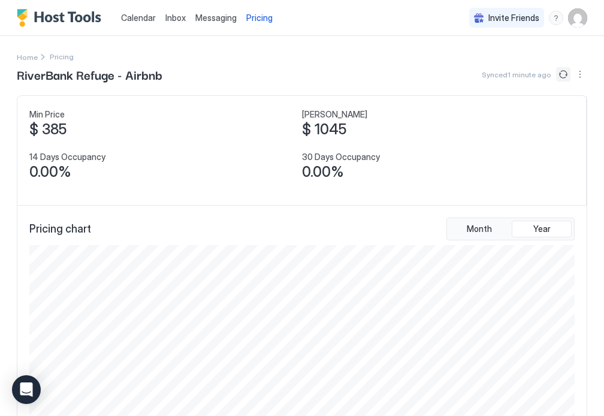
click at [561, 75] on button "Sync prices" at bounding box center [563, 74] width 14 height 14
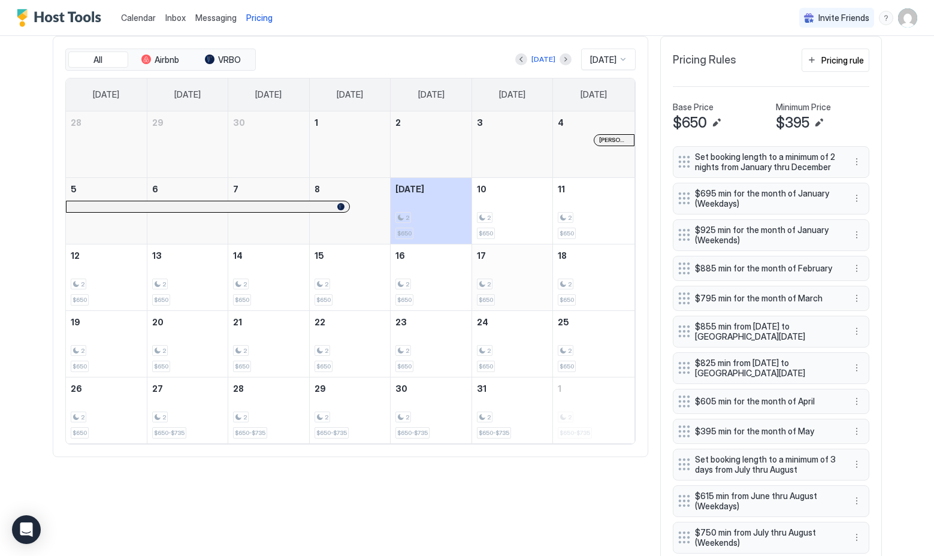
scroll to position [366, 0]
click at [403, 232] on span "$650" at bounding box center [404, 233] width 14 height 8
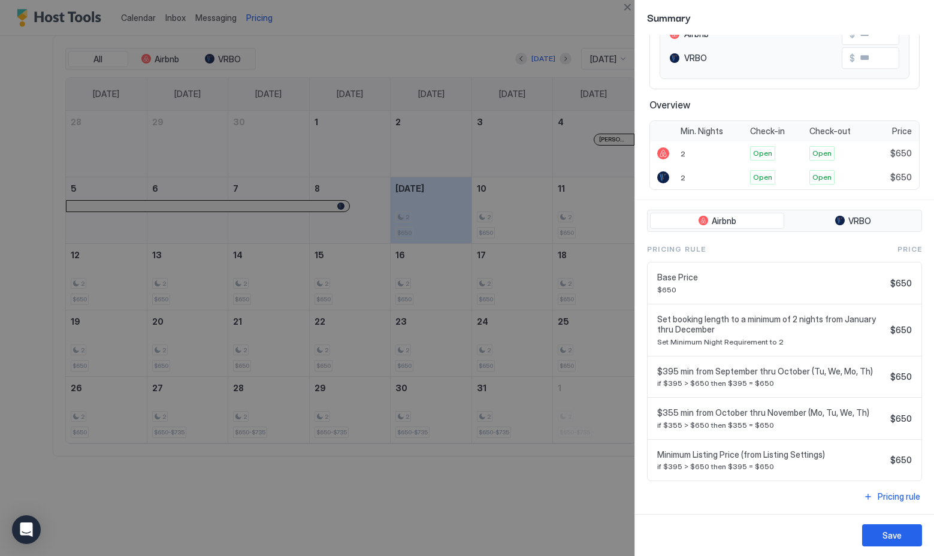
scroll to position [0, 0]
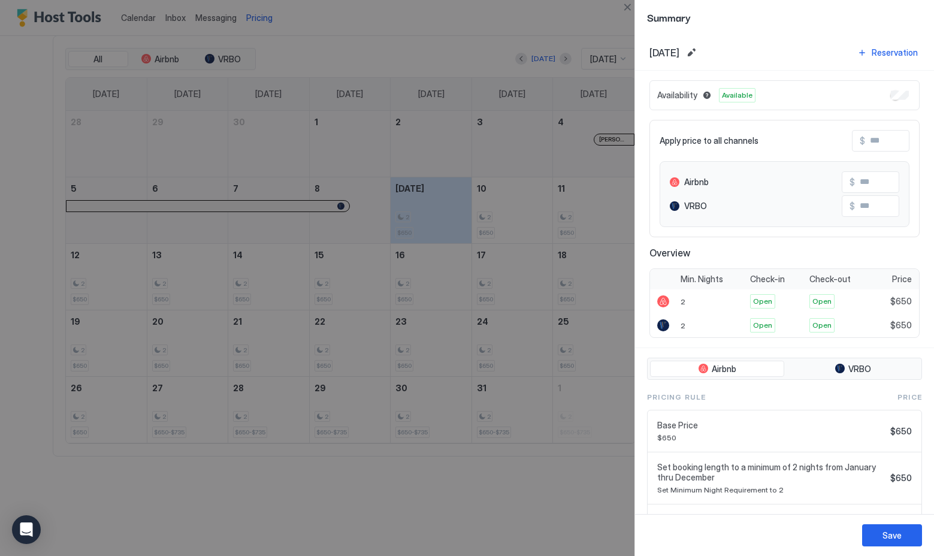
click at [455, 35] on div at bounding box center [467, 278] width 934 height 556
drag, startPoint x: 436, startPoint y: 5, endPoint x: 395, endPoint y: 41, distance: 54.7
click at [435, 5] on div at bounding box center [467, 278] width 934 height 556
click at [261, 16] on div at bounding box center [467, 278] width 934 height 556
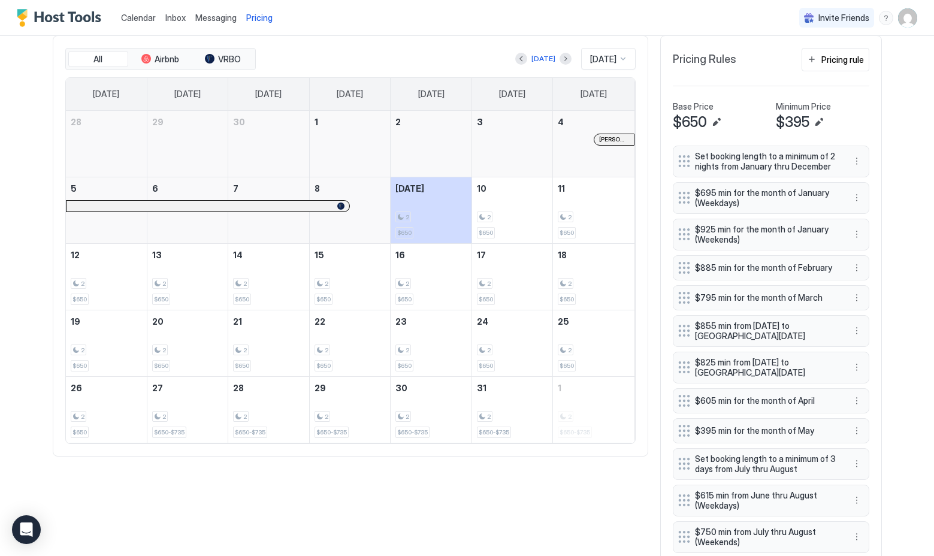
click at [261, 17] on span "Pricing" at bounding box center [259, 18] width 26 height 11
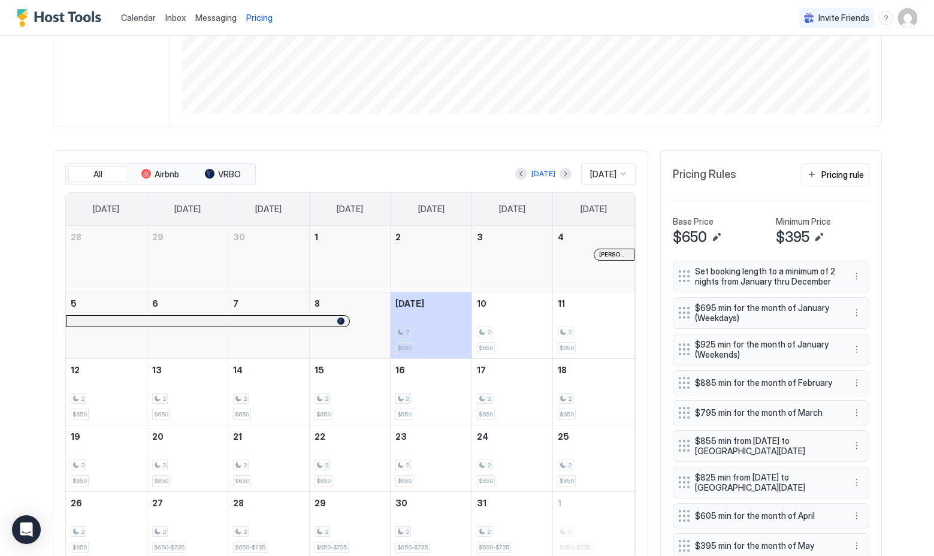
scroll to position [254, 0]
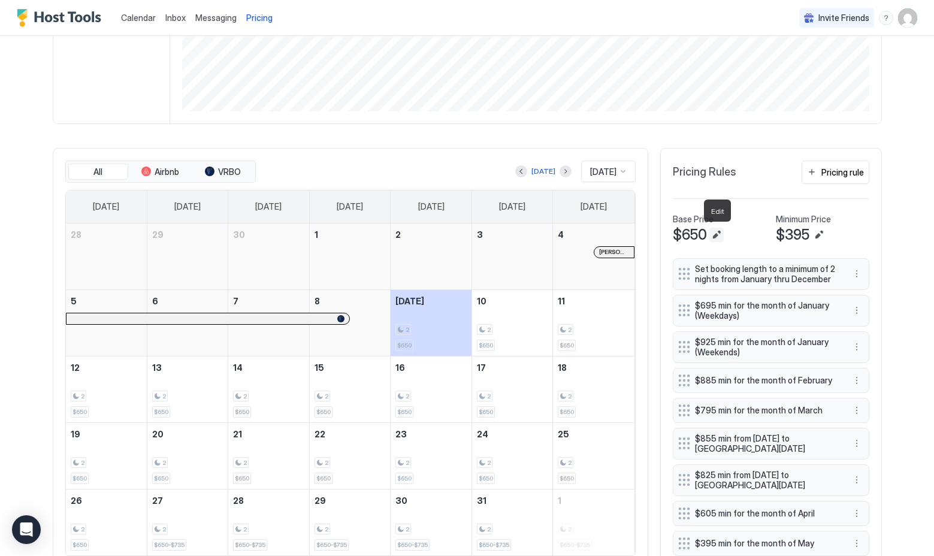
click at [716, 235] on button "Edit" at bounding box center [716, 235] width 14 height 14
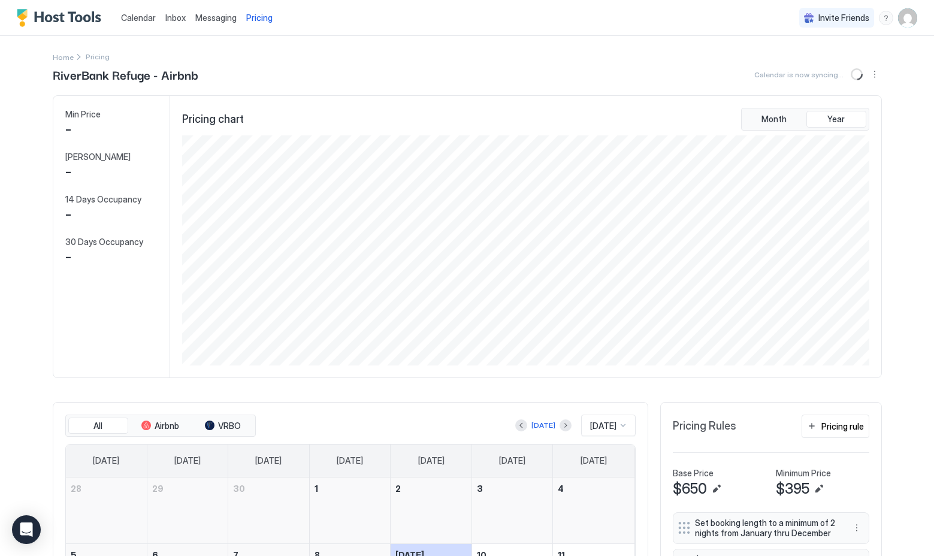
scroll to position [230, 689]
click at [714, 457] on button "Edit" at bounding box center [716, 488] width 14 height 14
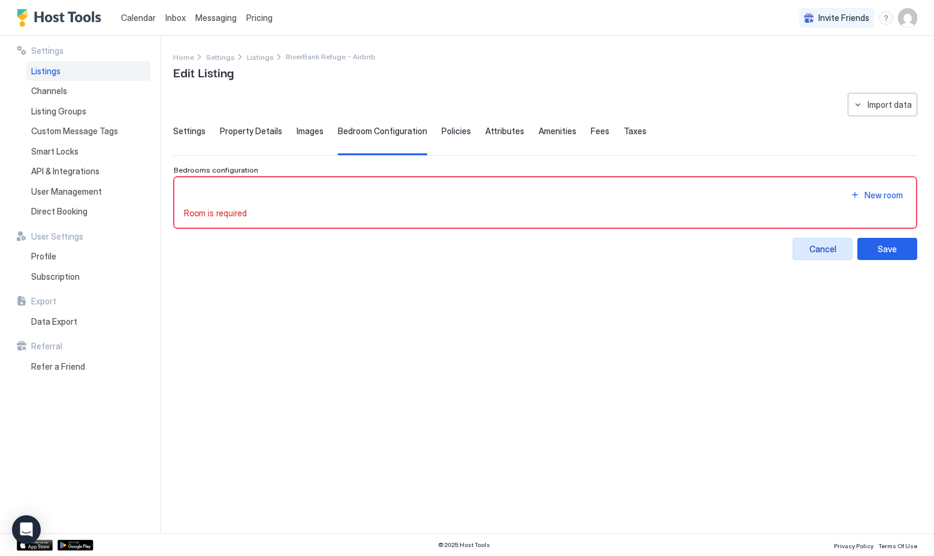
click at [795, 255] on button "Cancel" at bounding box center [822, 249] width 60 height 22
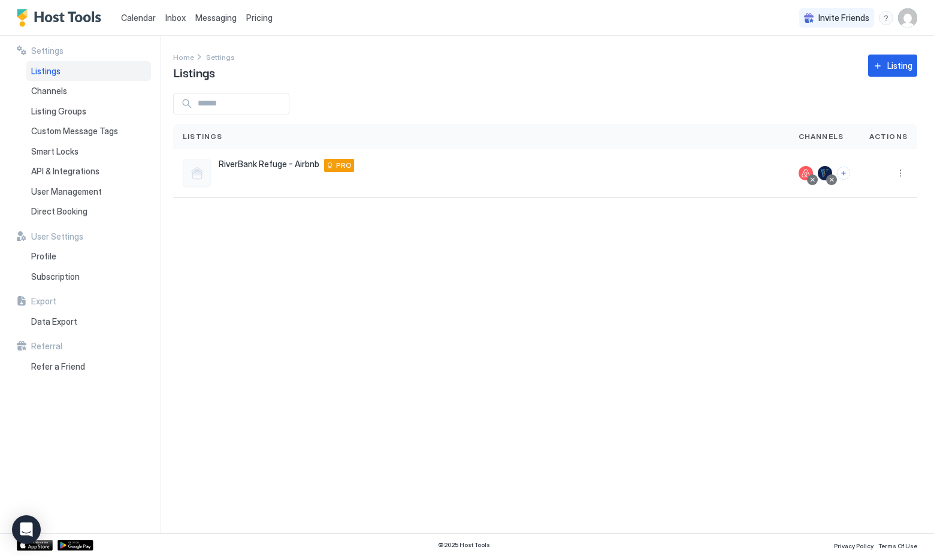
click at [47, 69] on span "Listings" at bounding box center [45, 71] width 29 height 11
click at [256, 21] on span "Pricing" at bounding box center [259, 18] width 26 height 11
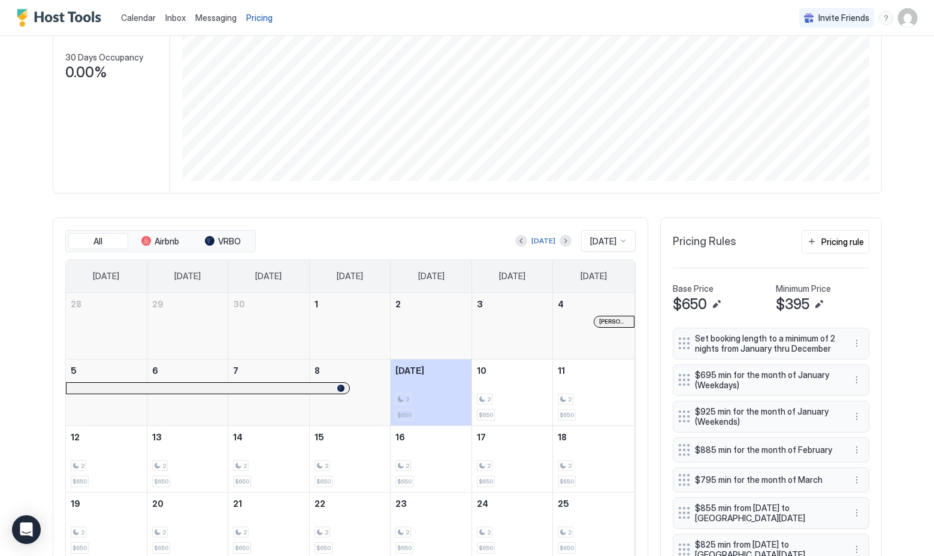
scroll to position [187, 0]
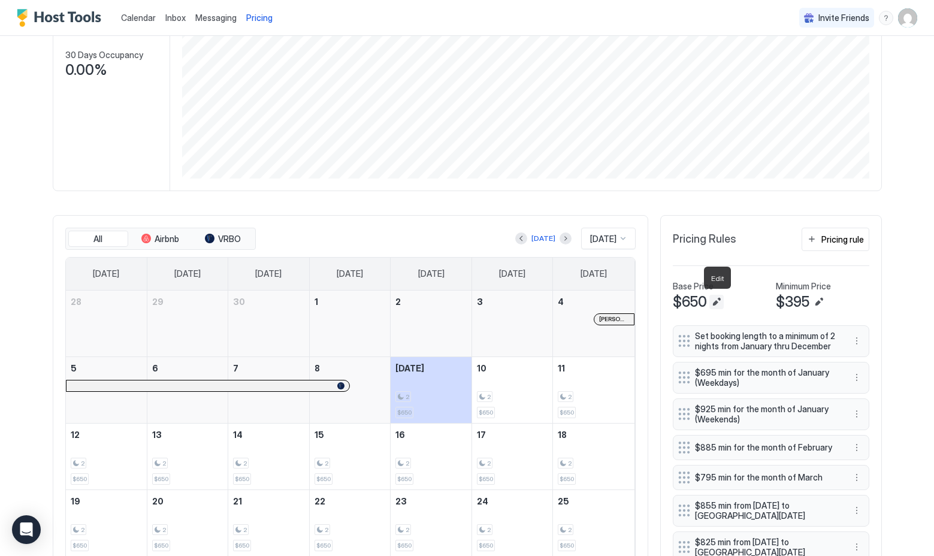
click at [717, 303] on button "Edit" at bounding box center [716, 302] width 14 height 14
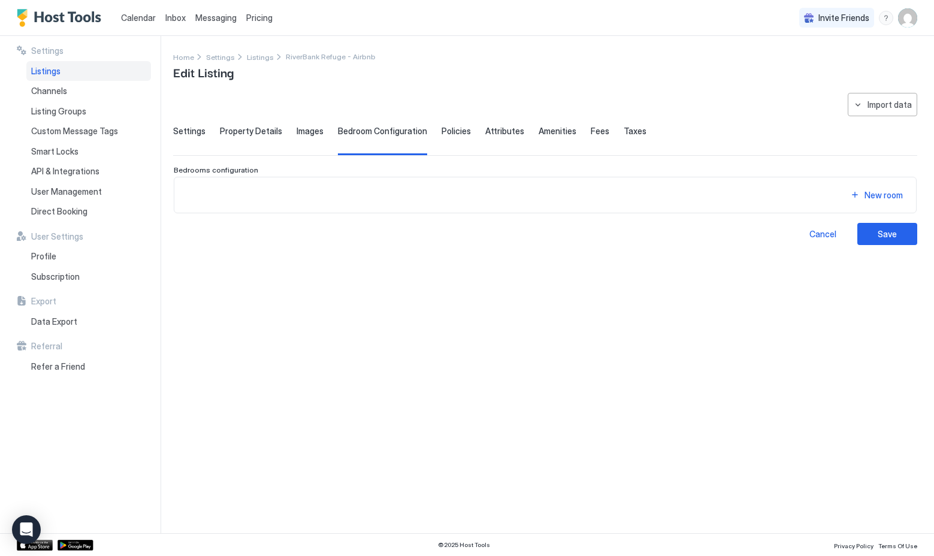
click at [193, 134] on span "Settings" at bounding box center [189, 131] width 32 height 11
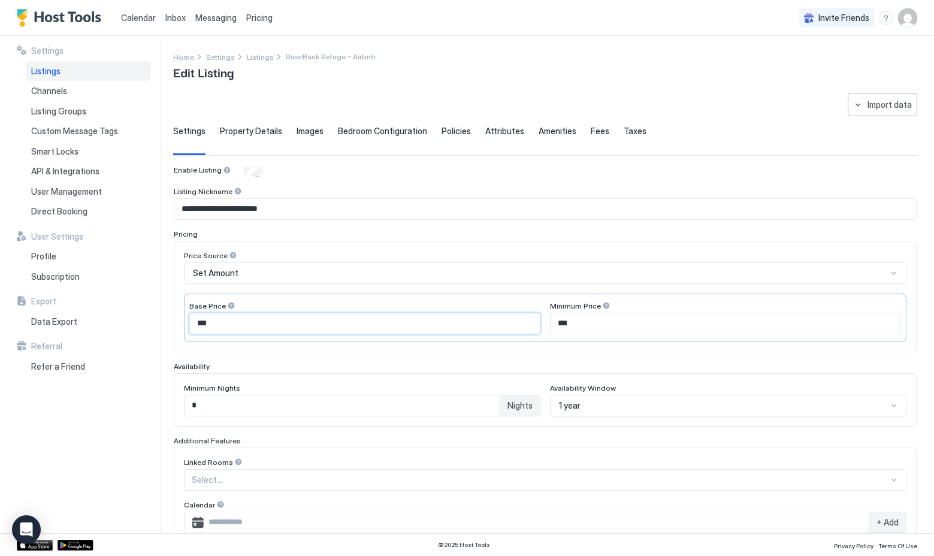
drag, startPoint x: 216, startPoint y: 323, endPoint x: 175, endPoint y: 322, distance: 40.1
click at [176, 322] on div "Price Source Set Amount Base Price *** Minimum Price ***" at bounding box center [545, 296] width 743 height 111
type input "***"
drag, startPoint x: 585, startPoint y: 325, endPoint x: 564, endPoint y: 325, distance: 21.0
click at [564, 325] on input "***" at bounding box center [725, 323] width 350 height 20
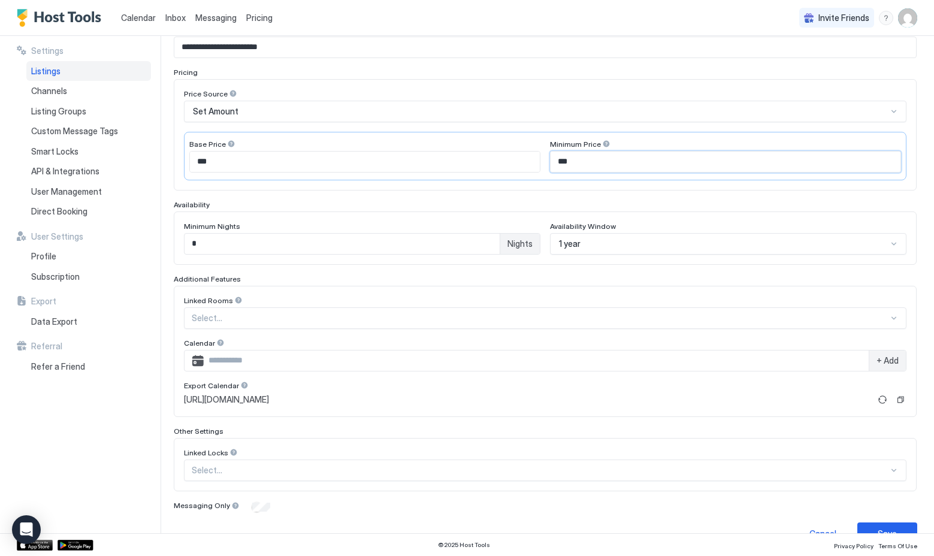
scroll to position [187, 0]
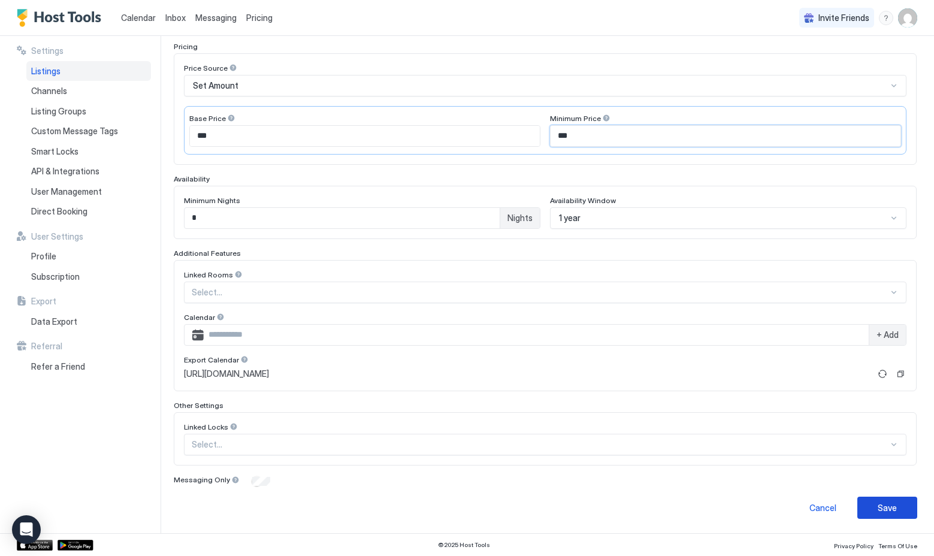
type input "***"
click at [795, 457] on button "Save" at bounding box center [887, 507] width 60 height 22
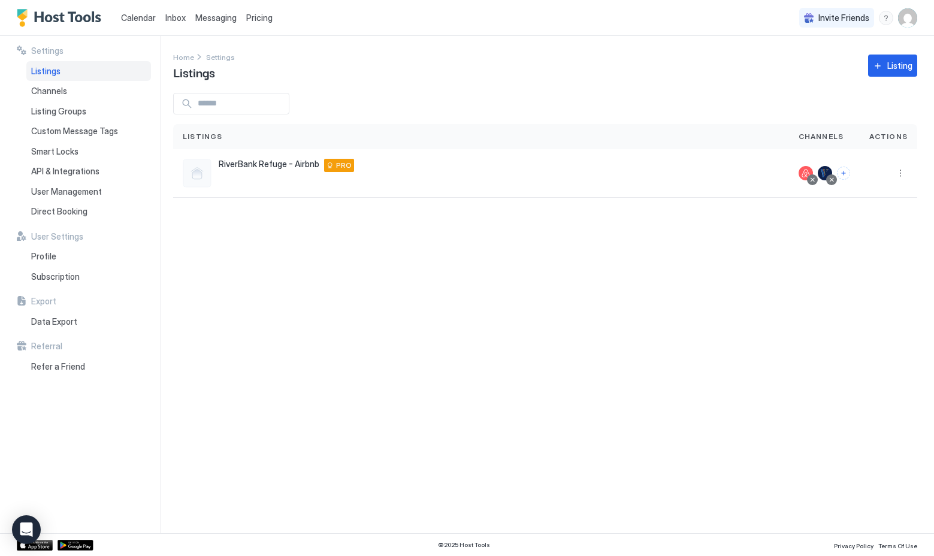
click at [258, 19] on span "Pricing" at bounding box center [259, 18] width 26 height 11
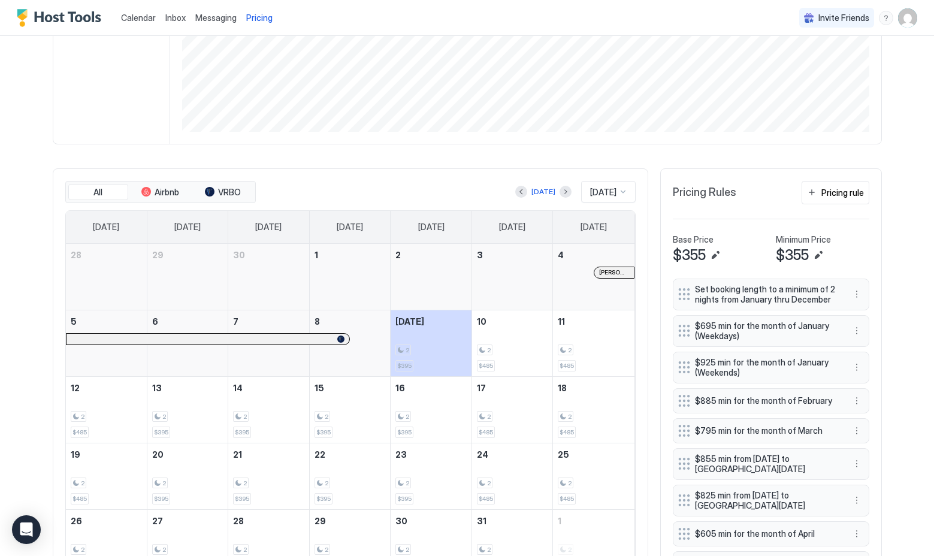
scroll to position [232, 0]
click at [621, 193] on div at bounding box center [623, 193] width 10 height 10
click at [593, 319] on div "Nov 2025" at bounding box center [608, 324] width 53 height 23
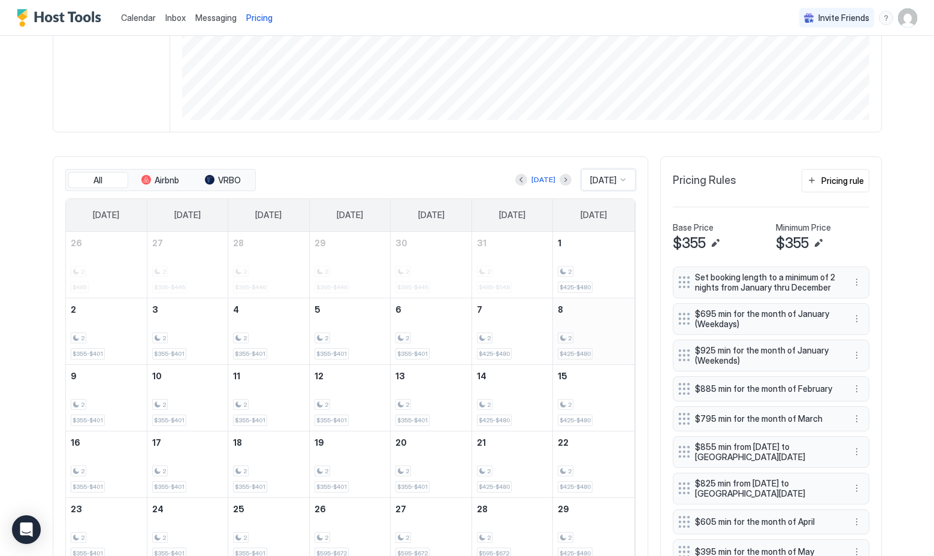
scroll to position [244, 0]
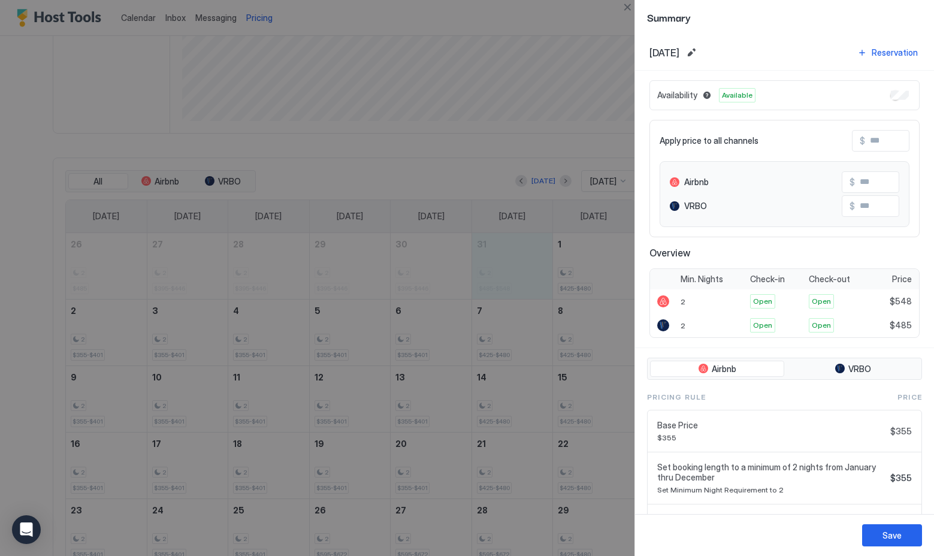
click at [587, 260] on div at bounding box center [467, 278] width 934 height 556
drag, startPoint x: 810, startPoint y: 543, endPoint x: 813, endPoint y: 530, distance: 13.1
click at [808, 542] on div "Save" at bounding box center [784, 535] width 299 height 42
click at [561, 26] on div at bounding box center [467, 278] width 934 height 556
click at [624, 8] on button "Close" at bounding box center [627, 7] width 14 height 14
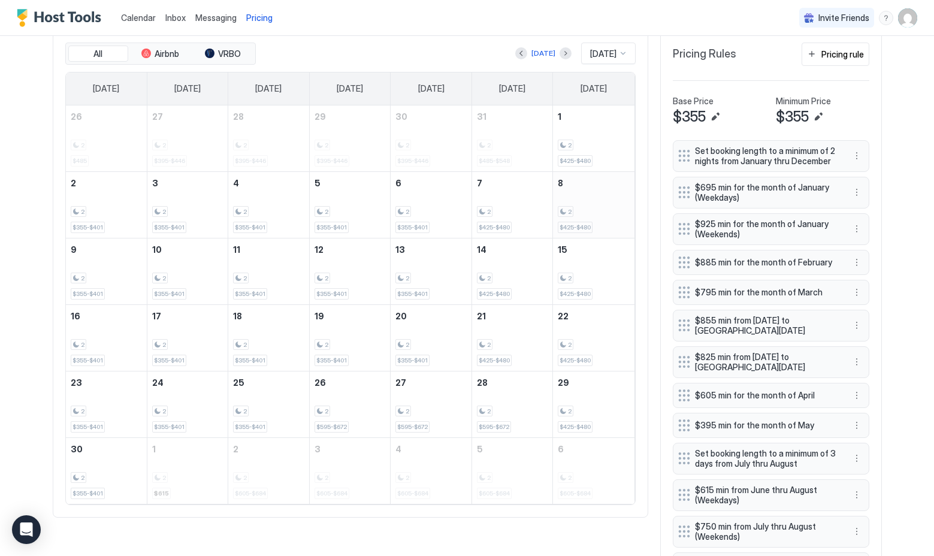
scroll to position [375, 0]
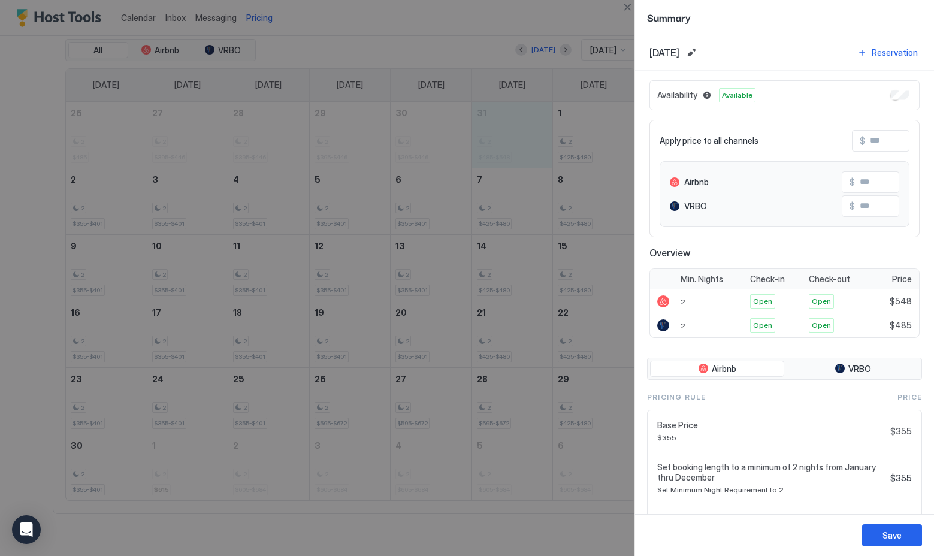
click at [875, 178] on input "Input Field" at bounding box center [902, 182] width 96 height 20
click at [877, 183] on input "Input Field" at bounding box center [902, 182] width 96 height 20
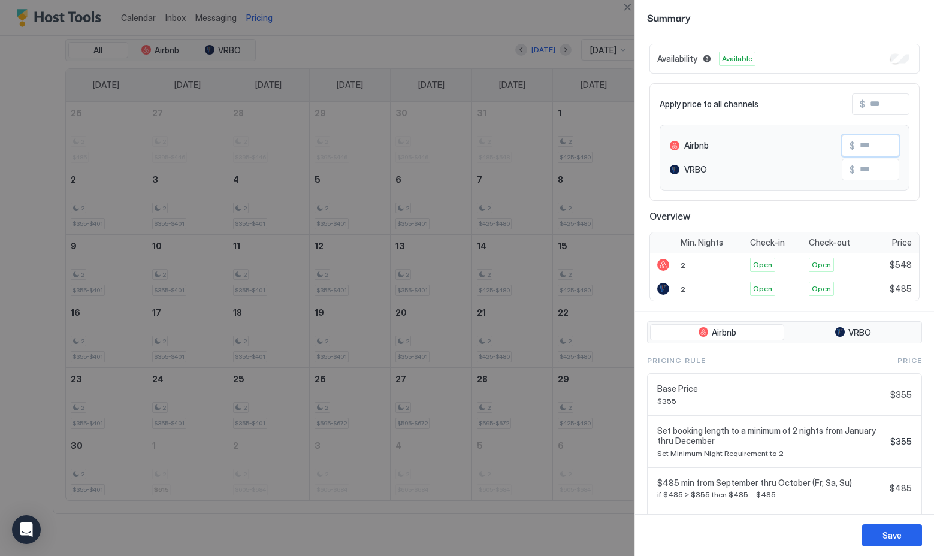
scroll to position [0, 0]
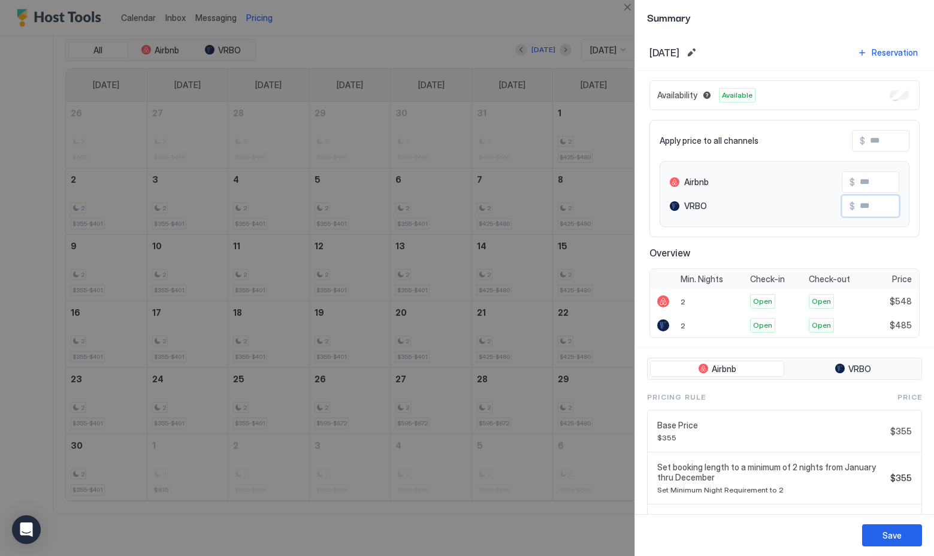
click at [864, 205] on input "Input Field" at bounding box center [902, 206] width 96 height 20
click at [863, 205] on input "Input Field" at bounding box center [902, 206] width 96 height 20
click at [563, 504] on div at bounding box center [467, 278] width 934 height 556
click at [881, 204] on input "Input Field" at bounding box center [902, 206] width 96 height 20
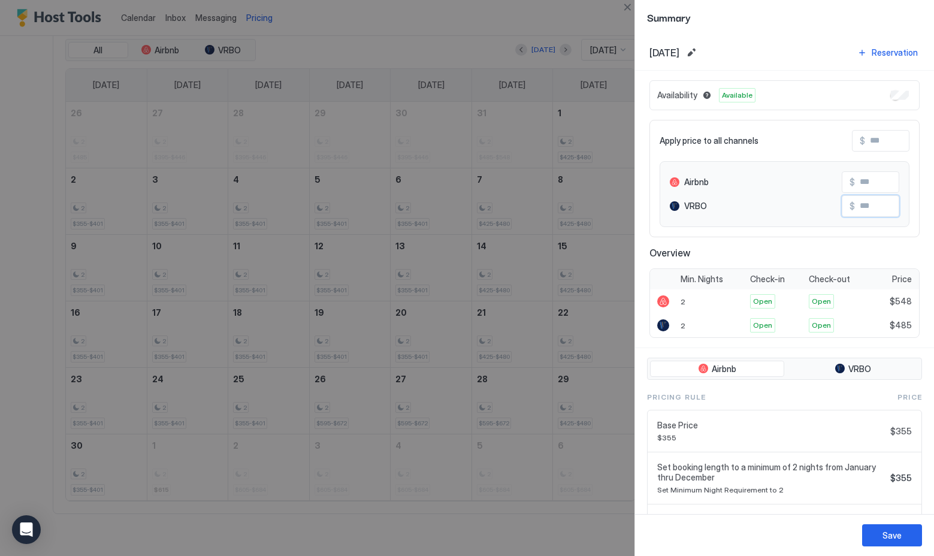
click at [881, 204] on input "Input Field" at bounding box center [902, 206] width 96 height 20
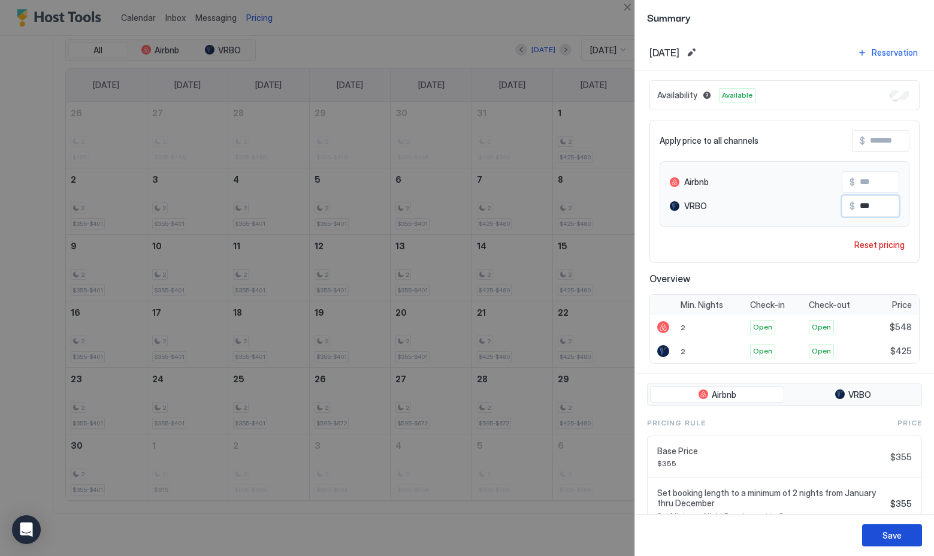
type input "***"
click at [897, 536] on div "Save" at bounding box center [891, 535] width 19 height 13
click at [881, 180] on input "Input Field" at bounding box center [902, 182] width 96 height 20
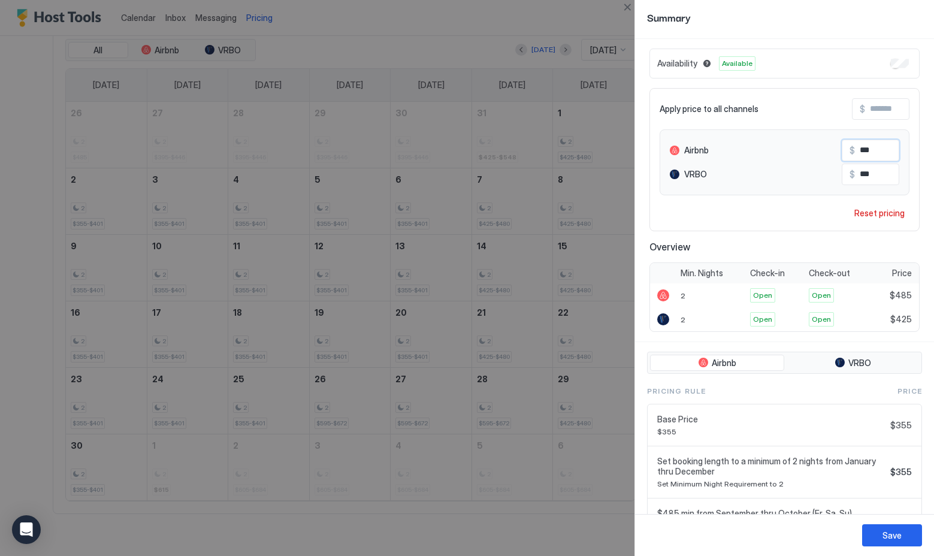
scroll to position [35, 0]
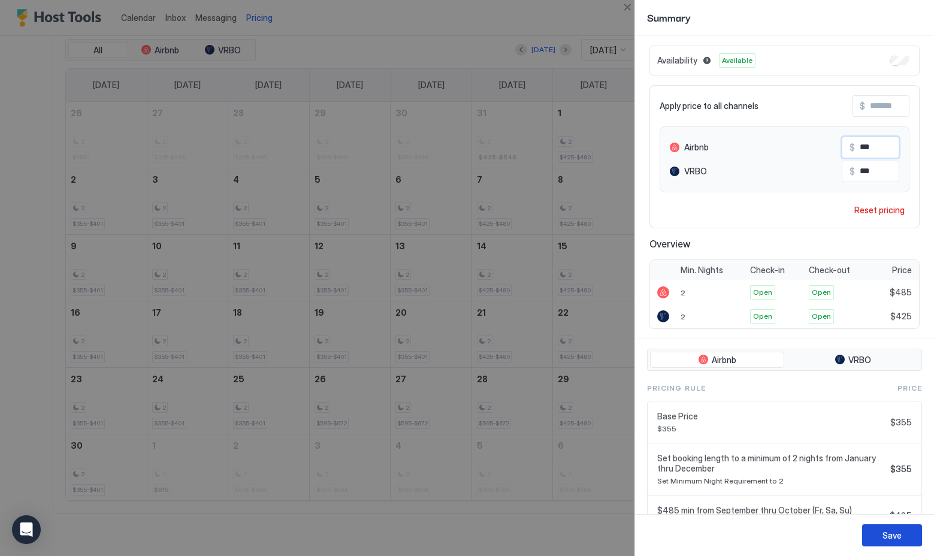
type input "***"
click at [912, 538] on button "Save" at bounding box center [892, 535] width 60 height 22
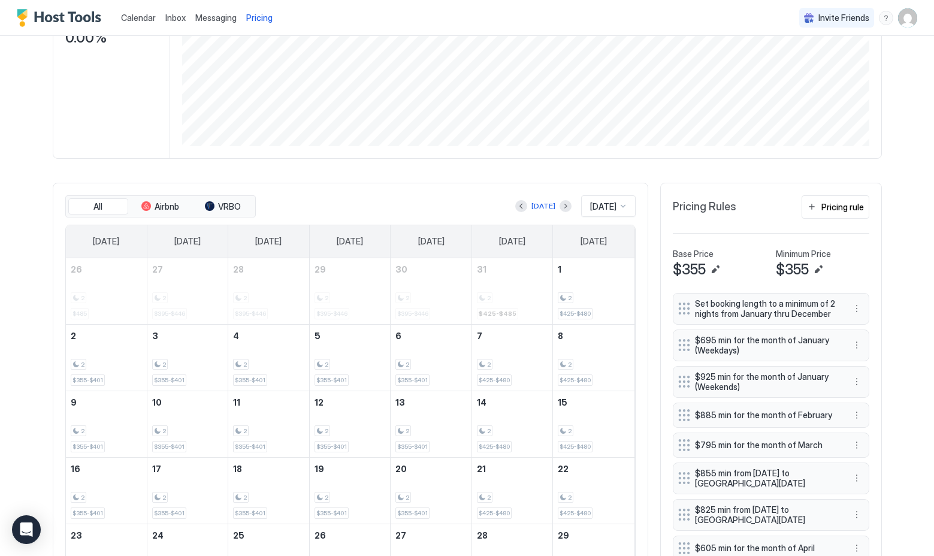
scroll to position [226, 0]
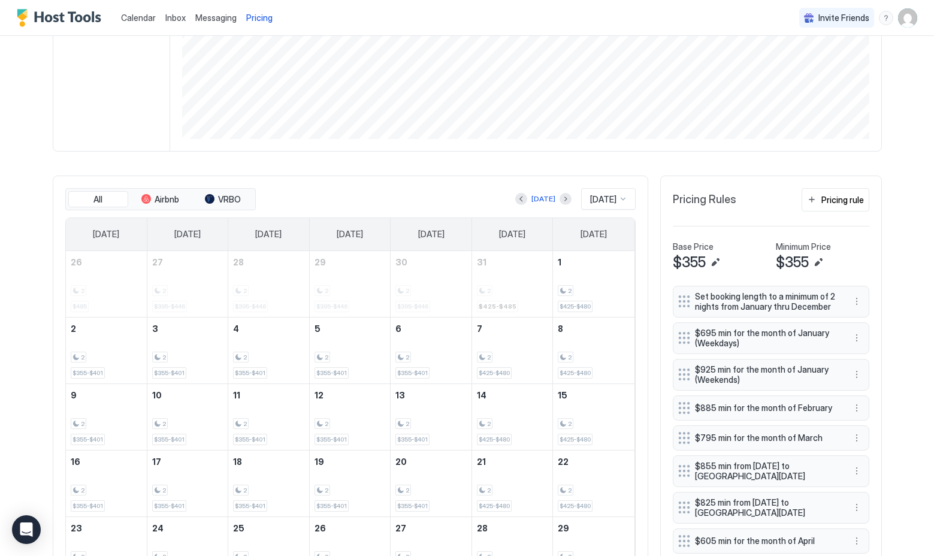
click at [622, 202] on div at bounding box center [623, 199] width 10 height 10
click at [600, 304] on span "Dec 2025" at bounding box center [601, 305] width 24 height 9
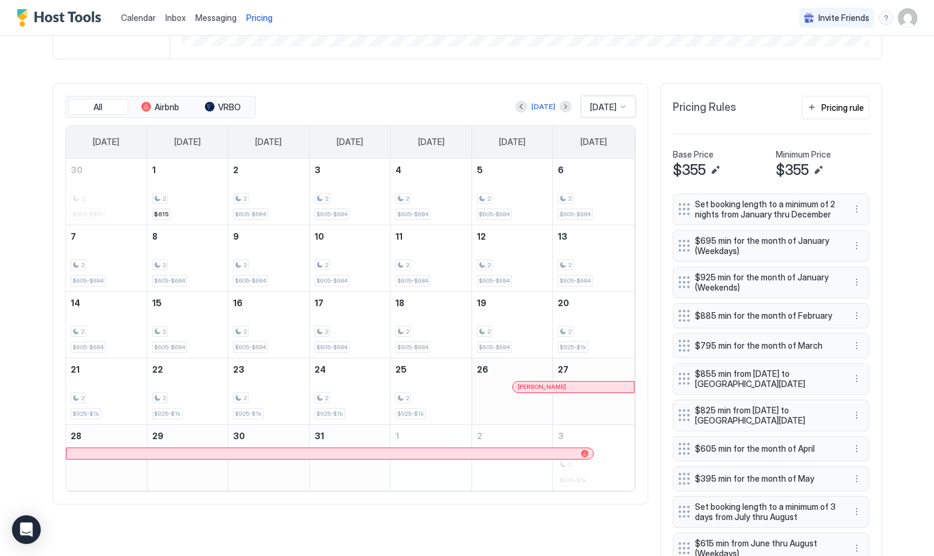
scroll to position [323, 0]
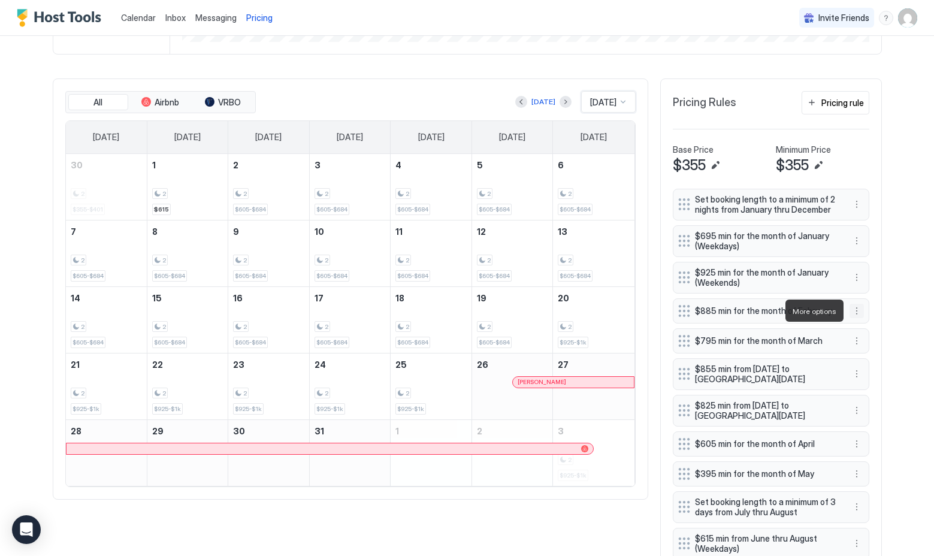
click at [856, 313] on button "More options" at bounding box center [856, 311] width 14 height 14
click at [871, 326] on span "Edit" at bounding box center [874, 327] width 13 height 9
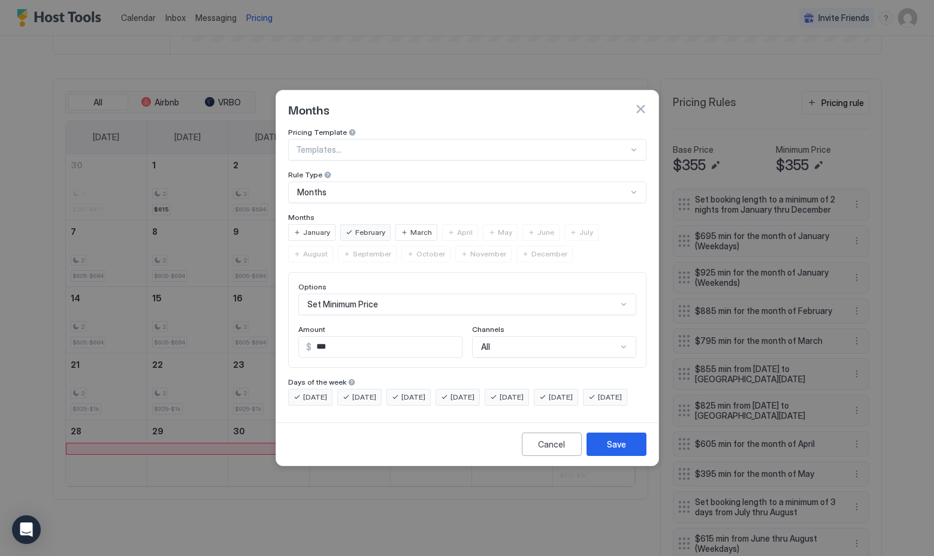
click at [362, 337] on input "***" at bounding box center [386, 347] width 150 height 20
type input "***"
click at [620, 450] on div "Save" at bounding box center [616, 444] width 19 height 13
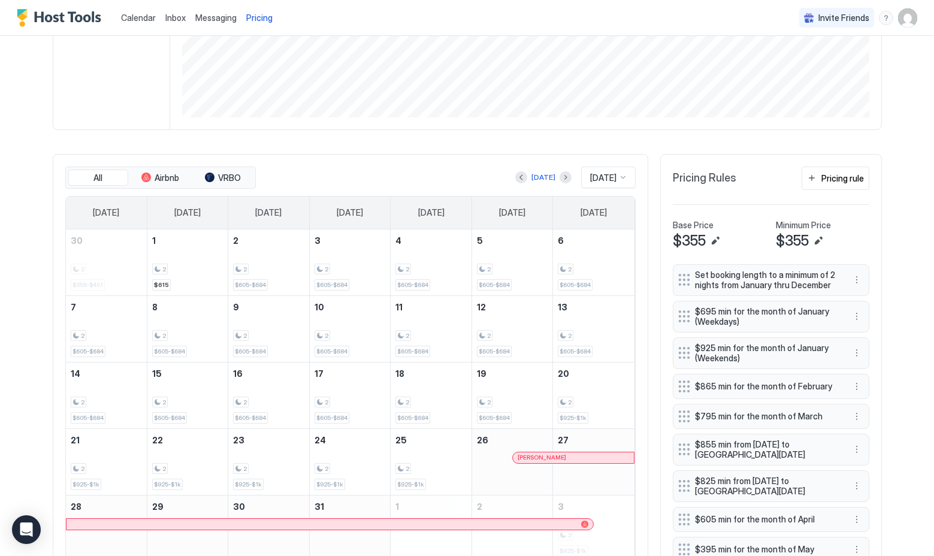
scroll to position [245, 0]
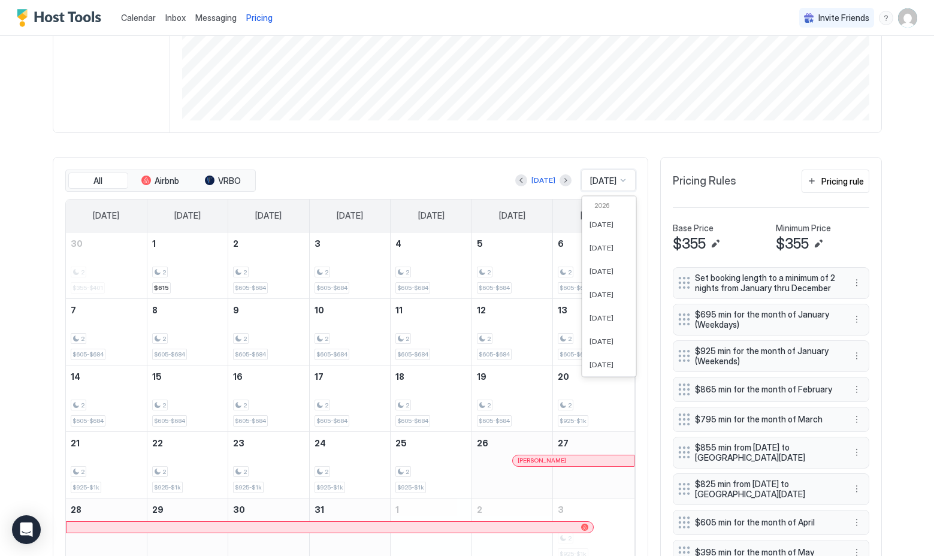
click at [622, 181] on div at bounding box center [623, 180] width 10 height 10
click at [600, 314] on span "Feb 2024" at bounding box center [601, 312] width 24 height 9
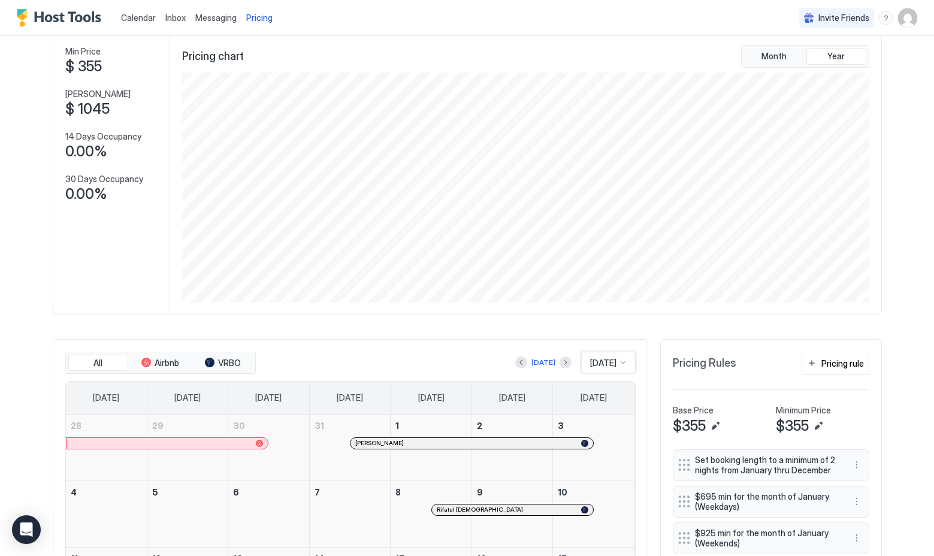
scroll to position [26, 0]
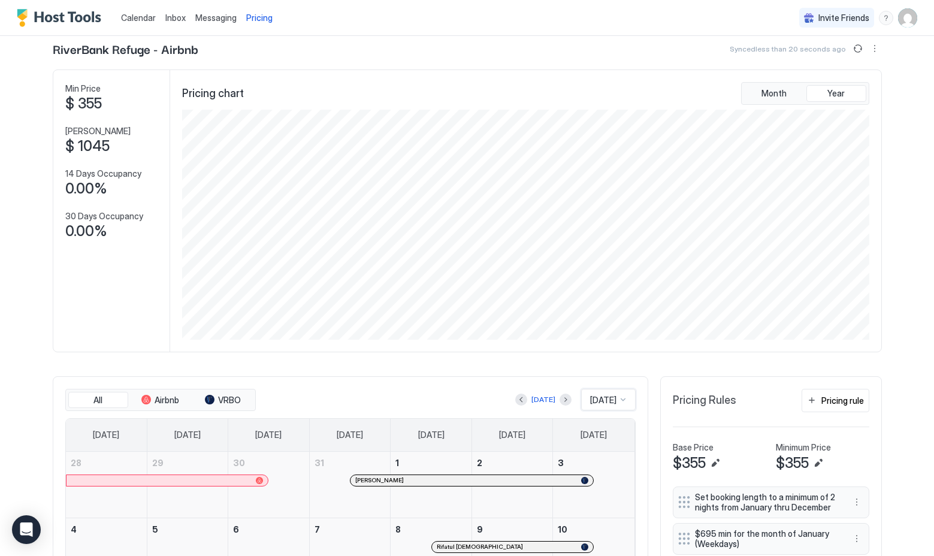
click at [621, 398] on div "option Feb 2024, selected. Feb 2024" at bounding box center [608, 400] width 54 height 22
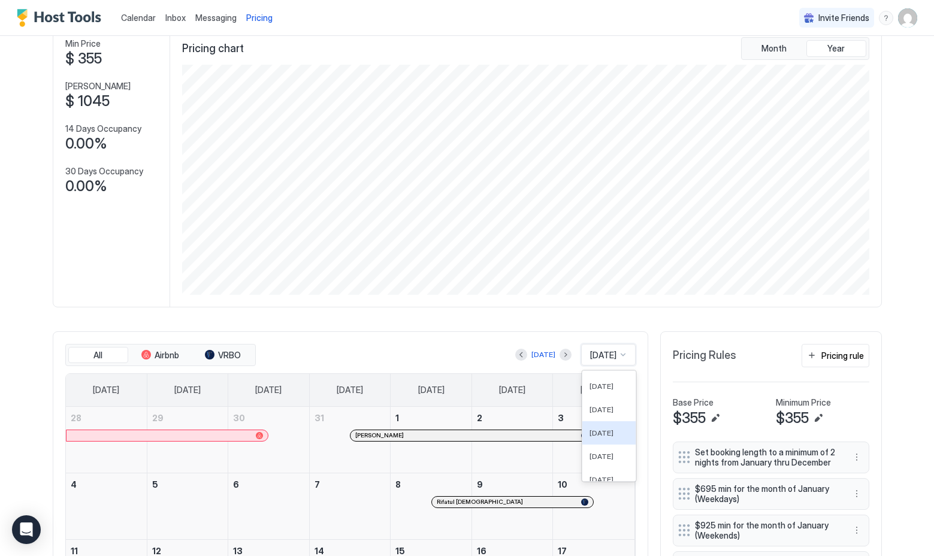
scroll to position [26, 0]
click at [597, 400] on div "Feb 2026" at bounding box center [608, 395] width 53 height 23
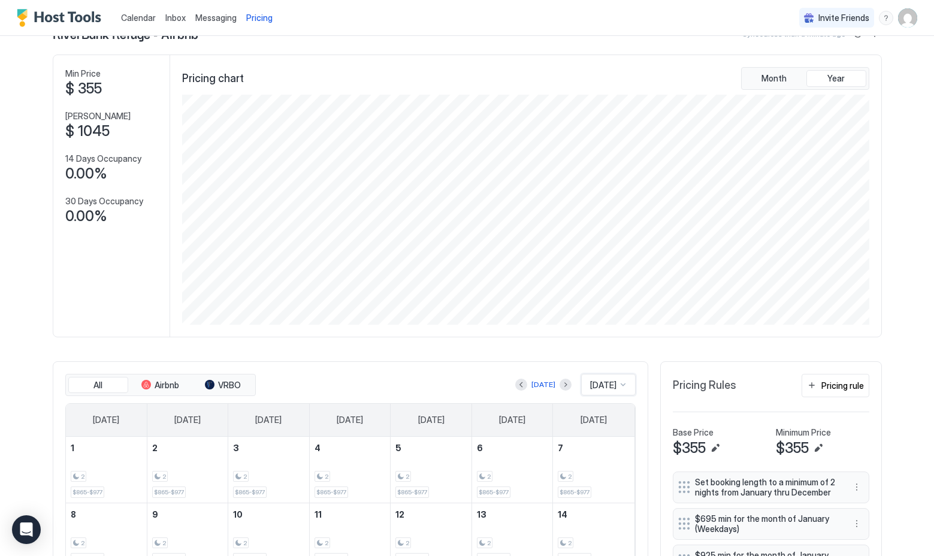
scroll to position [0, 0]
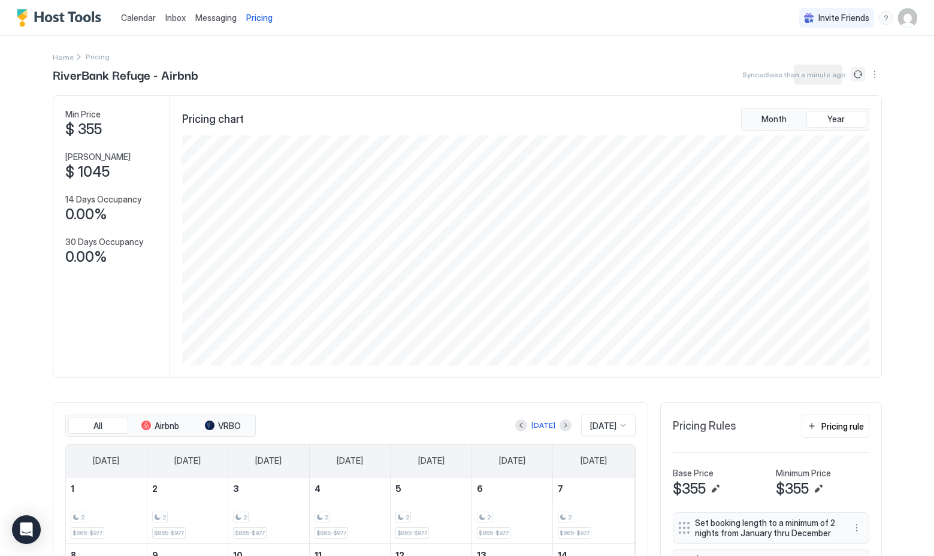
click at [856, 74] on button "Sync prices" at bounding box center [857, 74] width 14 height 14
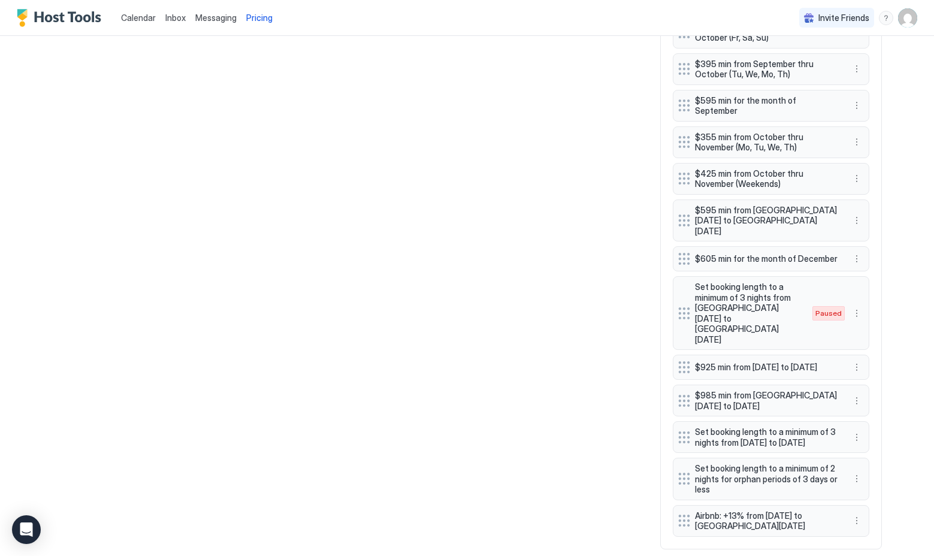
scroll to position [913, 0]
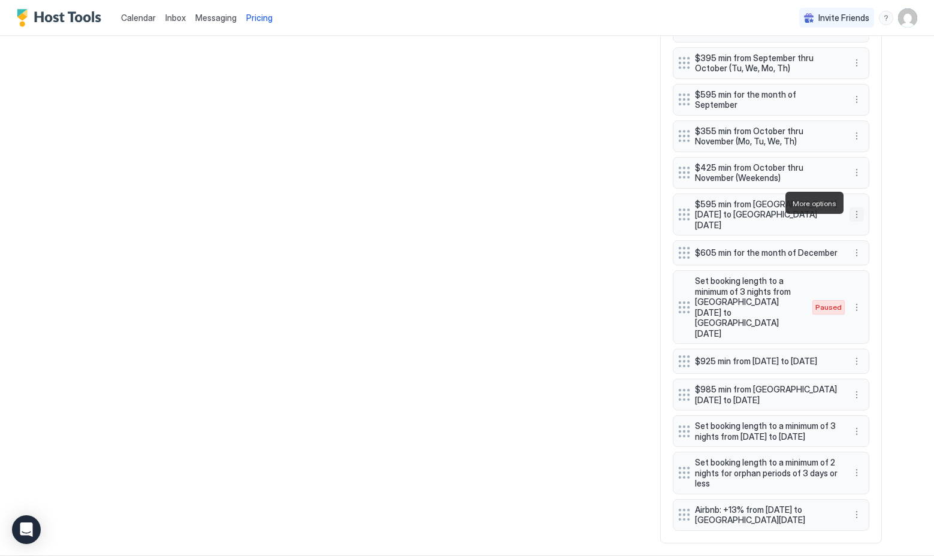
click at [857, 207] on button "More options" at bounding box center [856, 214] width 14 height 14
click at [860, 216] on div "Edit" at bounding box center [867, 219] width 26 height 9
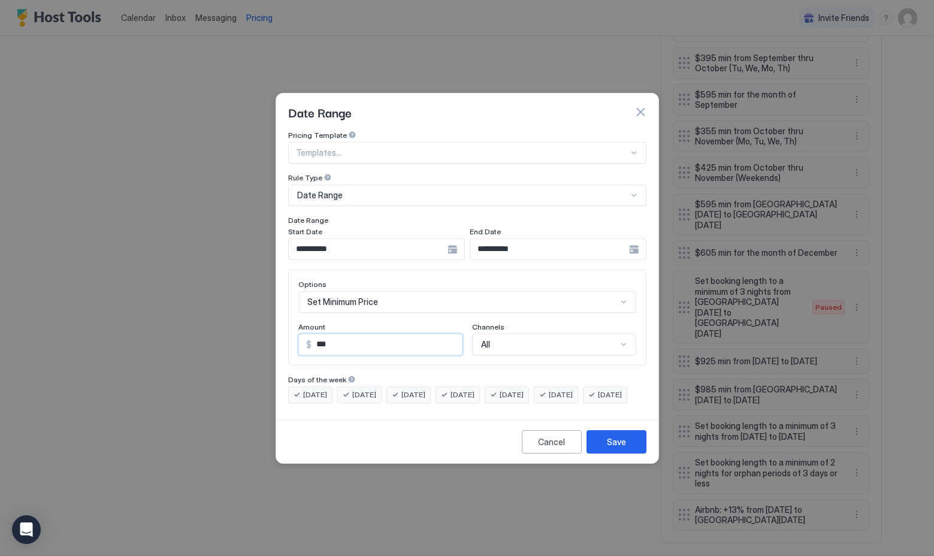
drag, startPoint x: 343, startPoint y: 337, endPoint x: 317, endPoint y: 337, distance: 25.7
click at [318, 337] on input "***" at bounding box center [386, 344] width 150 height 20
type input "***"
click at [619, 448] on div "Save" at bounding box center [616, 441] width 19 height 13
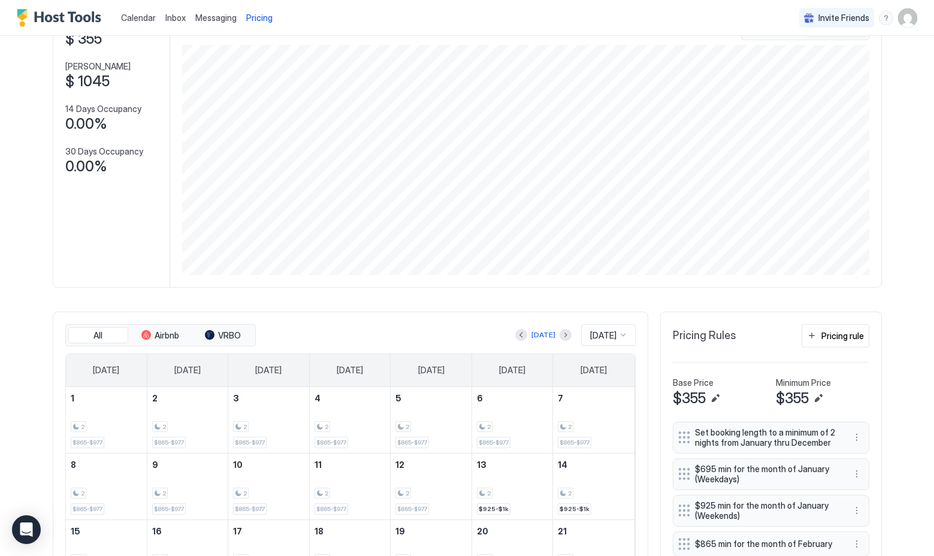
scroll to position [0, 0]
